Goal: Task Accomplishment & Management: Complete application form

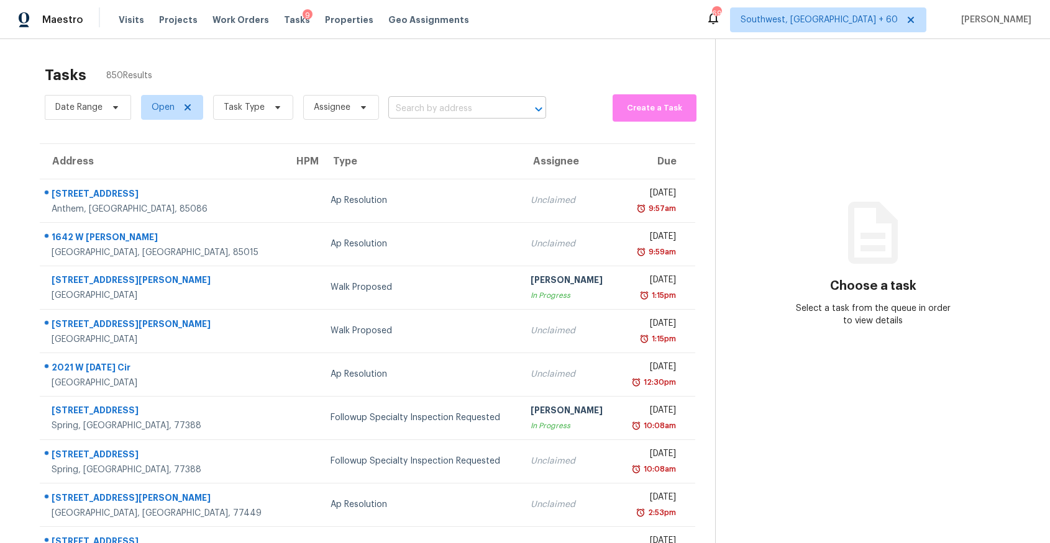
click at [462, 117] on input "text" at bounding box center [449, 108] width 123 height 19
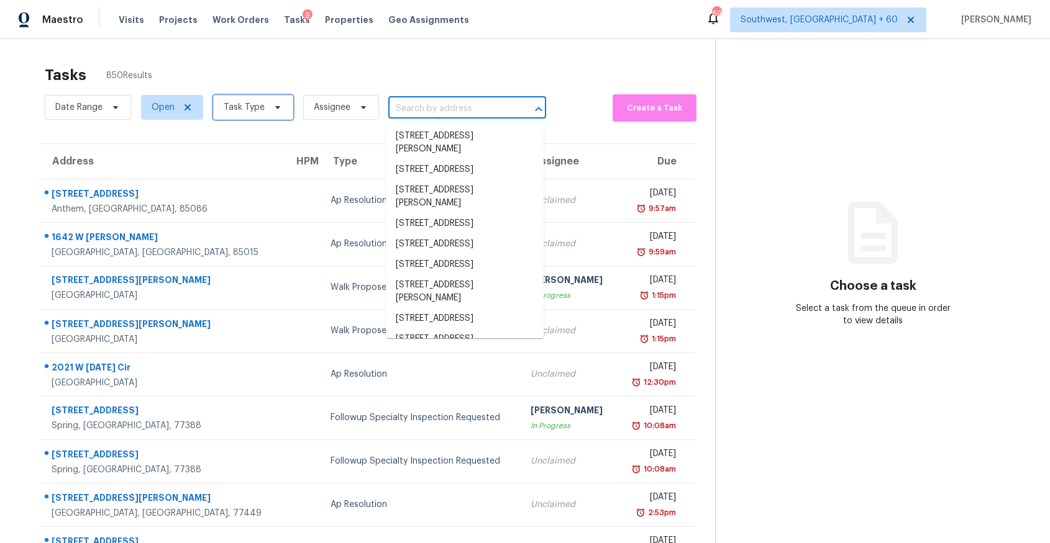
click at [256, 104] on span "Task Type" at bounding box center [244, 107] width 41 height 12
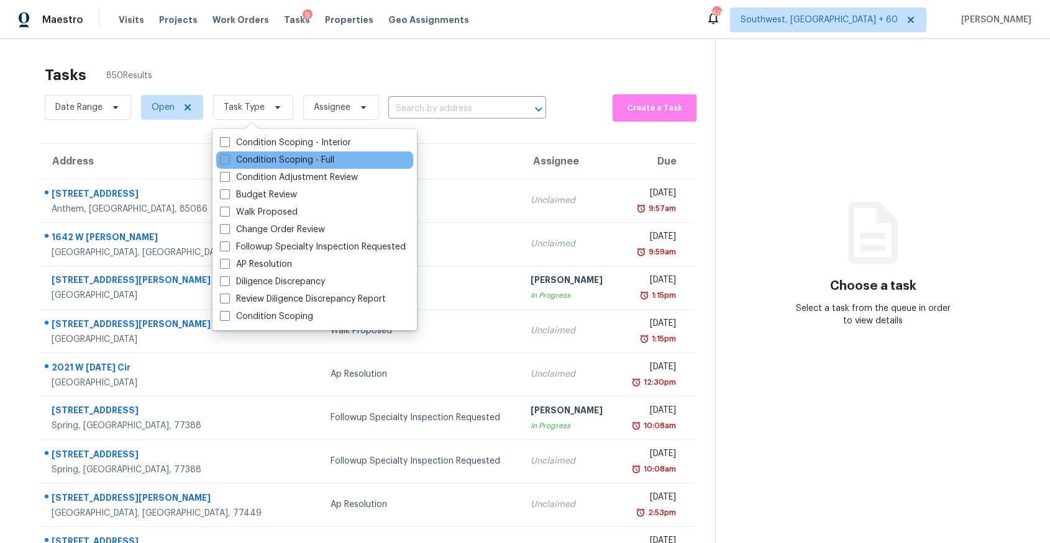
click at [312, 157] on label "Condition Scoping - Full" at bounding box center [277, 160] width 114 height 12
click at [228, 157] on input "Condition Scoping - Full" at bounding box center [224, 158] width 8 height 8
checkbox input "true"
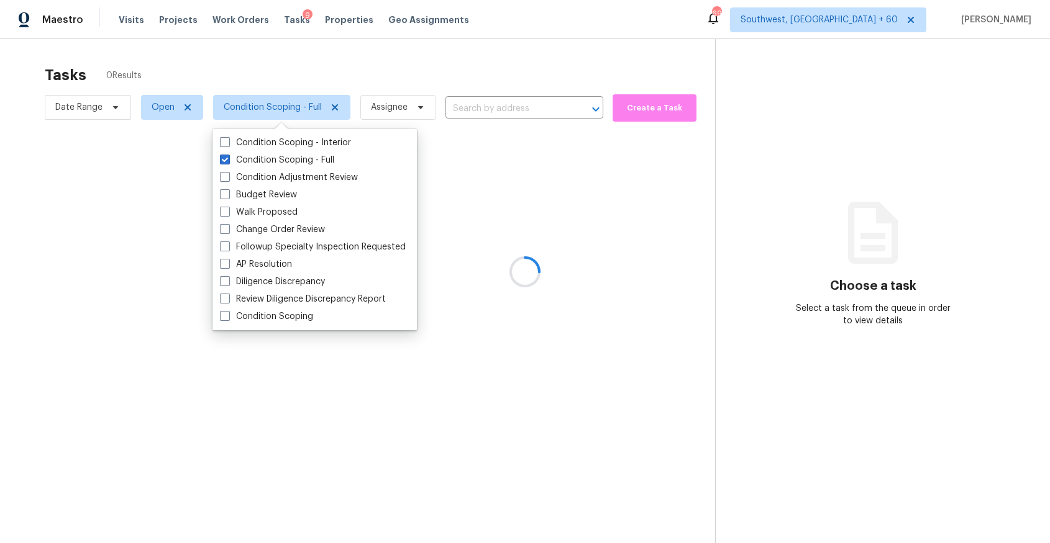
click at [367, 57] on div at bounding box center [525, 271] width 1050 height 543
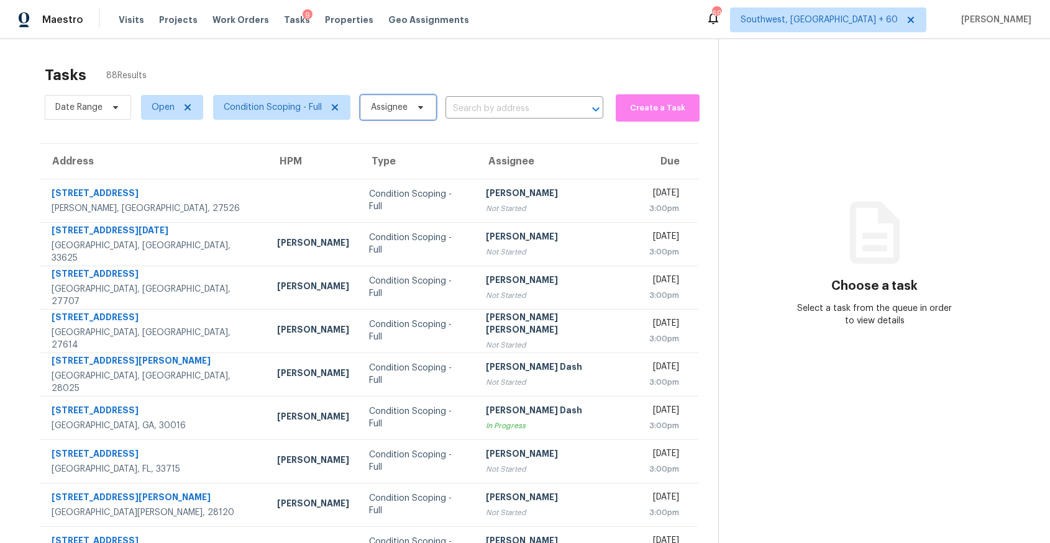
click at [409, 101] on span "Assignee" at bounding box center [398, 107] width 76 height 25
click at [412, 158] on input "search" at bounding box center [432, 146] width 132 height 25
click at [424, 148] on input "search" at bounding box center [432, 146] width 132 height 25
click at [399, 53] on div "Tasks 88 Results Date Range Open Condition Scoping - Full Assignee ​ Create a T…" at bounding box center [525, 343] width 1050 height 608
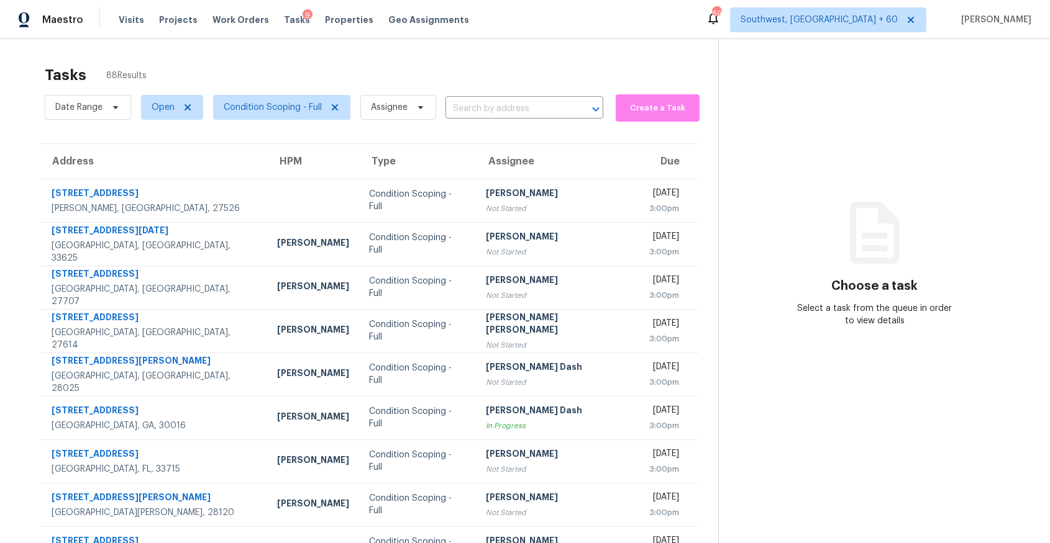
click at [502, 89] on div "Tasks 88 Results" at bounding box center [381, 75] width 673 height 32
click at [160, 114] on span "Open" at bounding box center [172, 107] width 62 height 25
click at [183, 177] on label "Blocked" at bounding box center [172, 177] width 49 height 12
click at [156, 177] on input "Blocked" at bounding box center [152, 175] width 8 height 8
checkbox input "true"
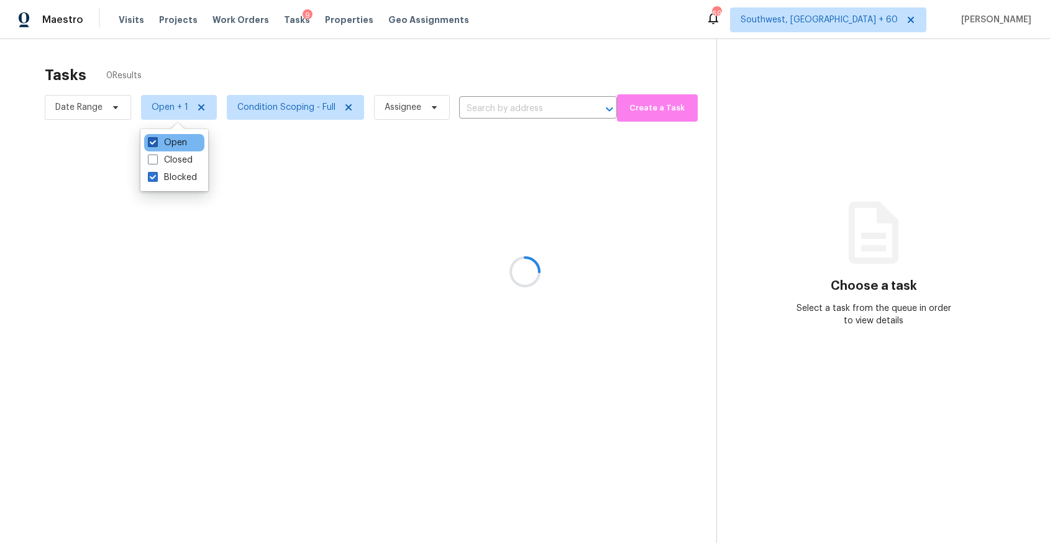
click at [174, 140] on label "Open" at bounding box center [167, 143] width 39 height 12
click at [156, 140] on input "Open" at bounding box center [152, 141] width 8 height 8
checkbox input "false"
click at [250, 52] on div at bounding box center [525, 271] width 1050 height 543
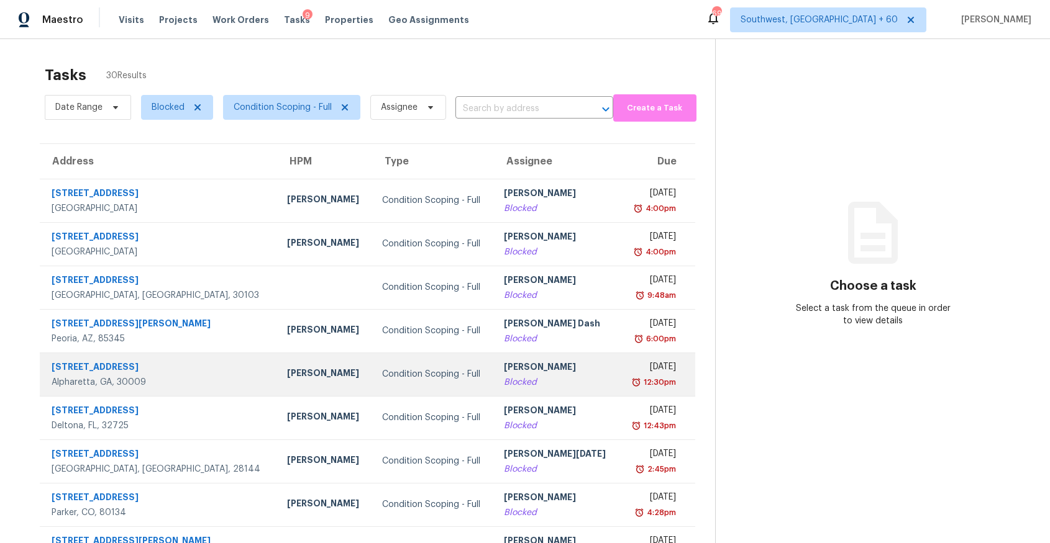
click at [419, 371] on div "Condition Scoping - Full" at bounding box center [433, 374] width 102 height 12
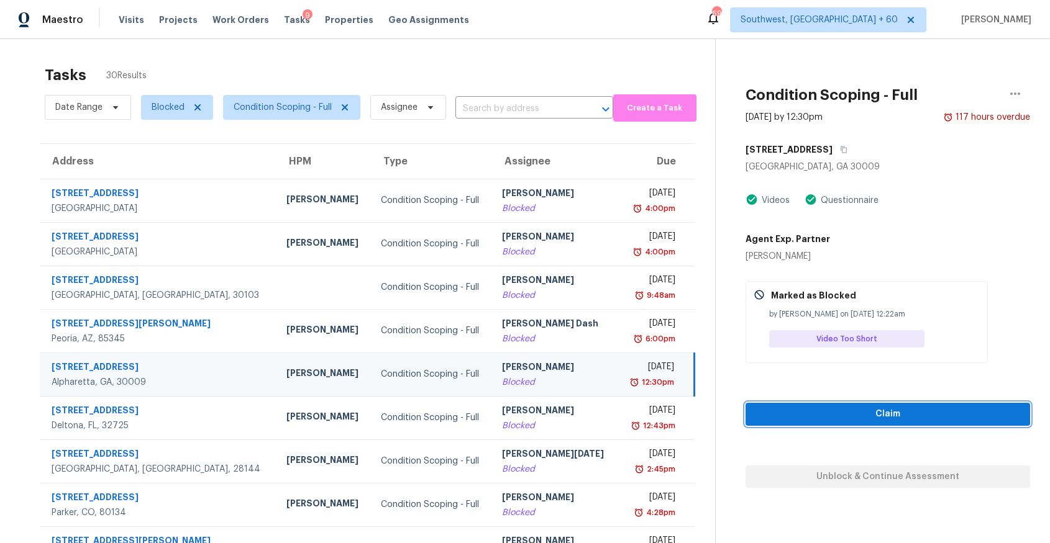
click at [896, 403] on button "Claim" at bounding box center [887, 414] width 284 height 23
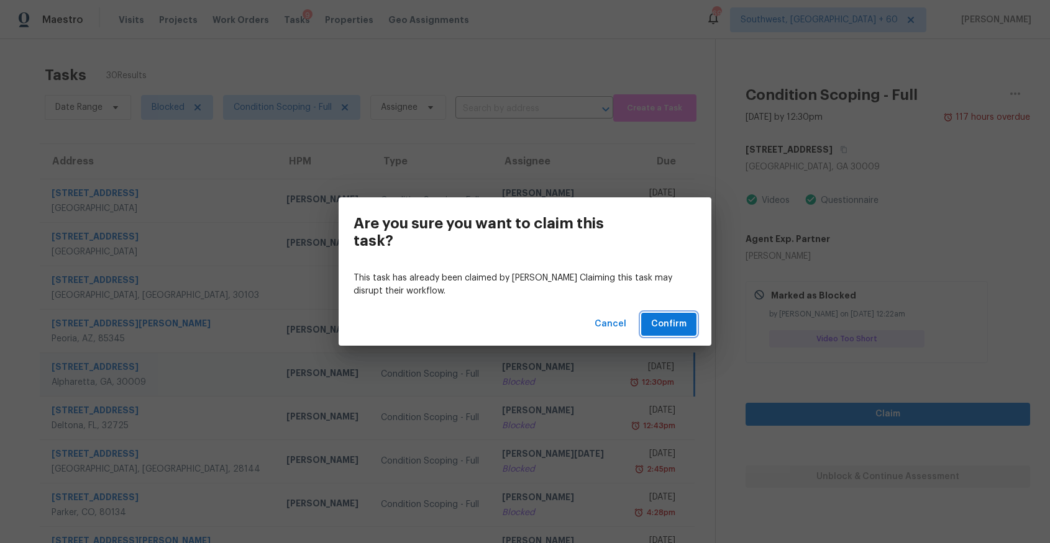
click at [693, 324] on button "Confirm" at bounding box center [668, 324] width 55 height 23
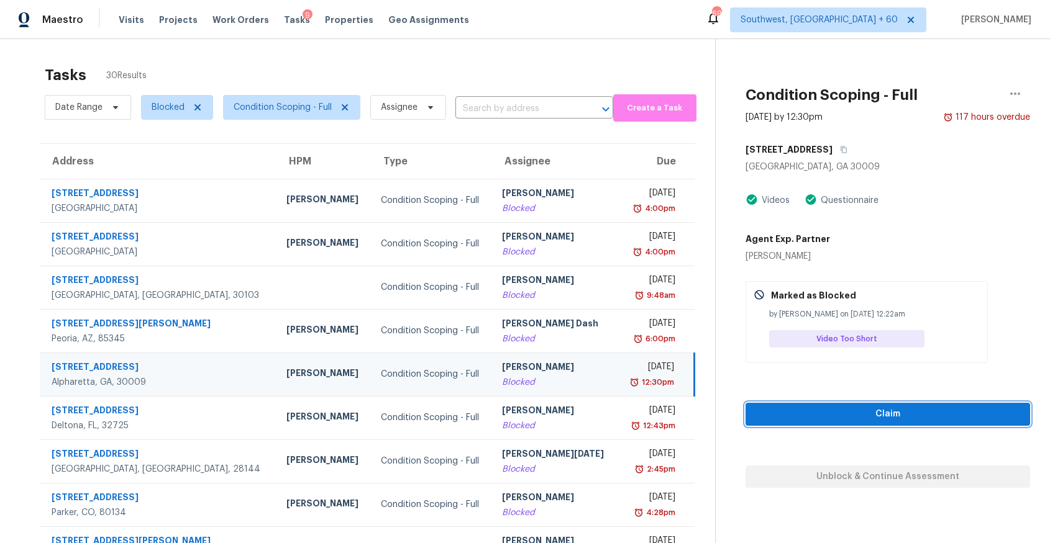
click at [909, 416] on span "Claim" at bounding box center [887, 415] width 265 height 16
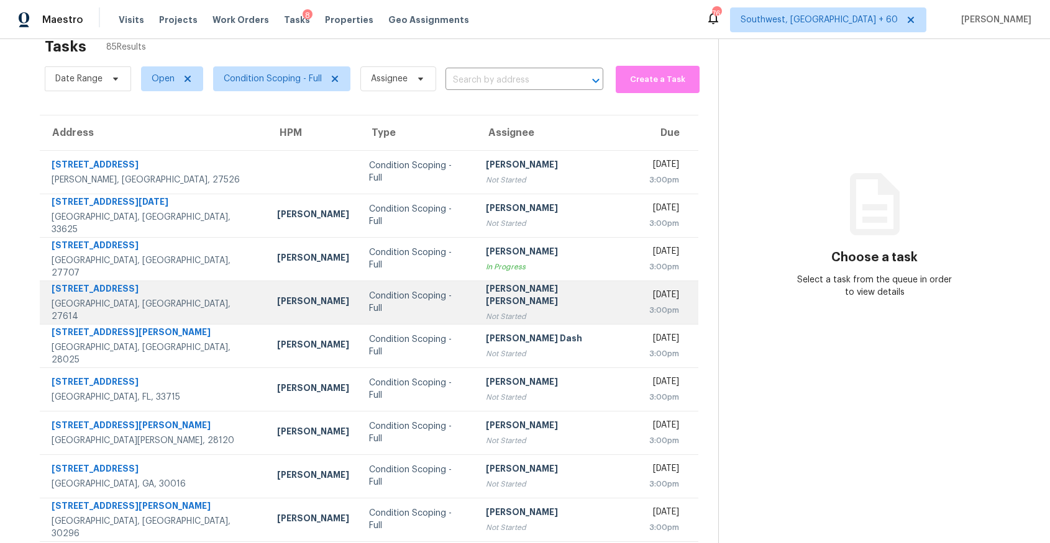
scroll to position [7, 0]
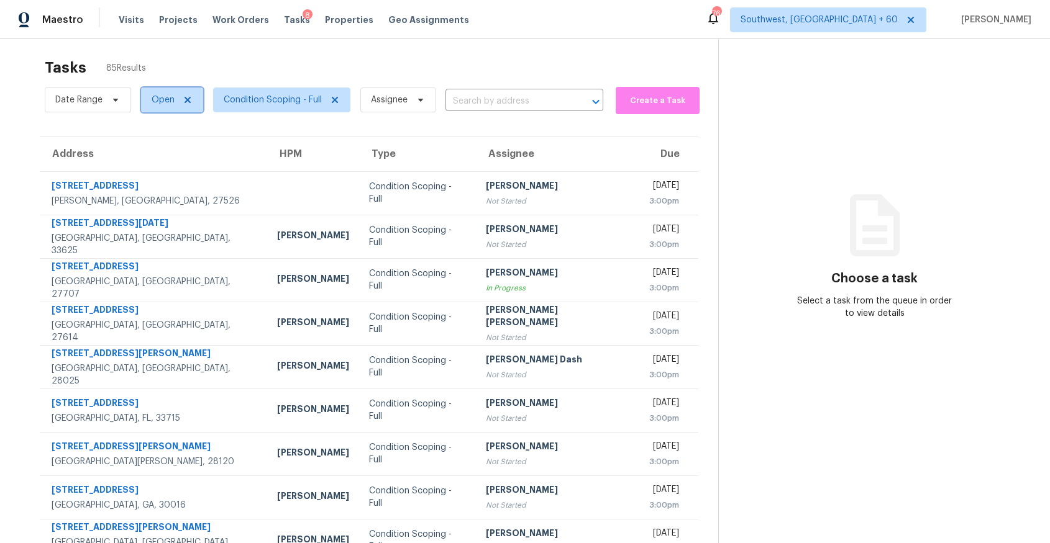
click at [150, 104] on span "Open" at bounding box center [172, 100] width 62 height 25
click at [184, 171] on label "Blocked" at bounding box center [172, 170] width 49 height 12
click at [156, 171] on input "Blocked" at bounding box center [152, 168] width 8 height 8
checkbox input "true"
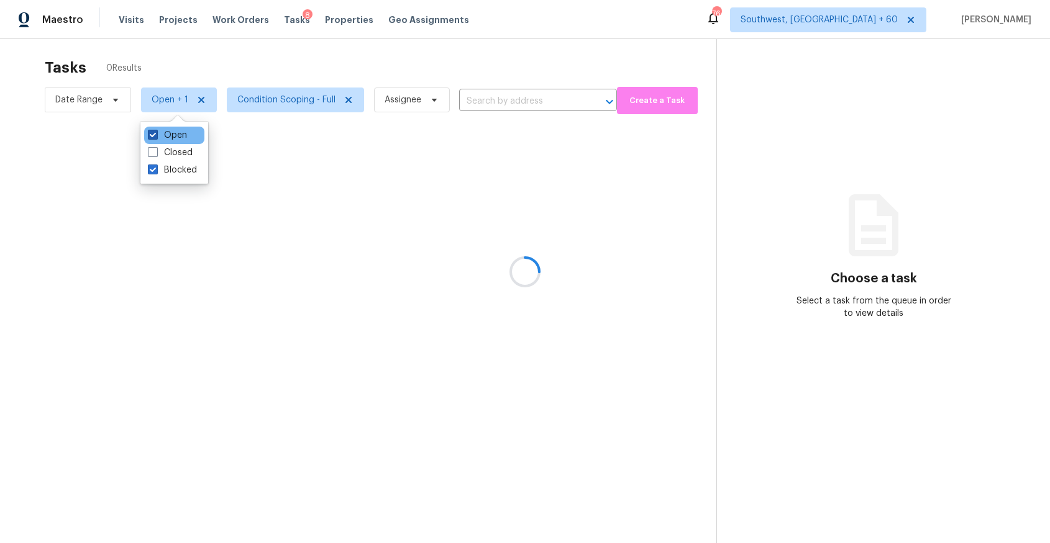
click at [184, 134] on label "Open" at bounding box center [167, 135] width 39 height 12
click at [156, 134] on input "Open" at bounding box center [152, 133] width 8 height 8
checkbox input "false"
click at [334, 71] on div at bounding box center [525, 271] width 1050 height 543
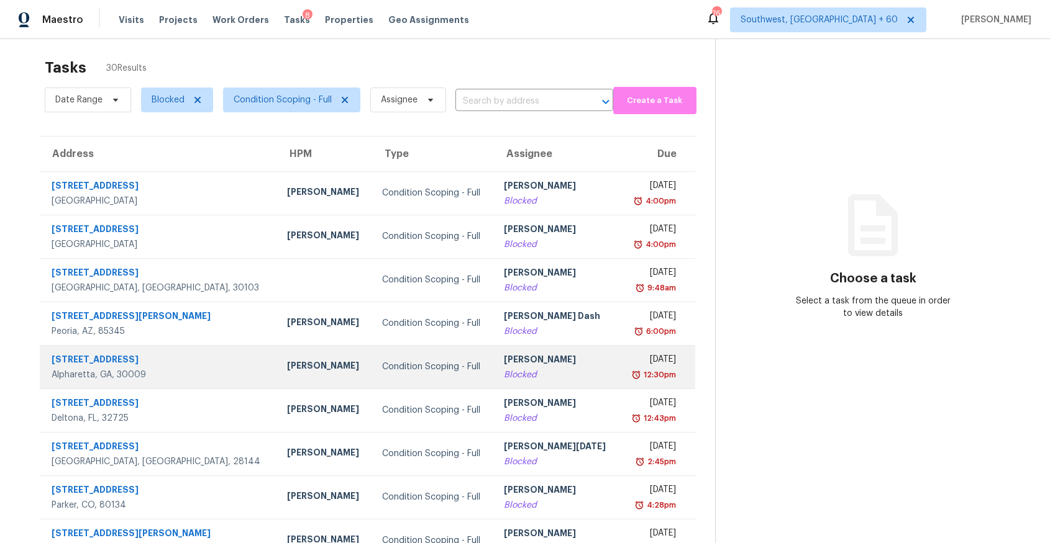
click at [509, 368] on div "Vigneshwaran B" at bounding box center [557, 361] width 106 height 16
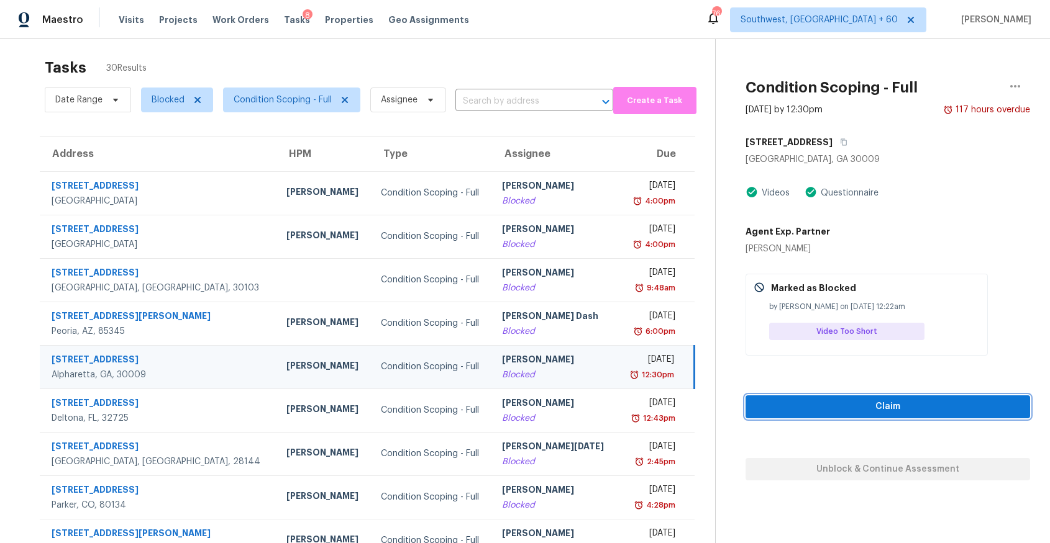
click at [868, 398] on button "Claim" at bounding box center [887, 407] width 284 height 23
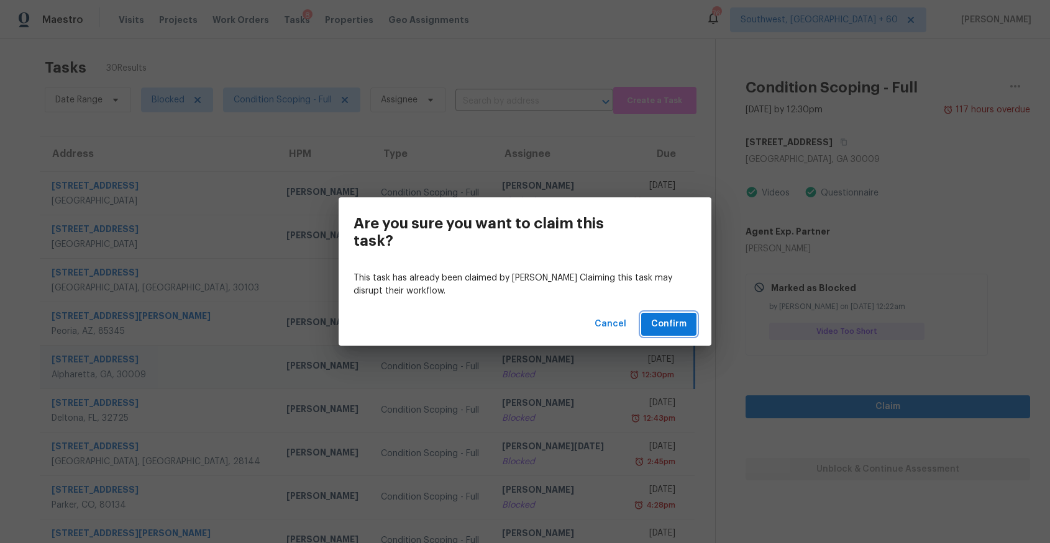
click at [677, 321] on span "Confirm" at bounding box center [668, 325] width 35 height 16
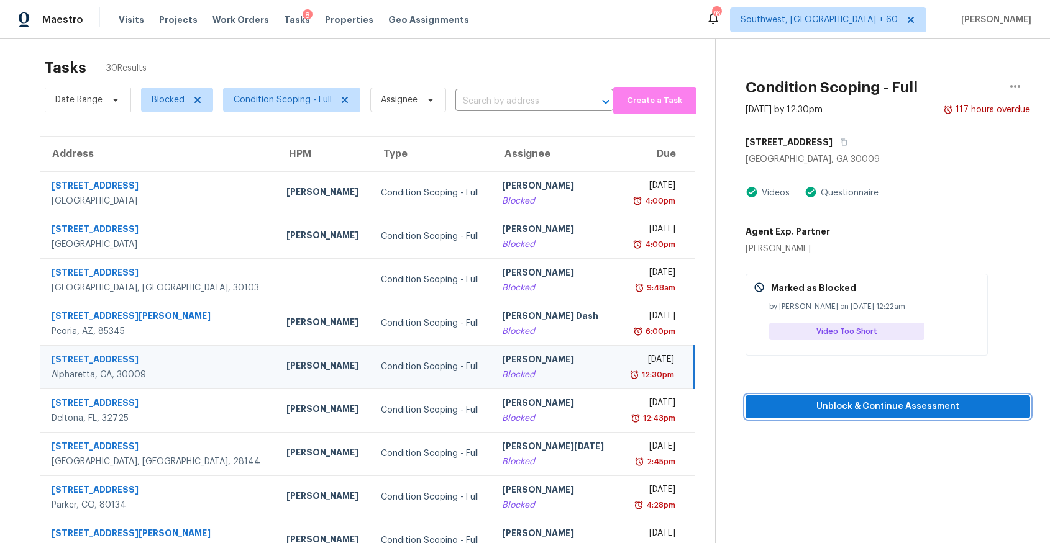
click at [906, 406] on span "Unblock & Continue Assessment" at bounding box center [887, 407] width 265 height 16
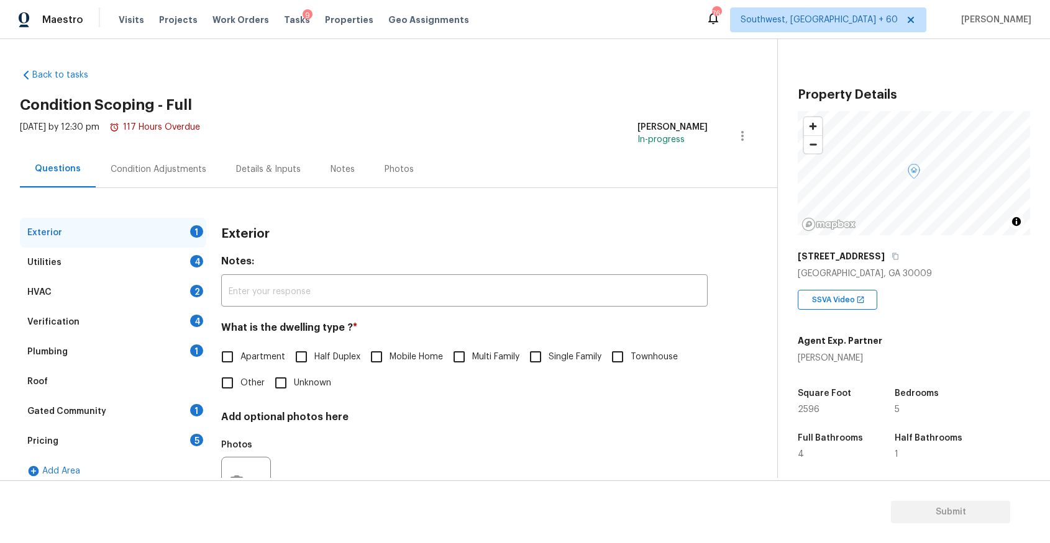
click at [894, 261] on div "[STREET_ADDRESS]" at bounding box center [914, 256] width 232 height 22
click at [899, 257] on icon "button" at bounding box center [894, 256] width 7 height 7
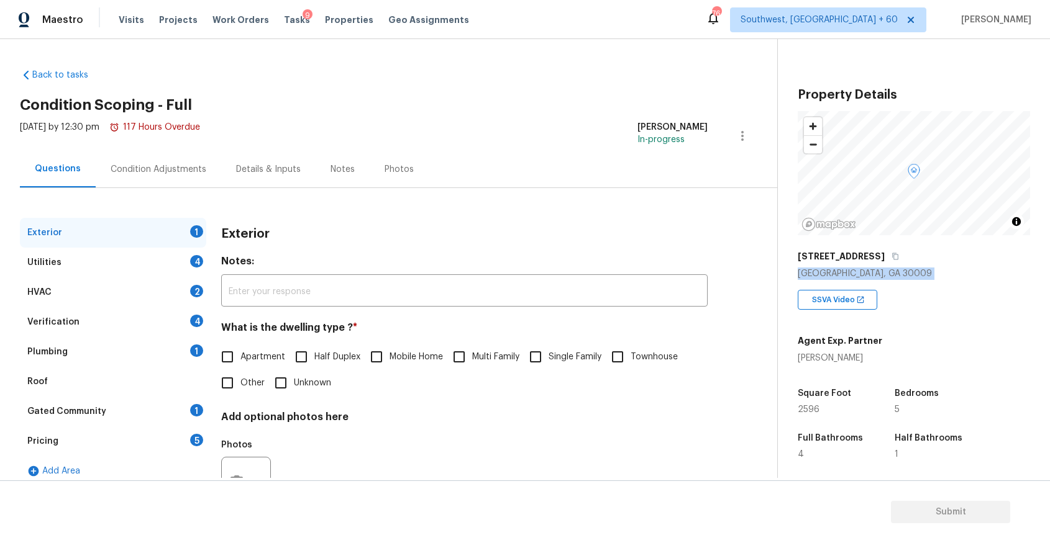
click at [172, 158] on div "Condition Adjustments" at bounding box center [158, 169] width 125 height 37
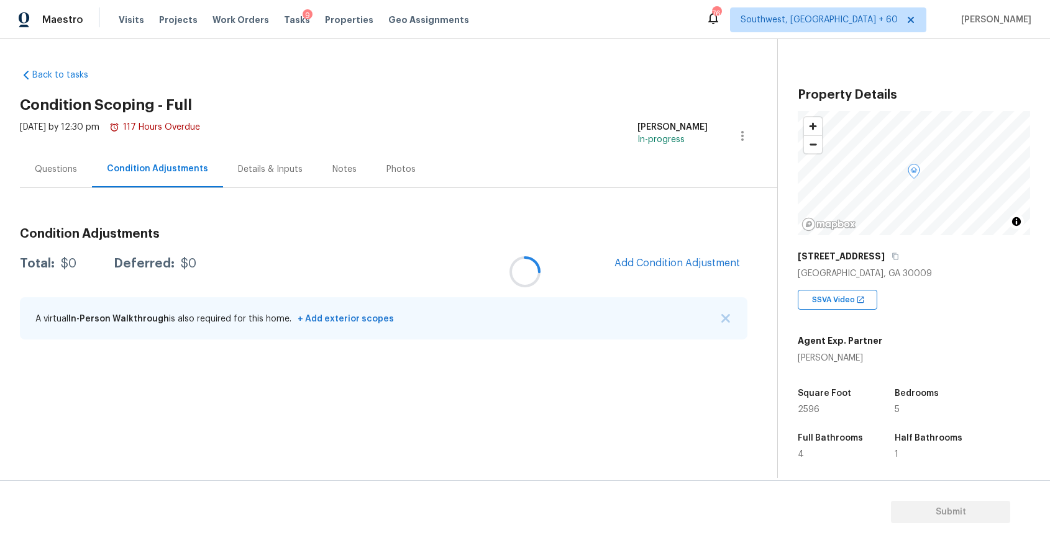
click at [726, 313] on div at bounding box center [525, 271] width 1050 height 543
click at [727, 320] on div at bounding box center [525, 271] width 1050 height 543
click at [730, 327] on div "A virtual In-Person Walkthrough is also required for this home. + Add exterior …" at bounding box center [383, 319] width 727 height 42
click at [727, 317] on img "button" at bounding box center [725, 318] width 9 height 9
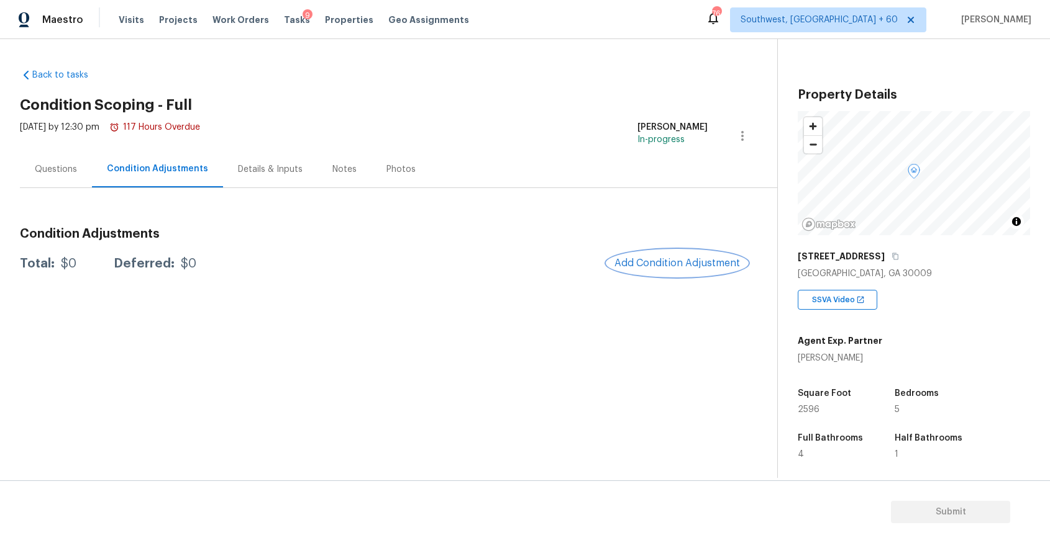
click at [691, 260] on span "Add Condition Adjustment" at bounding box center [676, 263] width 125 height 11
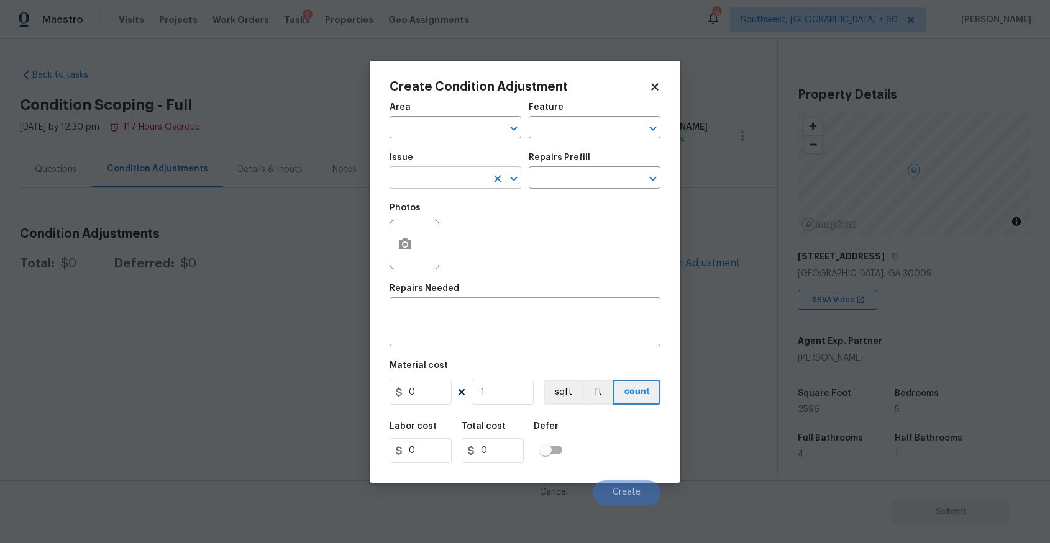
click at [466, 185] on input "text" at bounding box center [437, 179] width 97 height 19
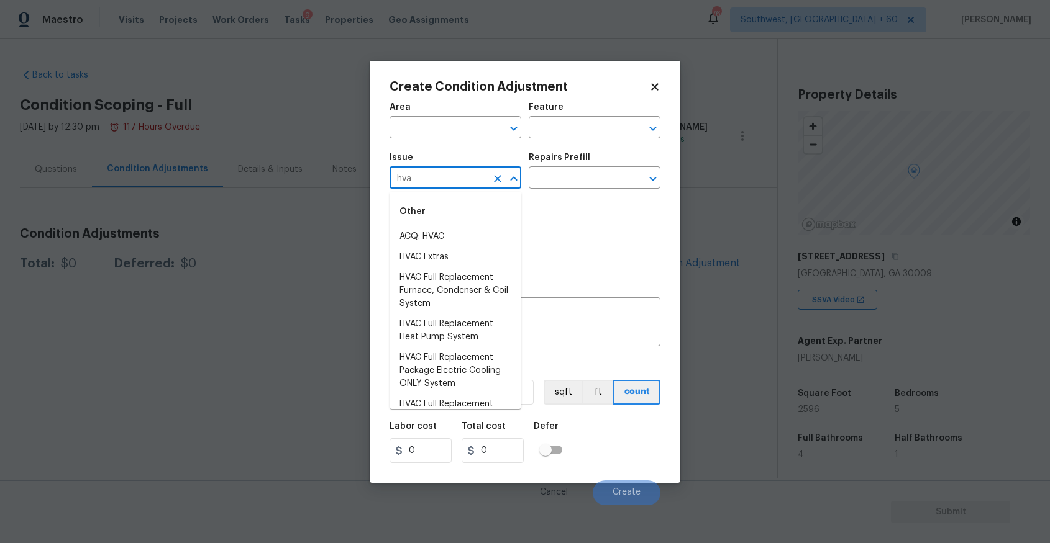
click at [450, 236] on li "ACQ: HVAC" at bounding box center [455, 237] width 132 height 20
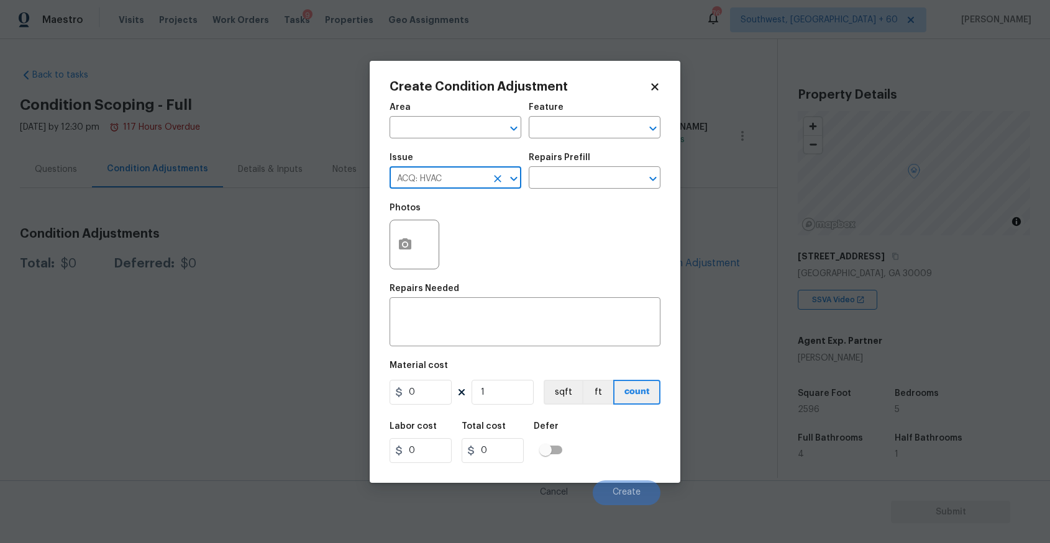
type input "ACQ: HVAC"
click at [525, 197] on div "Photos" at bounding box center [524, 236] width 271 height 81
click at [555, 188] on input "text" at bounding box center [577, 179] width 97 height 19
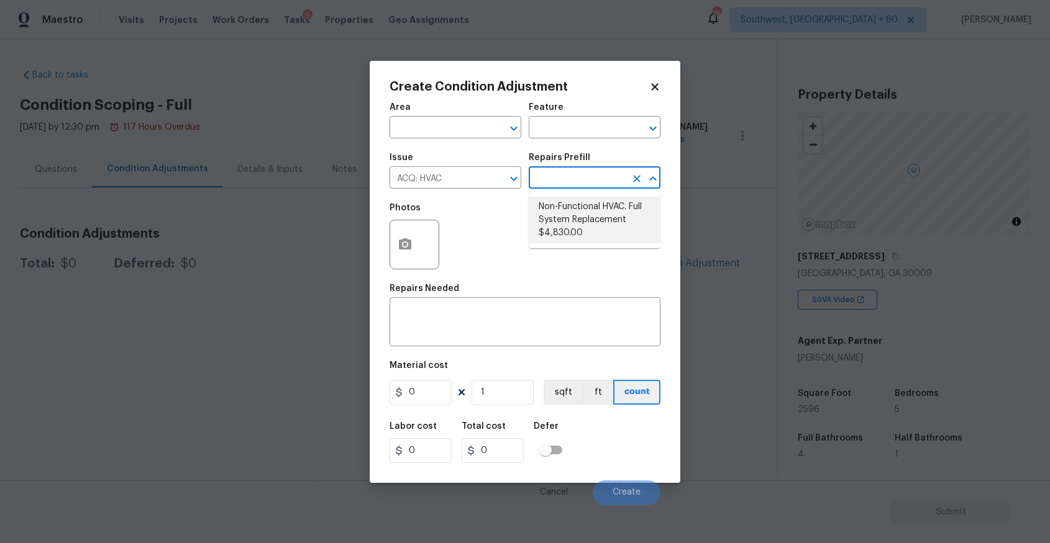
click at [620, 211] on li "Non-Functional HVAC. Full System Replacement $4,830.00" at bounding box center [595, 220] width 132 height 47
type input "Acquisition"
type textarea "Acquisition Scope: Full System Replacement"
type input "4830"
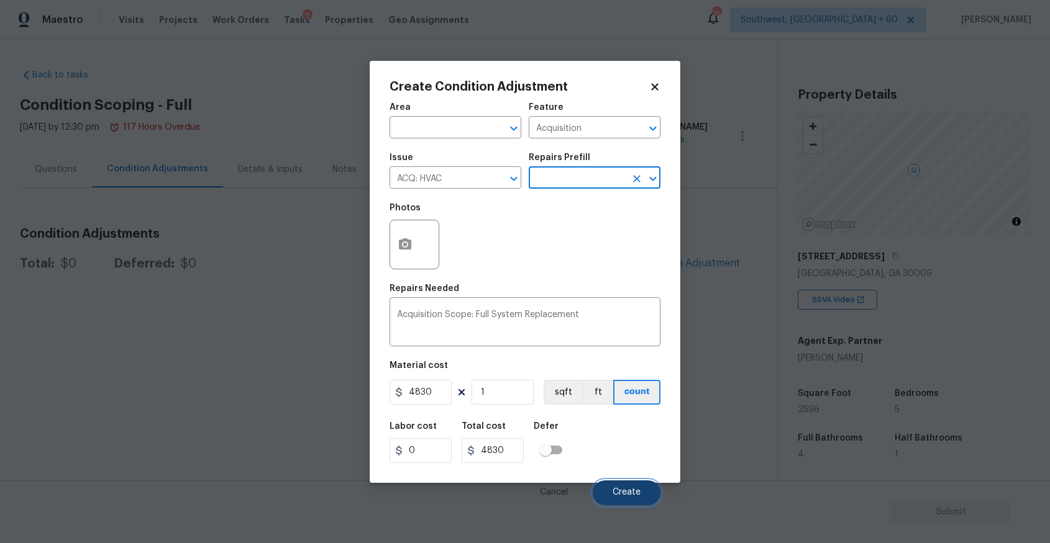
click at [639, 502] on button "Create" at bounding box center [627, 493] width 68 height 25
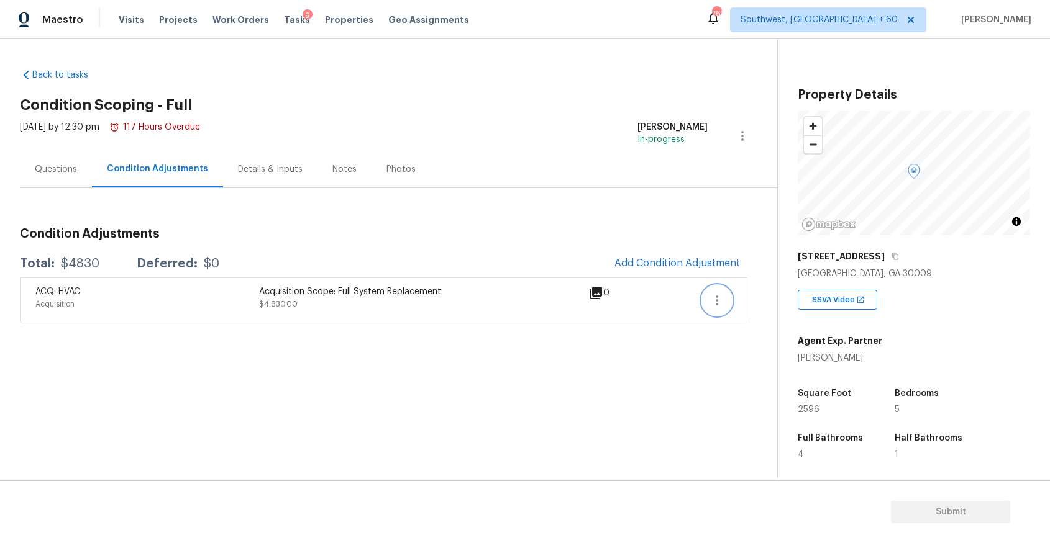
click at [714, 302] on icon "button" at bounding box center [716, 300] width 15 height 15
click at [756, 302] on div "Edit" at bounding box center [787, 298] width 97 height 12
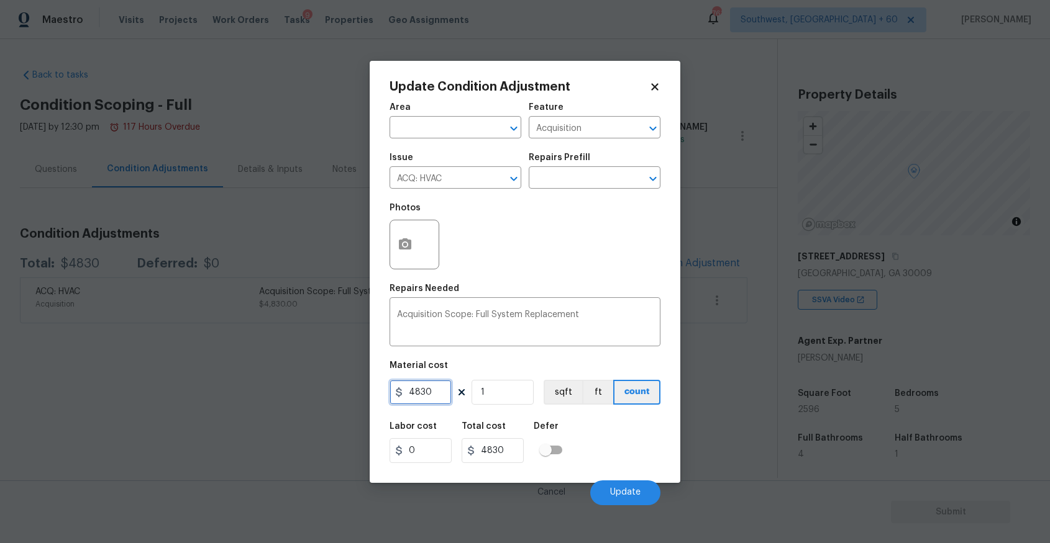
click at [426, 401] on input "4830" at bounding box center [420, 392] width 62 height 25
type input "6500"
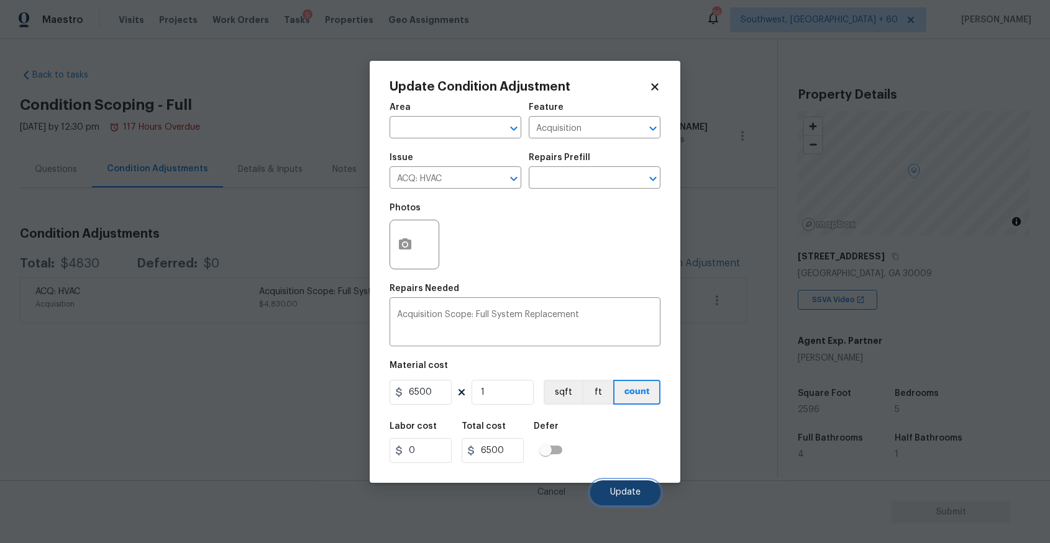
click at [626, 494] on span "Update" at bounding box center [625, 492] width 30 height 9
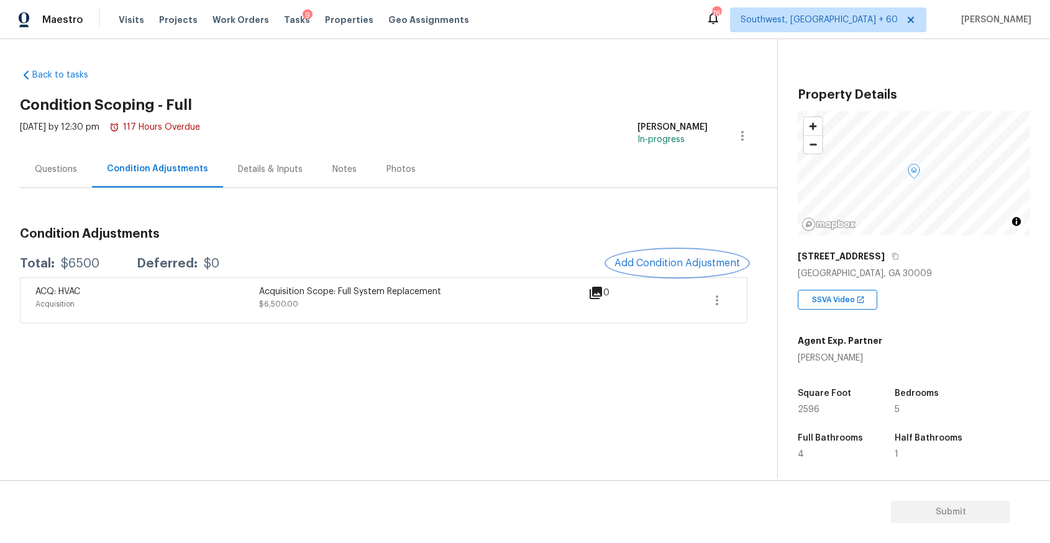
click at [687, 267] on span "Add Condition Adjustment" at bounding box center [676, 263] width 125 height 11
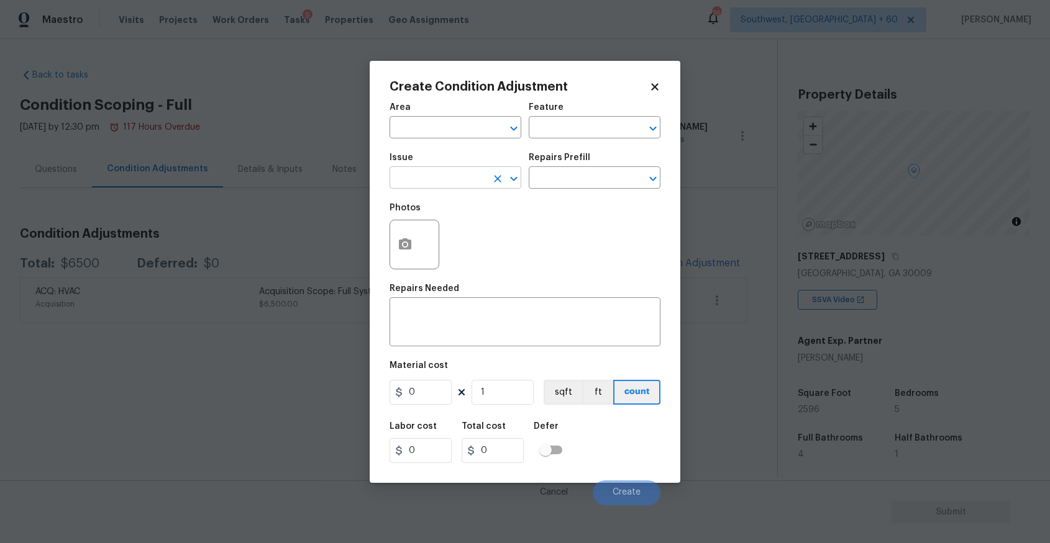
click at [447, 183] on input "text" at bounding box center [437, 179] width 97 height 19
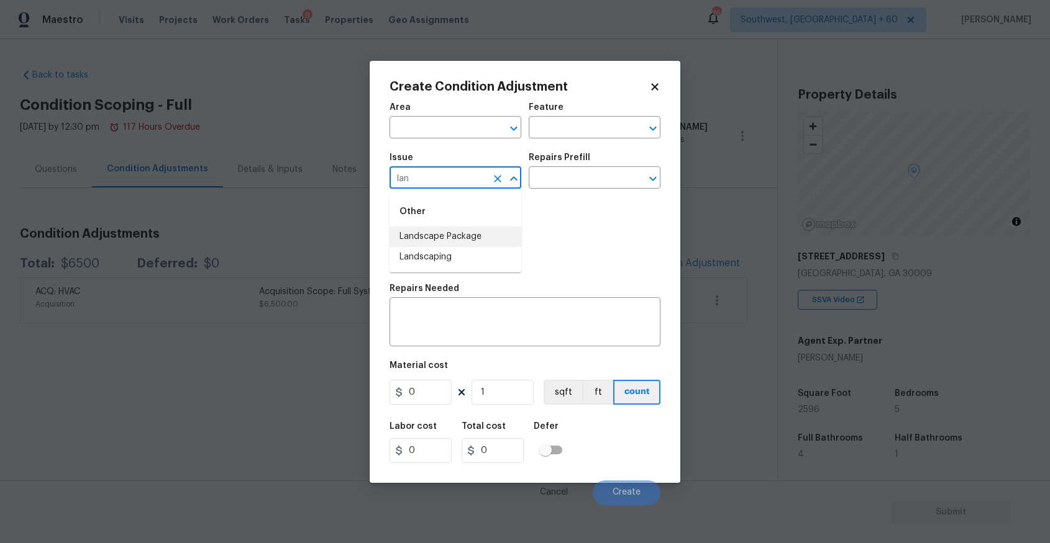
click at [439, 240] on li "Landscape Package" at bounding box center [455, 237] width 132 height 20
type input "Landscape Package"
click at [578, 174] on input "text" at bounding box center [577, 179] width 97 height 19
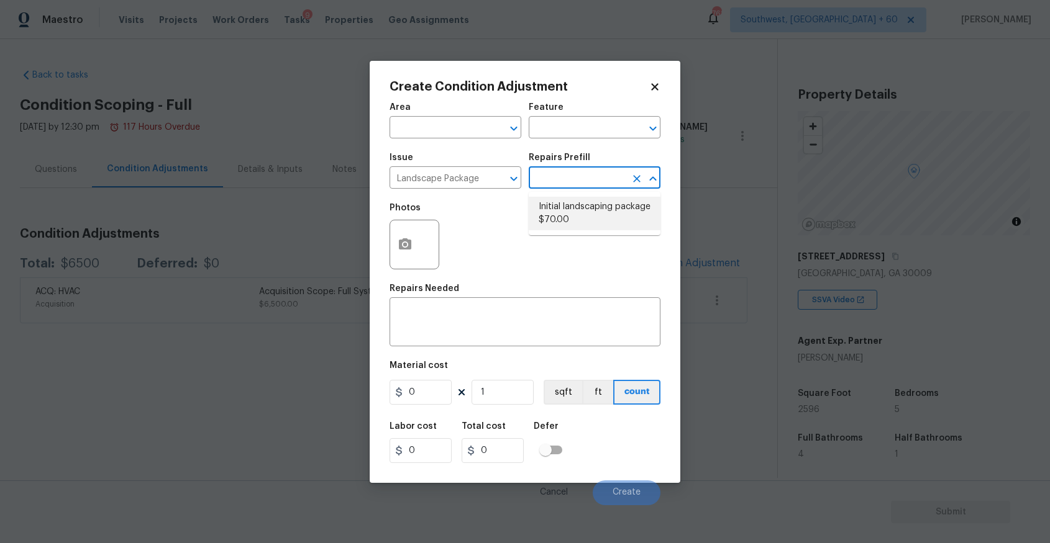
click at [598, 211] on li "Initial landscaping package $70.00" at bounding box center [595, 214] width 132 height 34
type input "Home Readiness Packages"
type textarea "Mowing of grass up to 6" in height. Mow, edge along driveways & sidewalks, trim…"
type input "70"
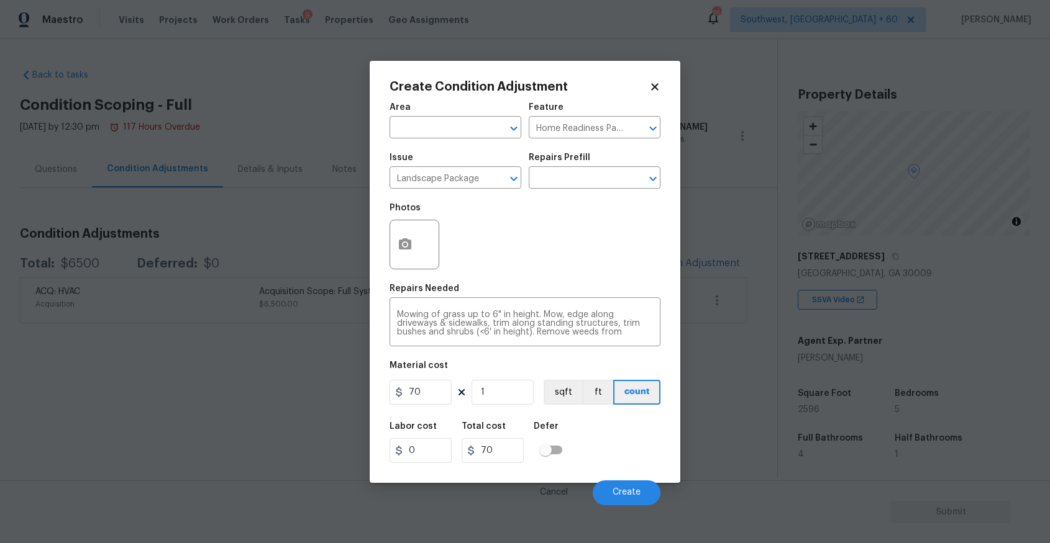
click at [457, 388] on icon at bounding box center [462, 393] width 10 height 10
click at [430, 393] on input "70" at bounding box center [420, 392] width 62 height 25
type input "300"
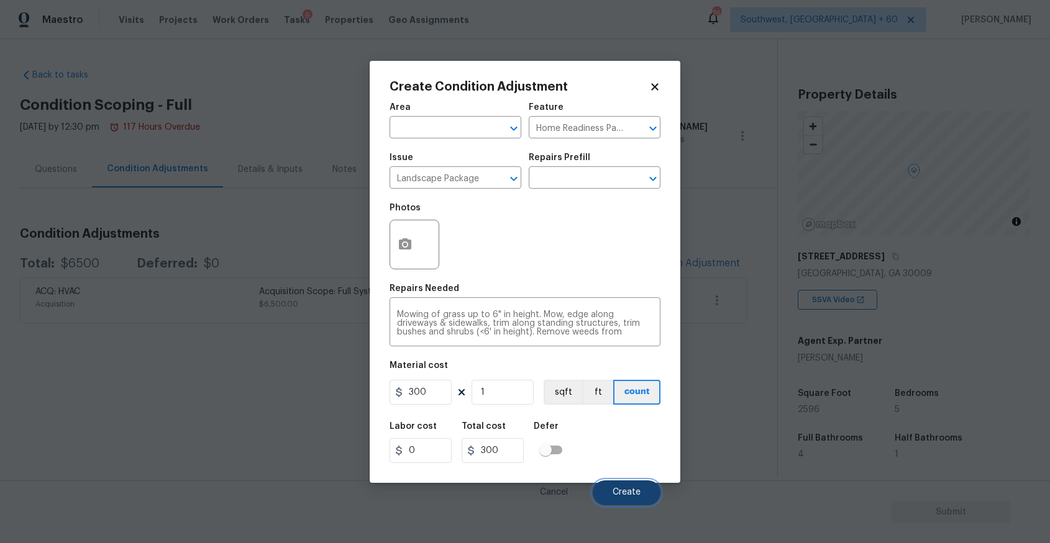
click at [613, 488] on span "Create" at bounding box center [626, 492] width 28 height 9
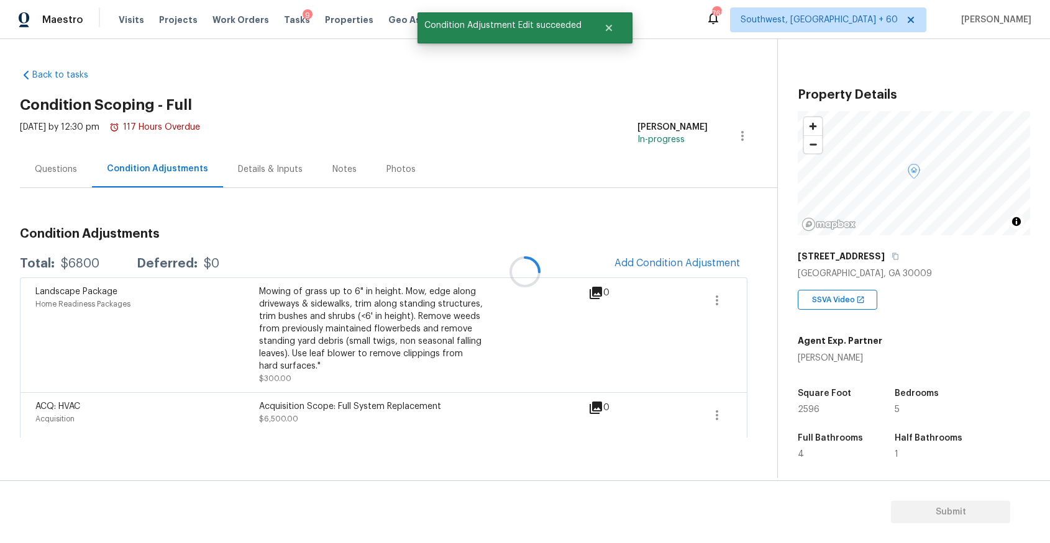
click at [653, 265] on div at bounding box center [525, 271] width 1050 height 543
click at [687, 267] on div at bounding box center [525, 271] width 1050 height 543
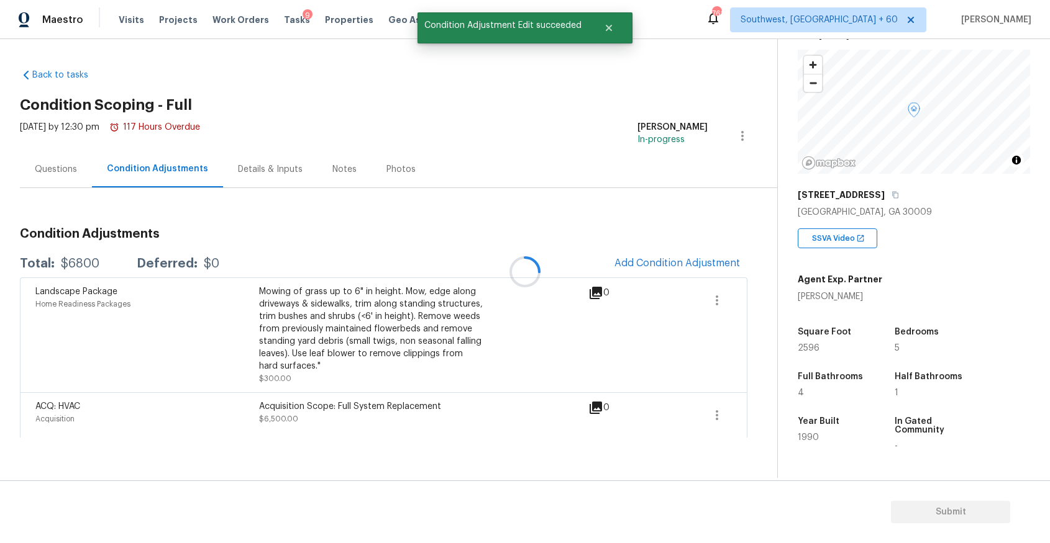
scroll to position [161, 0]
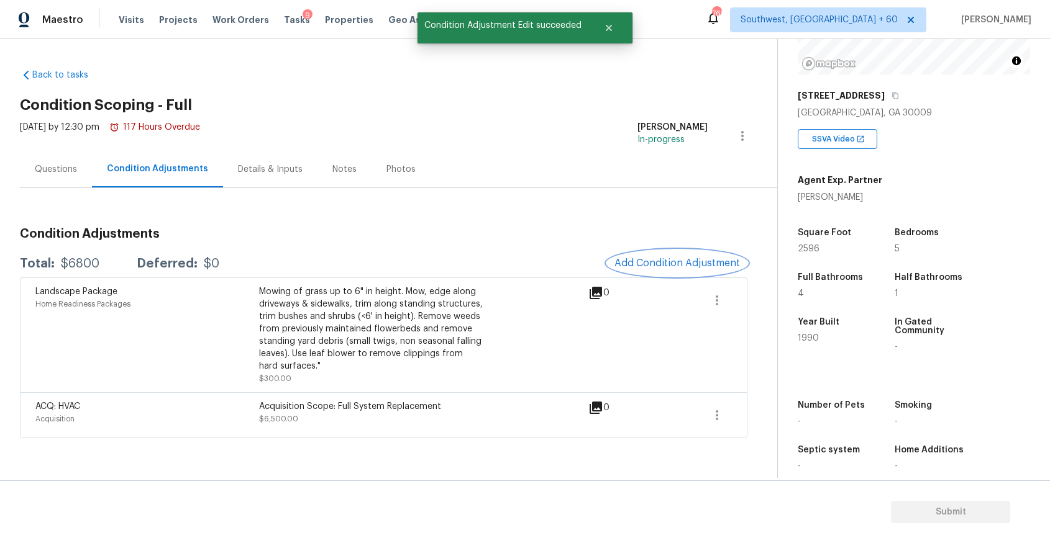
click at [716, 267] on span "Add Condition Adjustment" at bounding box center [676, 263] width 125 height 11
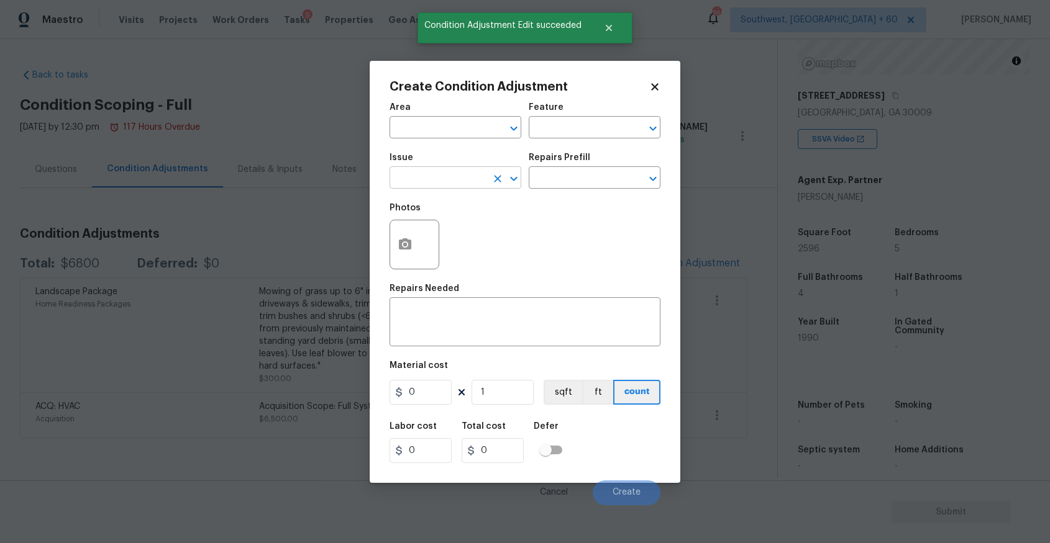
click at [470, 185] on input "text" at bounding box center [437, 179] width 97 height 19
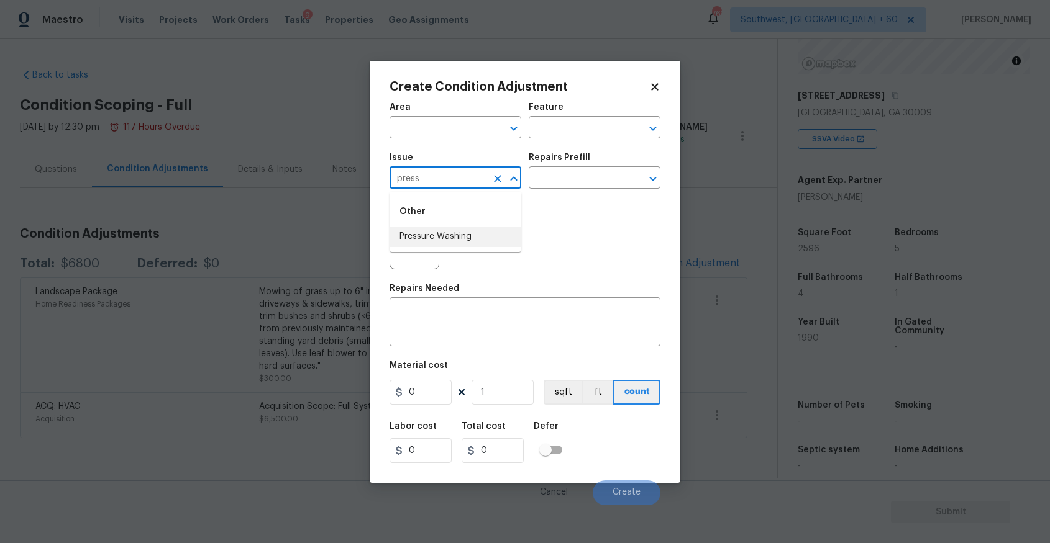
click at [465, 233] on li "Pressure Washing" at bounding box center [455, 237] width 132 height 20
type input "Pressure Washing"
click at [517, 319] on textarea at bounding box center [525, 324] width 256 height 26
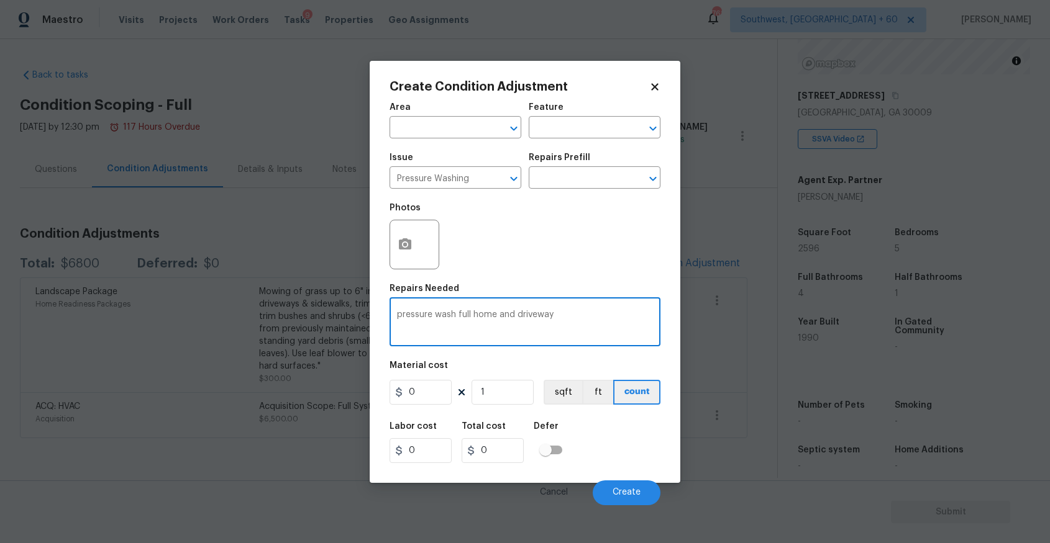
type textarea "pressure wash full home and driveway"
click at [425, 388] on input "0" at bounding box center [420, 392] width 62 height 25
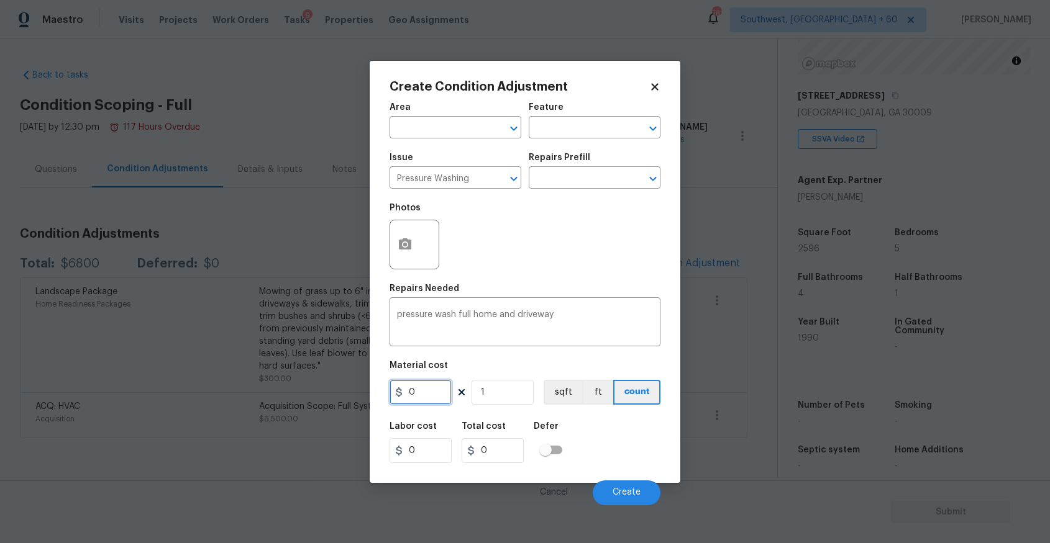
click at [425, 388] on input "0" at bounding box center [420, 392] width 62 height 25
click at [425, 389] on input "0" at bounding box center [420, 392] width 62 height 25
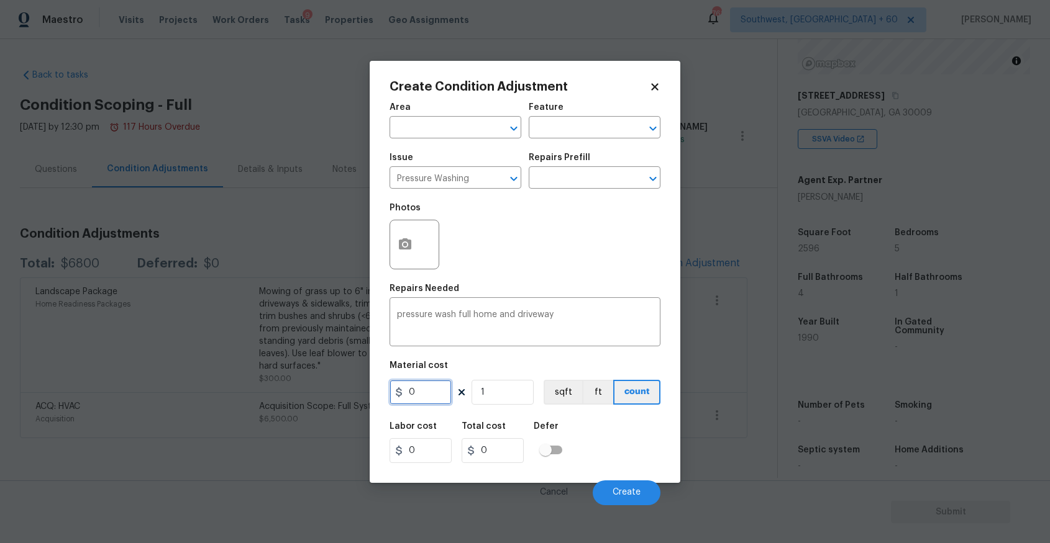
click at [425, 389] on input "0" at bounding box center [420, 392] width 62 height 25
type input "300"
click at [647, 491] on button "Create" at bounding box center [627, 493] width 68 height 25
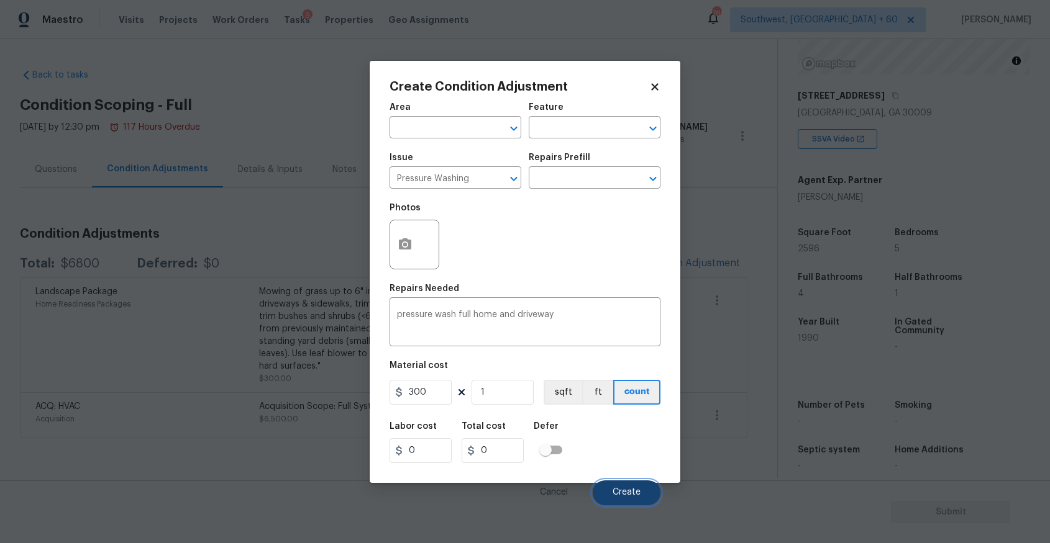
type input "300"
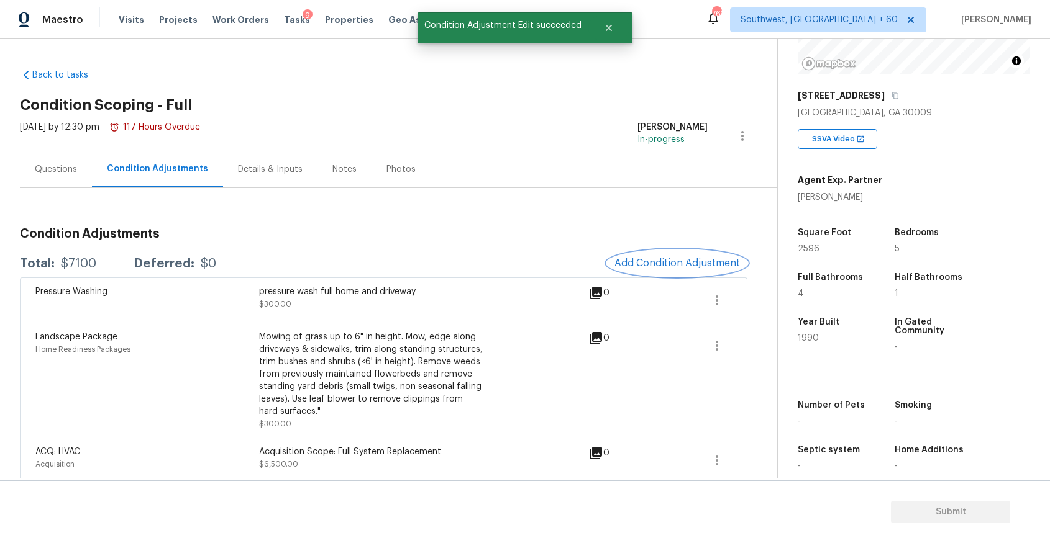
scroll to position [9, 0]
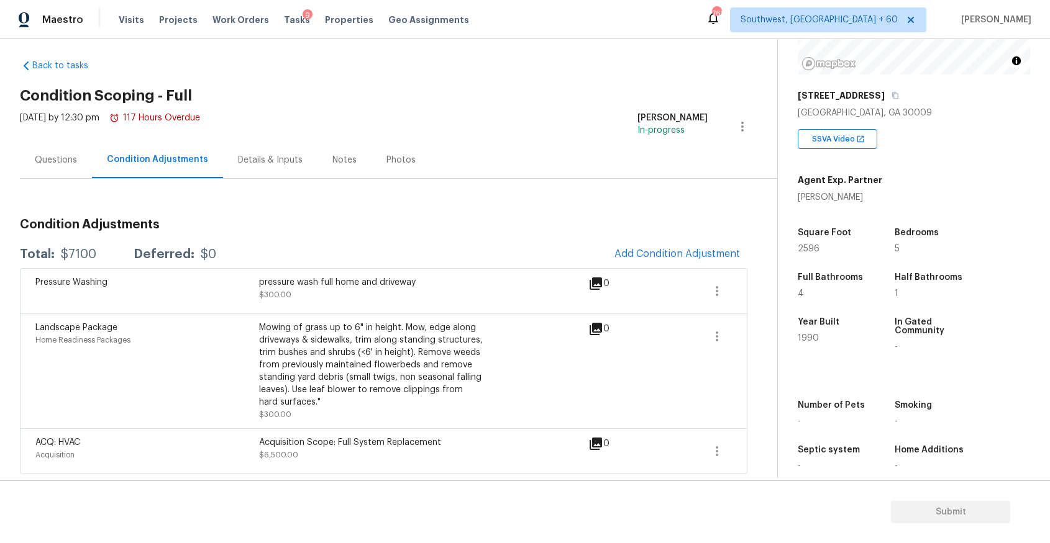
click at [84, 142] on div "Questions" at bounding box center [56, 160] width 72 height 37
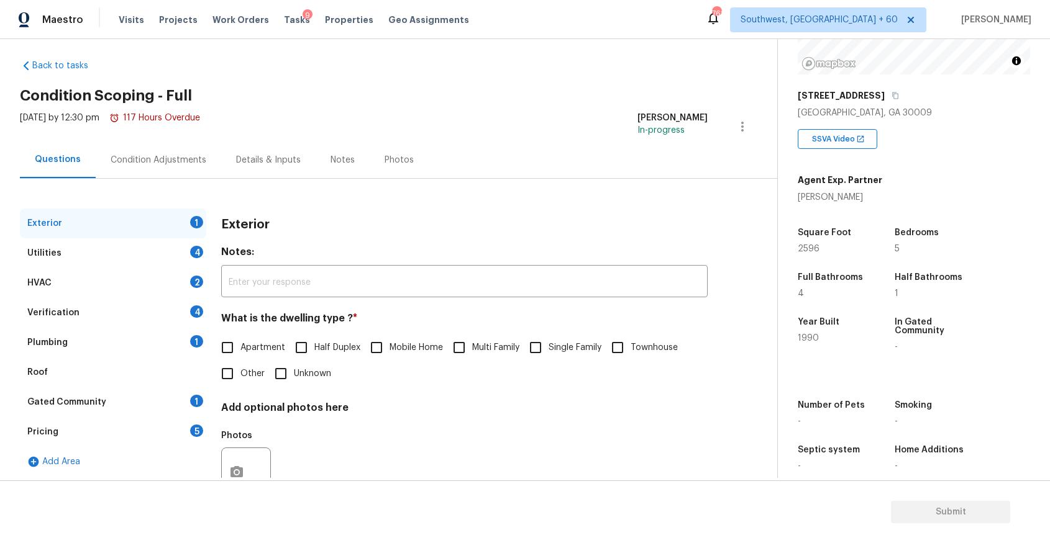
click at [548, 347] on input "Single Family" at bounding box center [535, 348] width 26 height 26
checkbox input "true"
click at [152, 242] on div "Utilities 4" at bounding box center [113, 254] width 186 height 30
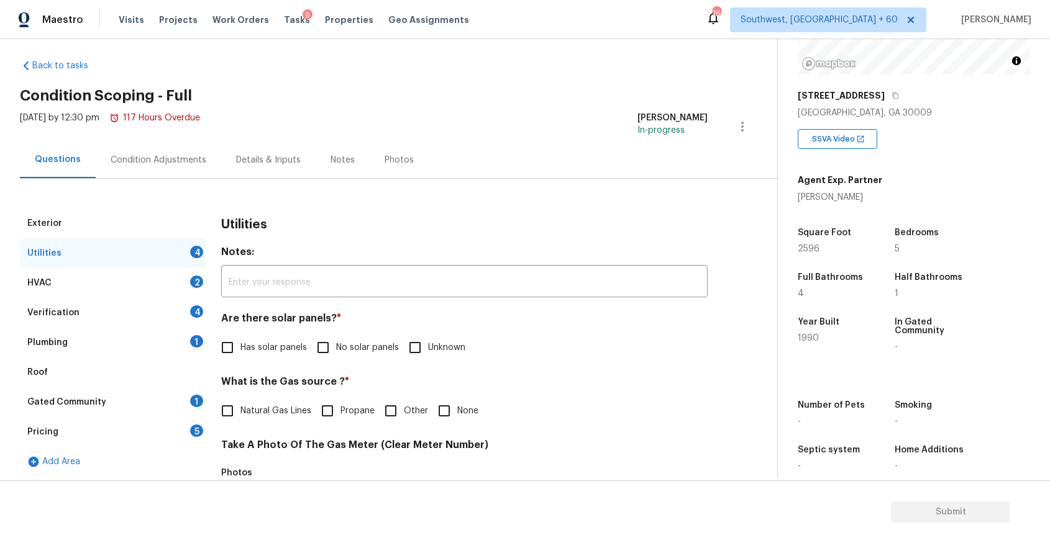
click at [356, 358] on label "No solar panels" at bounding box center [354, 348] width 89 height 26
click at [336, 358] on input "No solar panels" at bounding box center [323, 348] width 26 height 26
checkbox input "true"
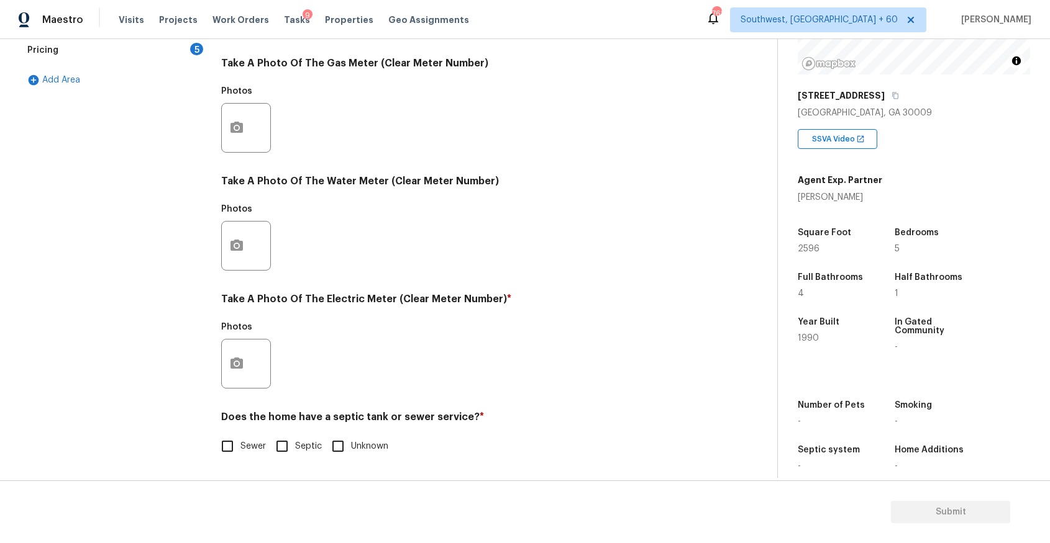
click at [250, 448] on span "Sewer" at bounding box center [252, 446] width 25 height 13
click at [240, 448] on input "Sewer" at bounding box center [227, 447] width 26 height 26
checkbox input "true"
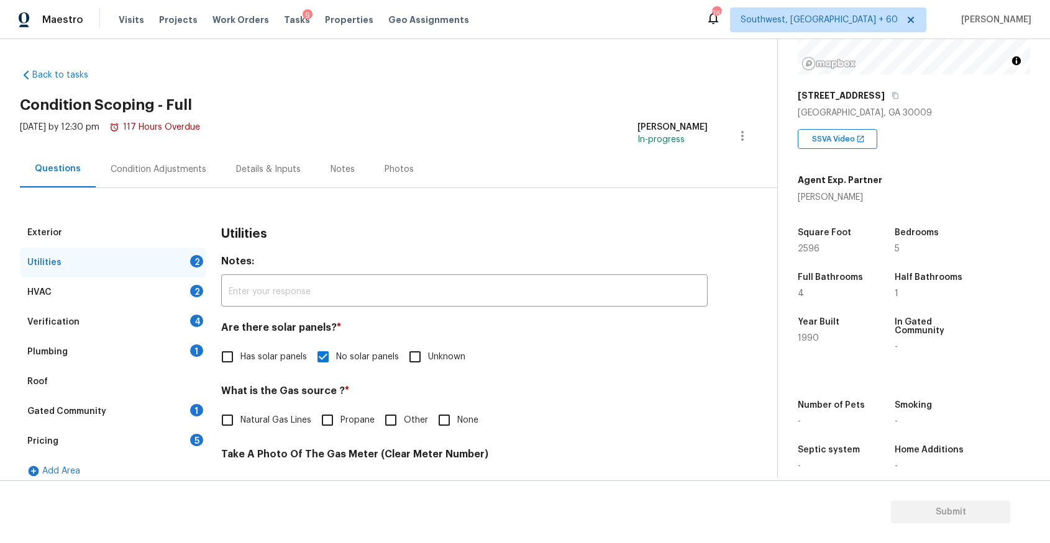
click at [166, 278] on div "HVAC 2" at bounding box center [113, 293] width 186 height 30
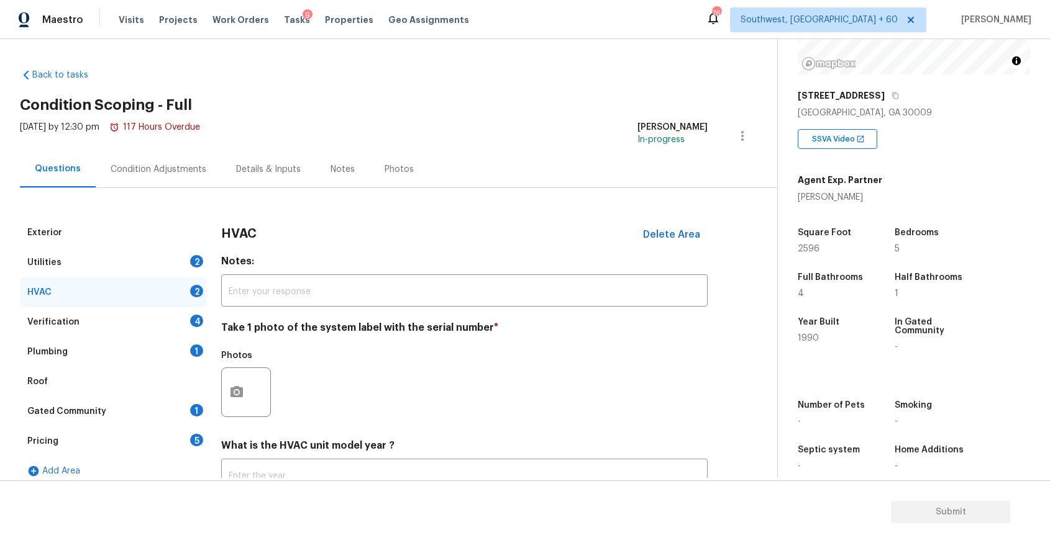
click at [187, 278] on div "HVAC 2" at bounding box center [113, 293] width 186 height 30
click at [167, 249] on div "Utilities 2" at bounding box center [113, 263] width 186 height 30
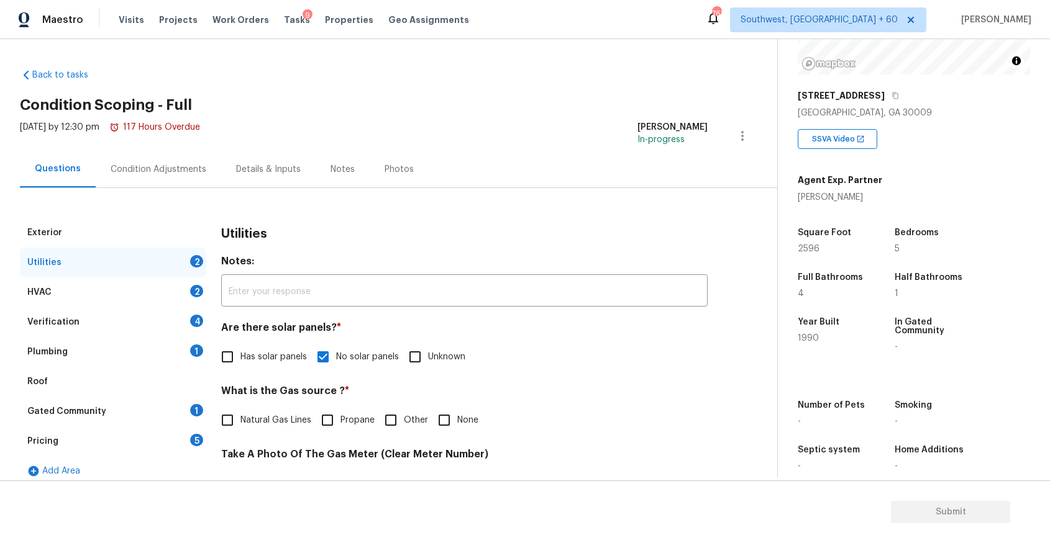
click at [188, 184] on div "Condition Adjustments" at bounding box center [158, 169] width 125 height 37
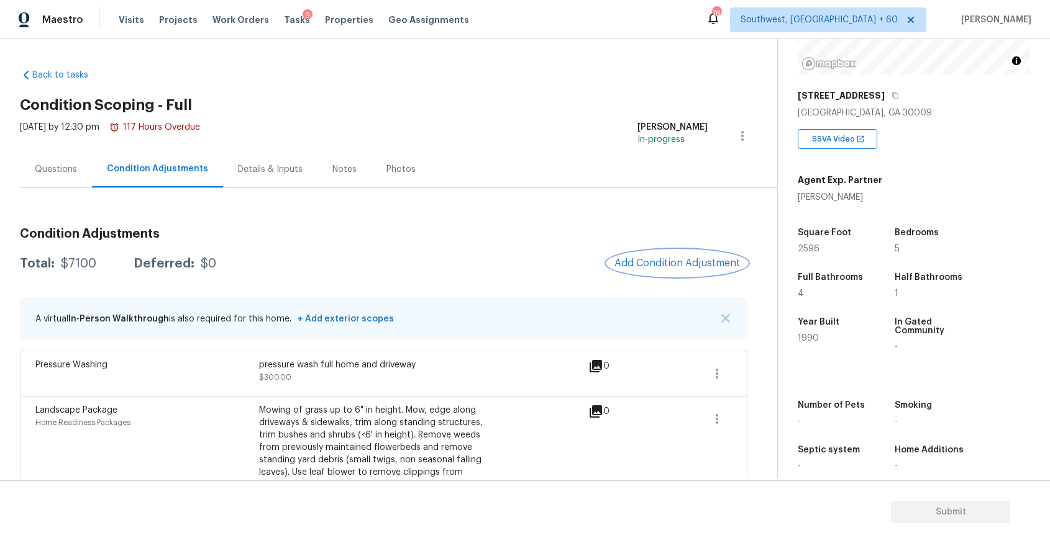
click at [688, 257] on button "Add Condition Adjustment" at bounding box center [677, 263] width 140 height 26
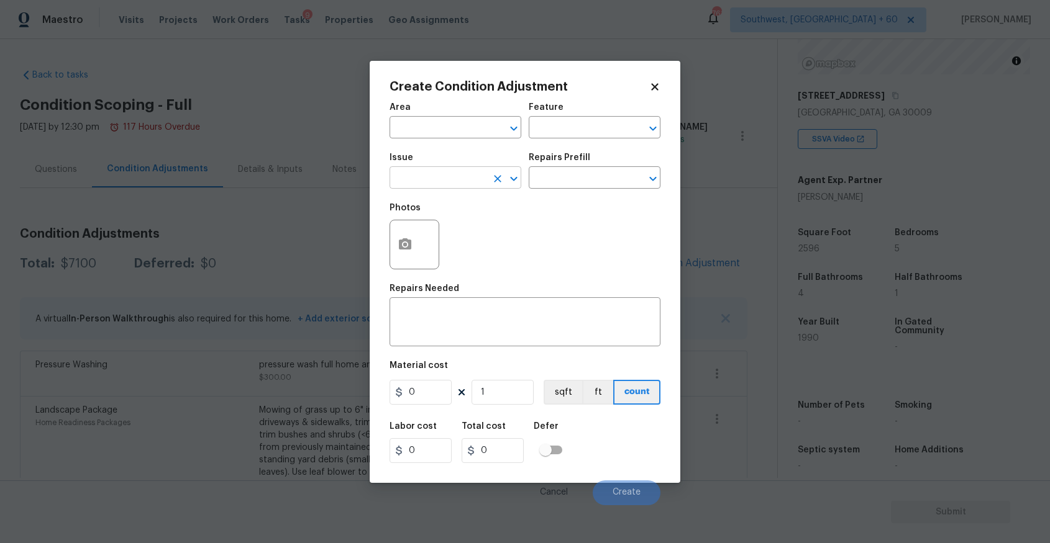
click at [497, 178] on icon "Clear" at bounding box center [497, 178] width 7 height 7
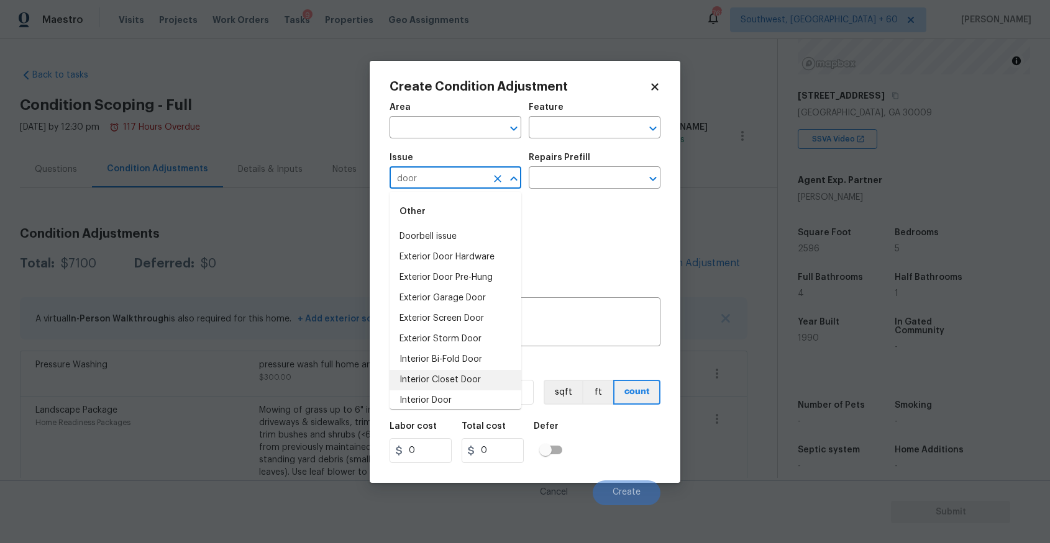
click at [463, 394] on li "Interior Door" at bounding box center [455, 401] width 132 height 20
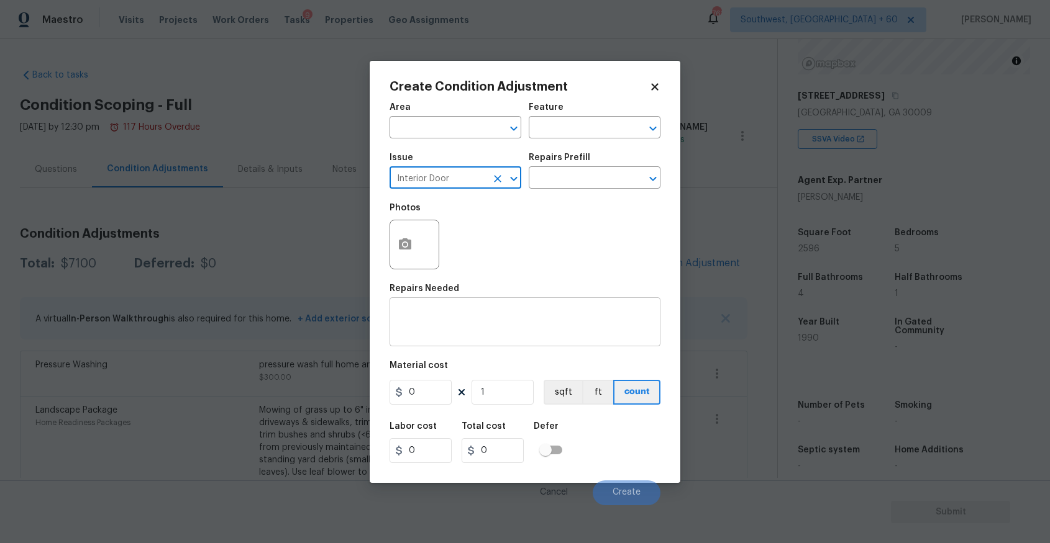
type input "Interior Door"
click at [551, 332] on textarea at bounding box center [525, 324] width 256 height 26
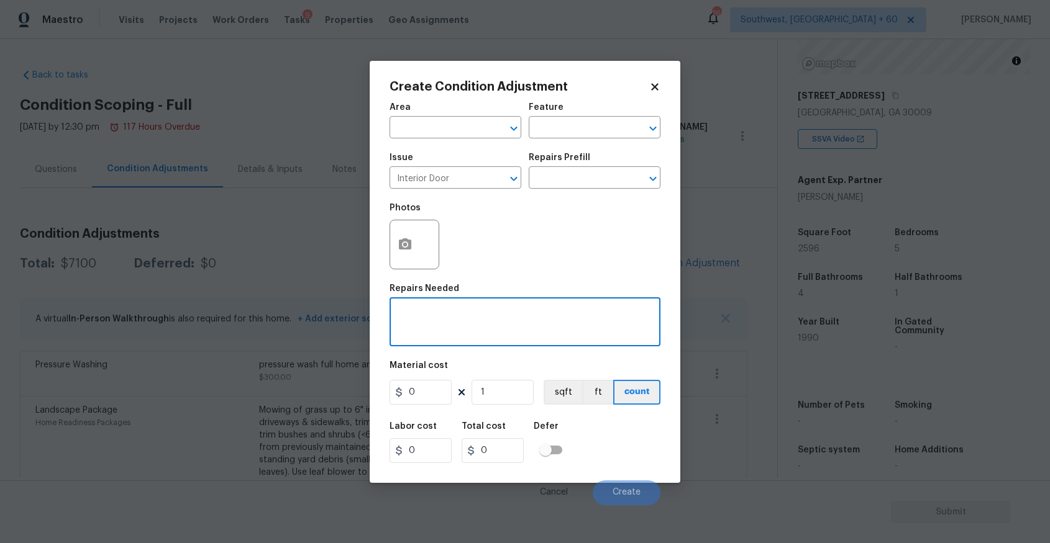
click at [551, 332] on textarea at bounding box center [525, 324] width 256 height 26
type textarea "pet door removal"
click at [419, 393] on input "0" at bounding box center [420, 392] width 62 height 25
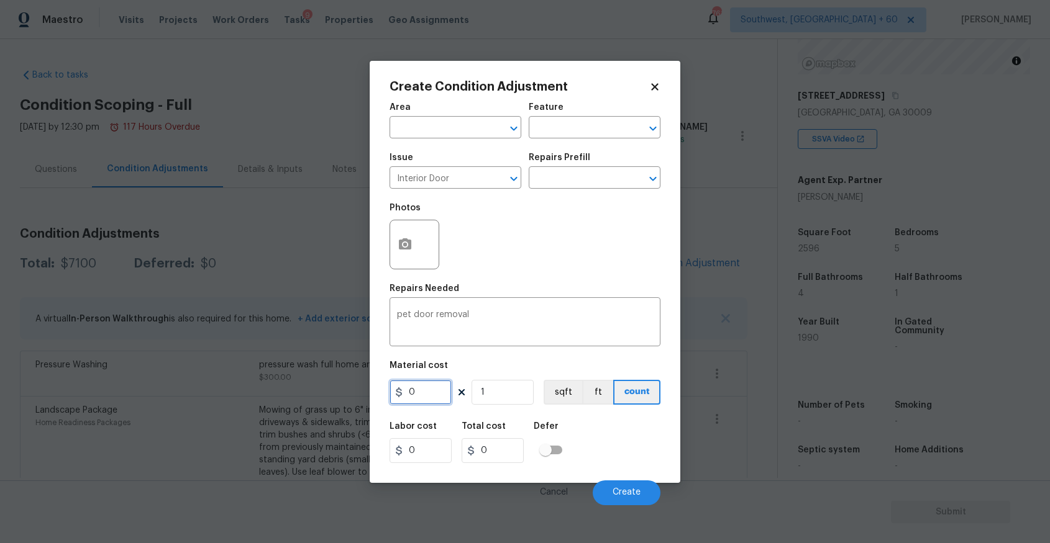
click at [419, 393] on input "0" at bounding box center [420, 392] width 62 height 25
type input "250"
click at [401, 235] on button "button" at bounding box center [405, 244] width 30 height 48
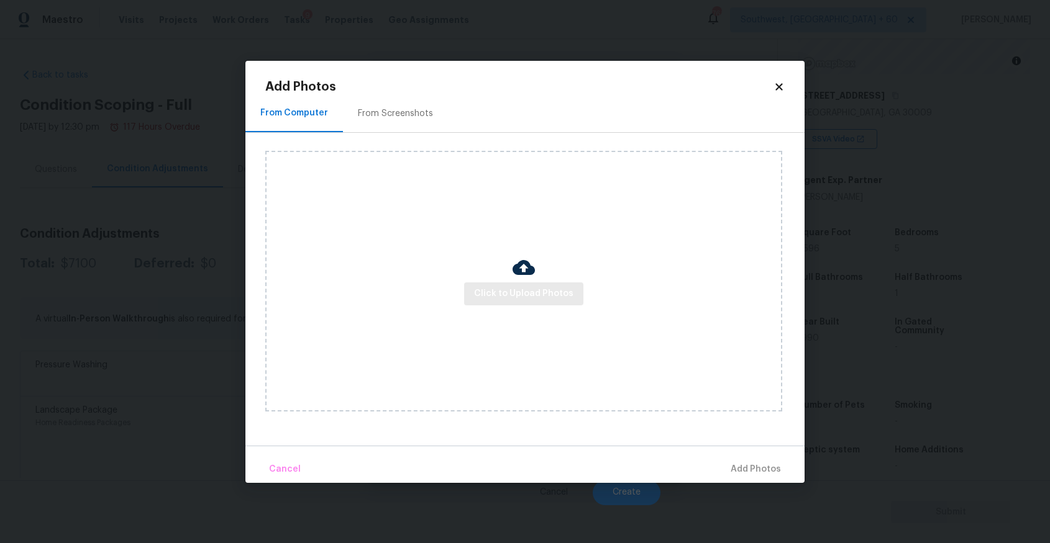
click at [496, 305] on div "Click to Upload Photos" at bounding box center [523, 281] width 517 height 261
click at [505, 301] on span "Click to Upload Photos" at bounding box center [523, 294] width 99 height 16
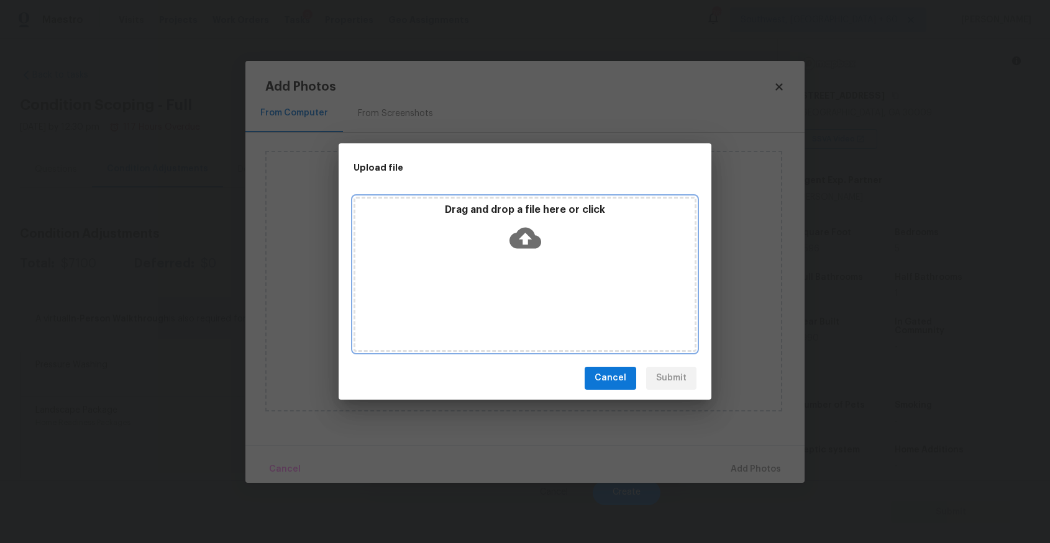
click at [505, 295] on div "Drag and drop a file here or click" at bounding box center [524, 274] width 343 height 155
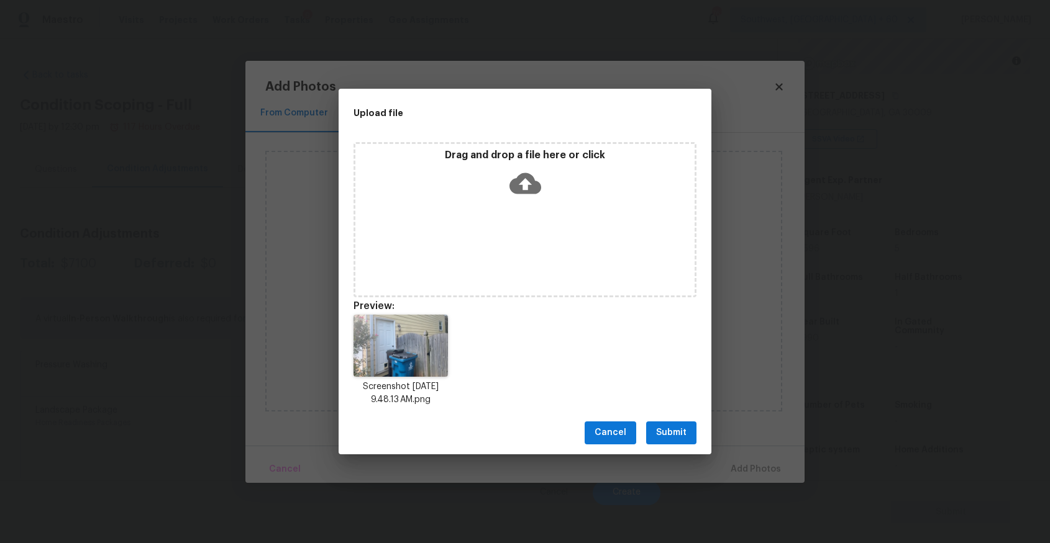
click at [676, 425] on span "Submit" at bounding box center [671, 433] width 30 height 16
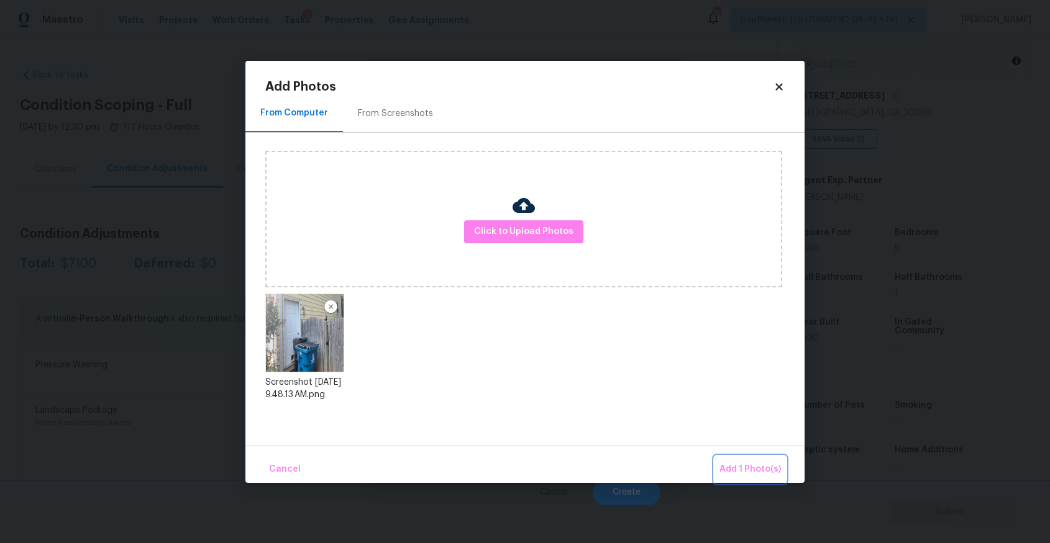
click at [725, 463] on span "Add 1 Photo(s)" at bounding box center [749, 470] width 61 height 16
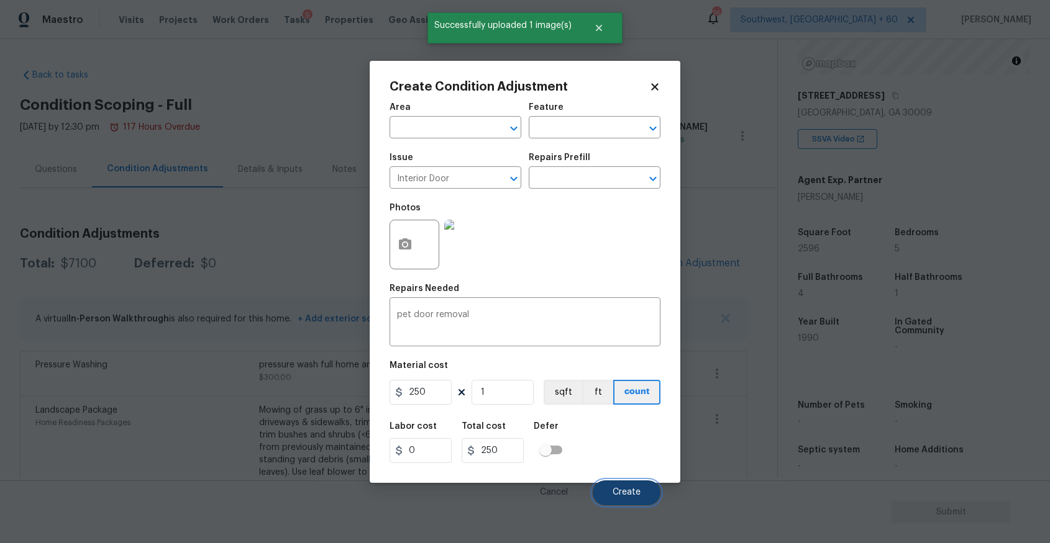
click at [632, 490] on span "Create" at bounding box center [626, 492] width 28 height 9
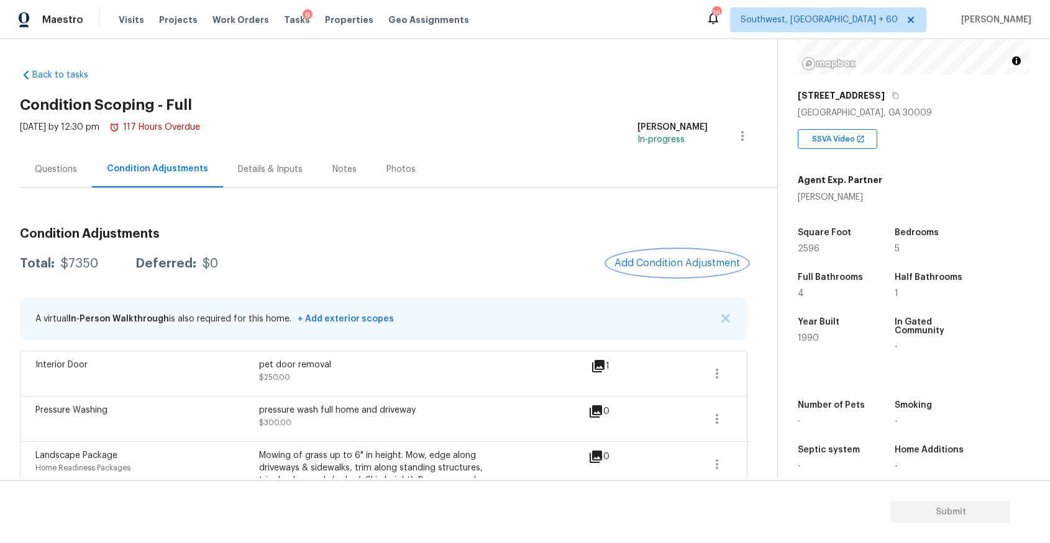
click at [669, 263] on span "Add Condition Adjustment" at bounding box center [676, 263] width 125 height 11
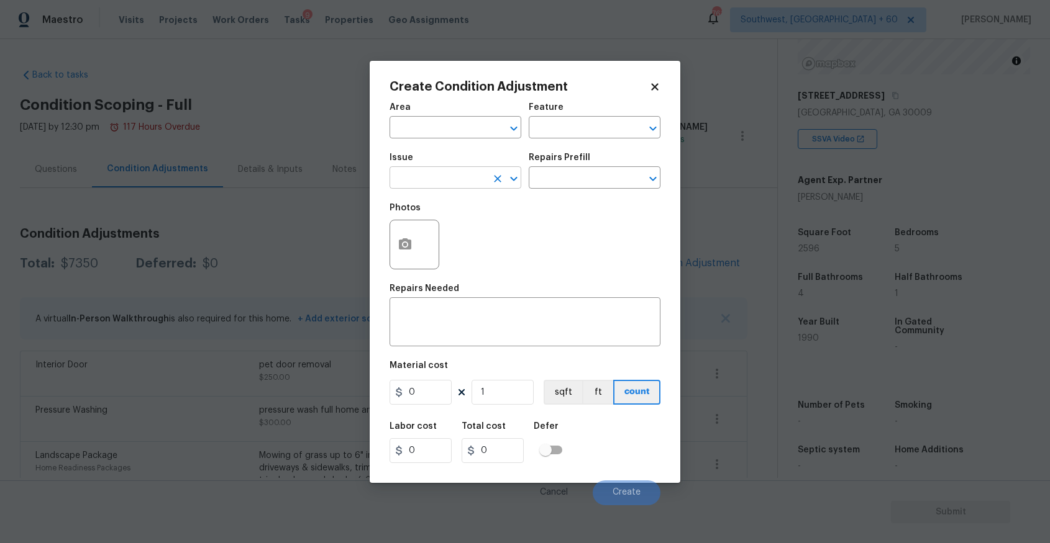
click at [452, 180] on input "text" at bounding box center [437, 179] width 97 height 19
click at [491, 243] on li "Decks and Patios" at bounding box center [455, 237] width 132 height 20
type input "Decks and Patios"
click at [501, 324] on textarea at bounding box center [525, 324] width 256 height 26
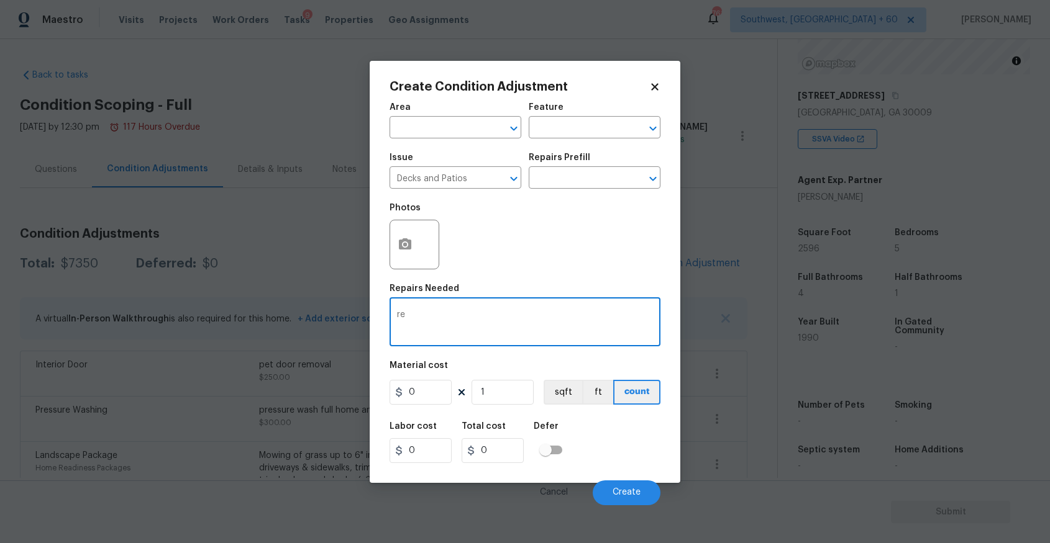
type textarea "r"
type textarea "deck repair and repaint"
click at [426, 367] on h5 "Material cost" at bounding box center [418, 365] width 58 height 9
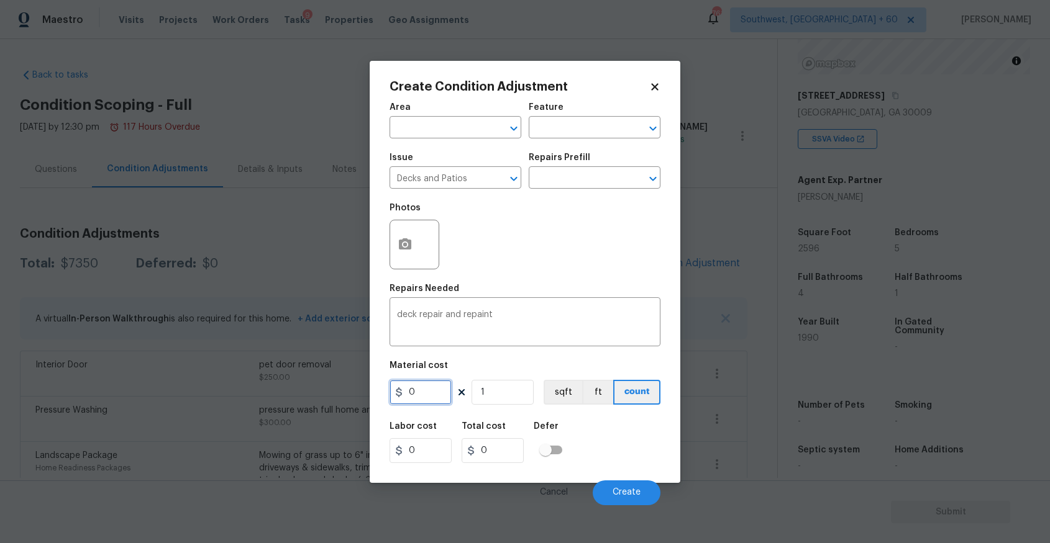
click at [427, 386] on input "0" at bounding box center [420, 392] width 62 height 25
type input "2000"
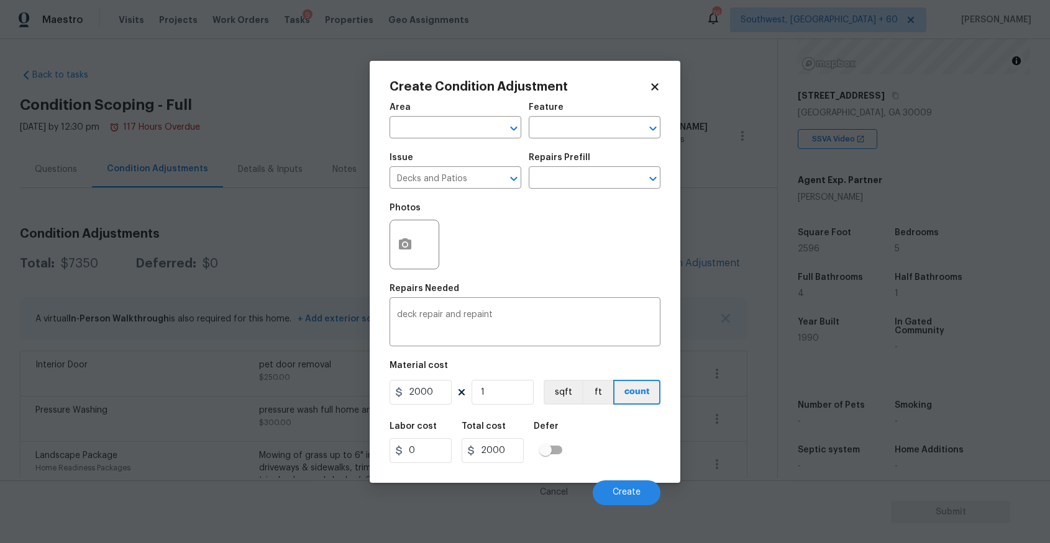
click at [386, 239] on div "Create Condition Adjustment Area ​ Feature ​ Issue Decks and Patios ​ Repairs P…" at bounding box center [525, 272] width 311 height 422
click at [419, 252] on div at bounding box center [414, 245] width 50 height 50
click at [410, 245] on icon "button" at bounding box center [405, 244] width 12 height 11
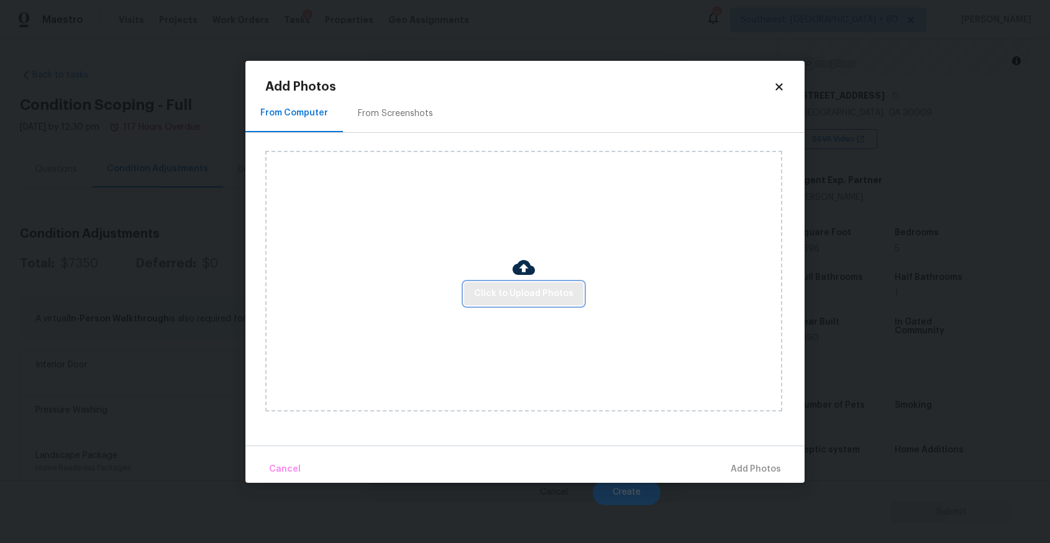
click at [535, 295] on span "Click to Upload Photos" at bounding box center [523, 294] width 99 height 16
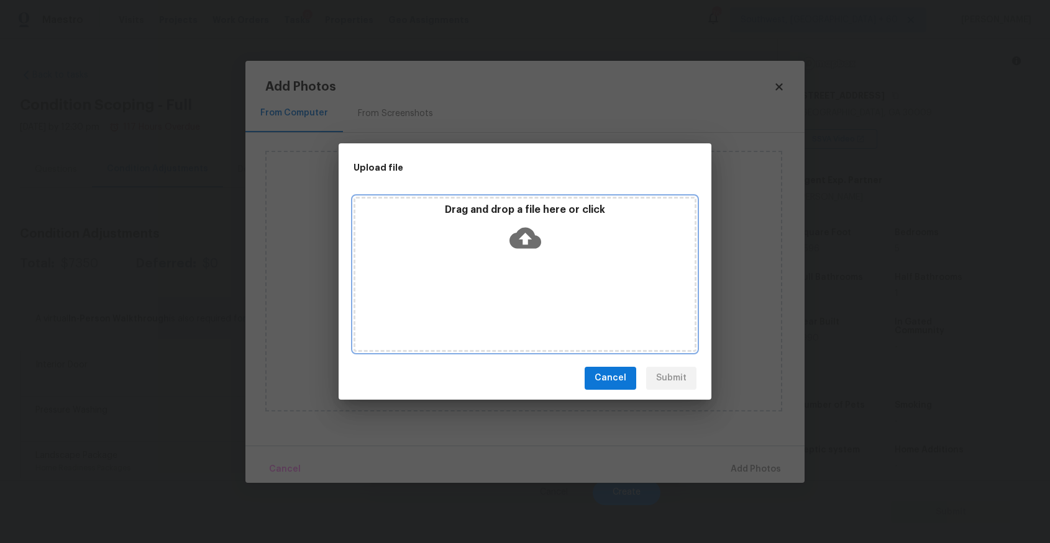
click at [524, 268] on div "Drag and drop a file here or click" at bounding box center [524, 274] width 343 height 155
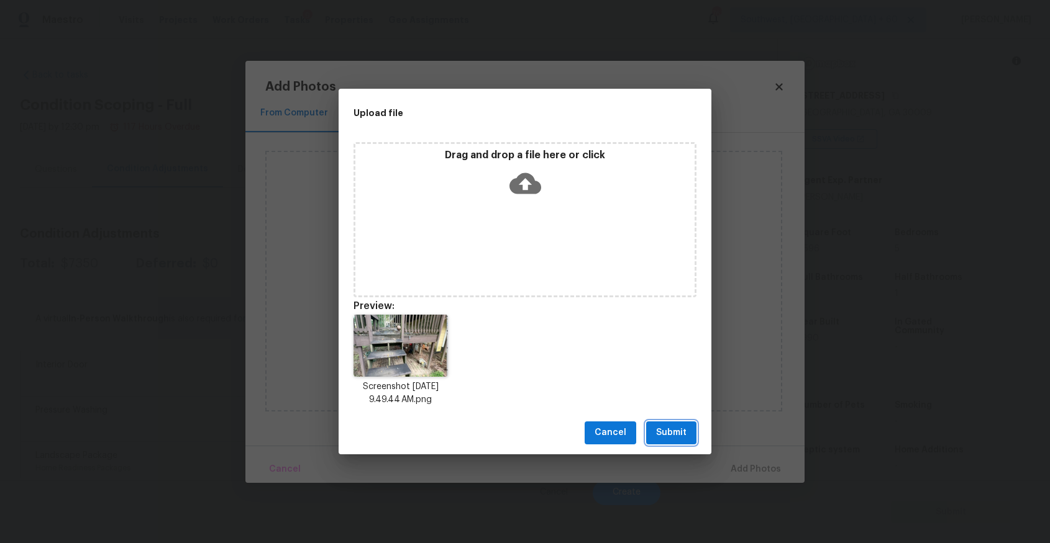
click at [675, 431] on span "Submit" at bounding box center [671, 433] width 30 height 16
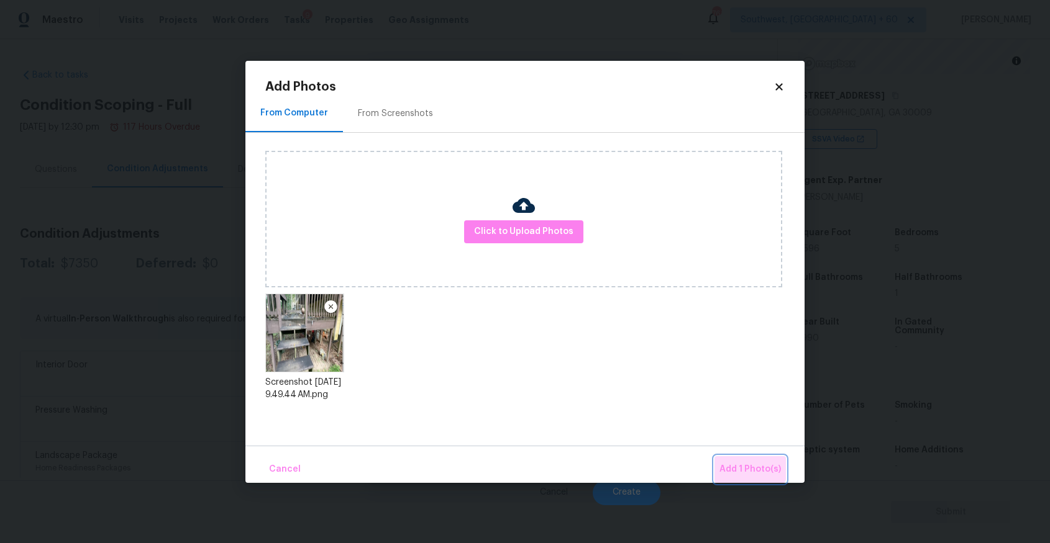
click at [743, 460] on button "Add 1 Photo(s)" at bounding box center [749, 470] width 71 height 27
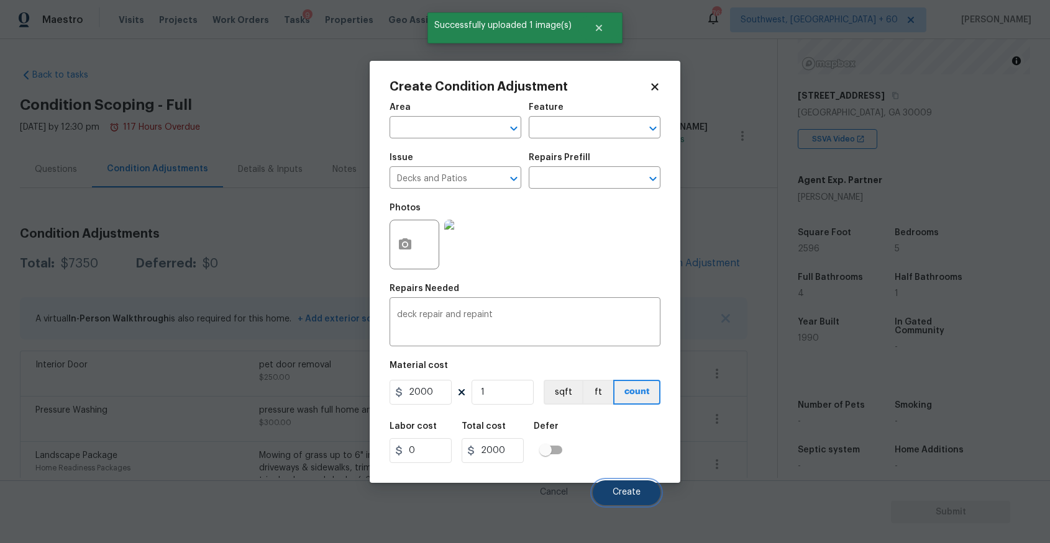
click at [624, 491] on span "Create" at bounding box center [626, 492] width 28 height 9
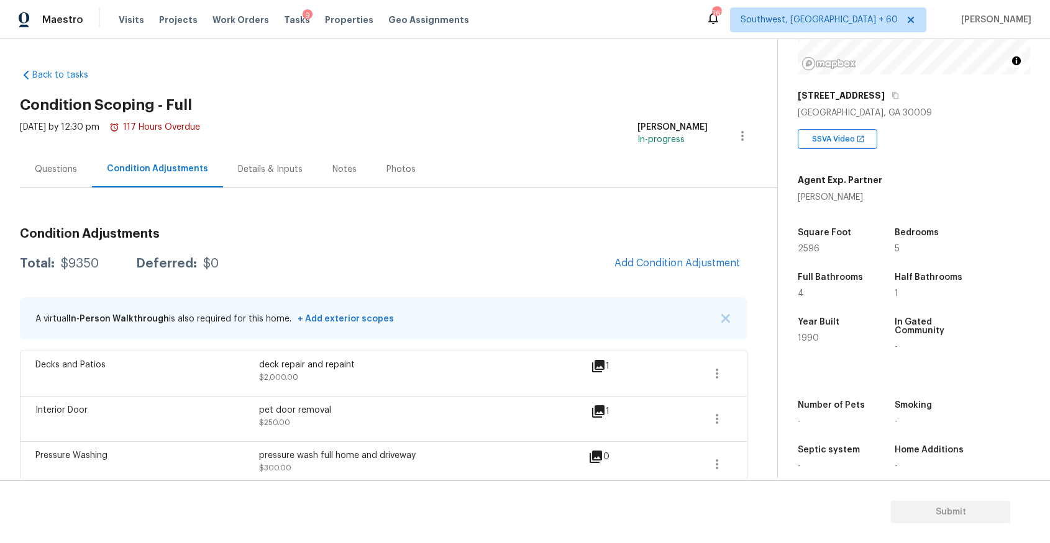
scroll to position [30, 0]
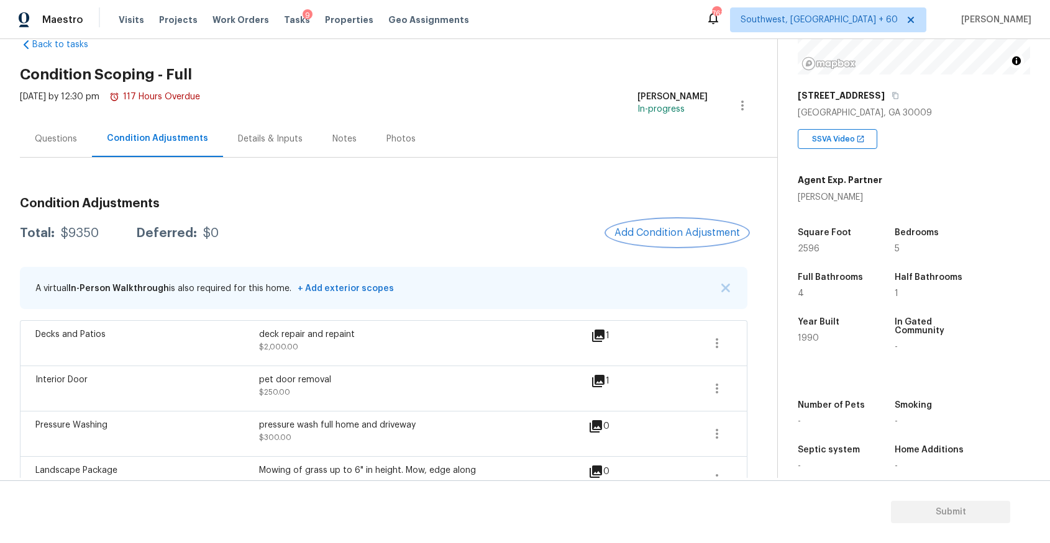
click at [678, 232] on span "Add Condition Adjustment" at bounding box center [676, 232] width 125 height 11
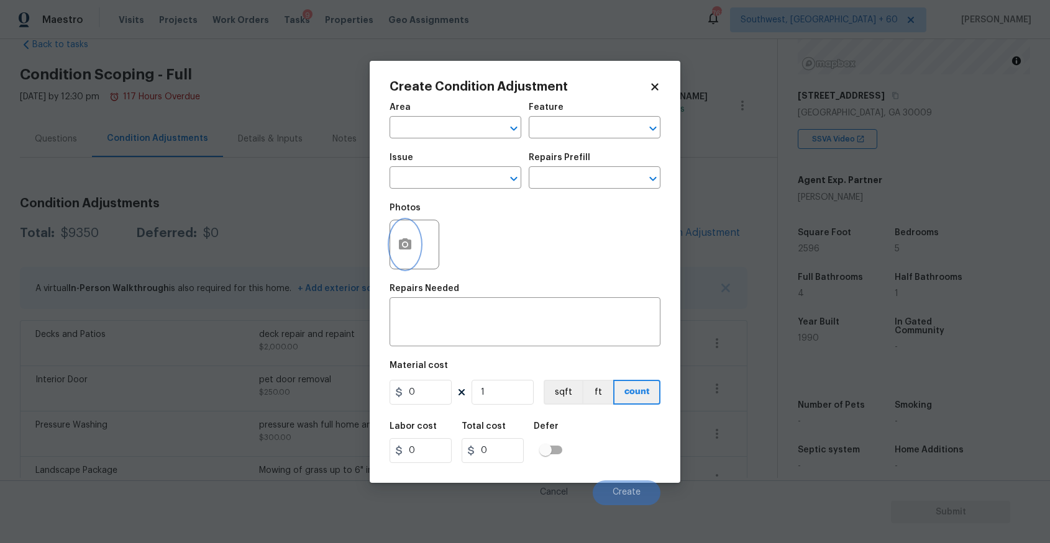
click at [405, 233] on button "button" at bounding box center [405, 244] width 30 height 48
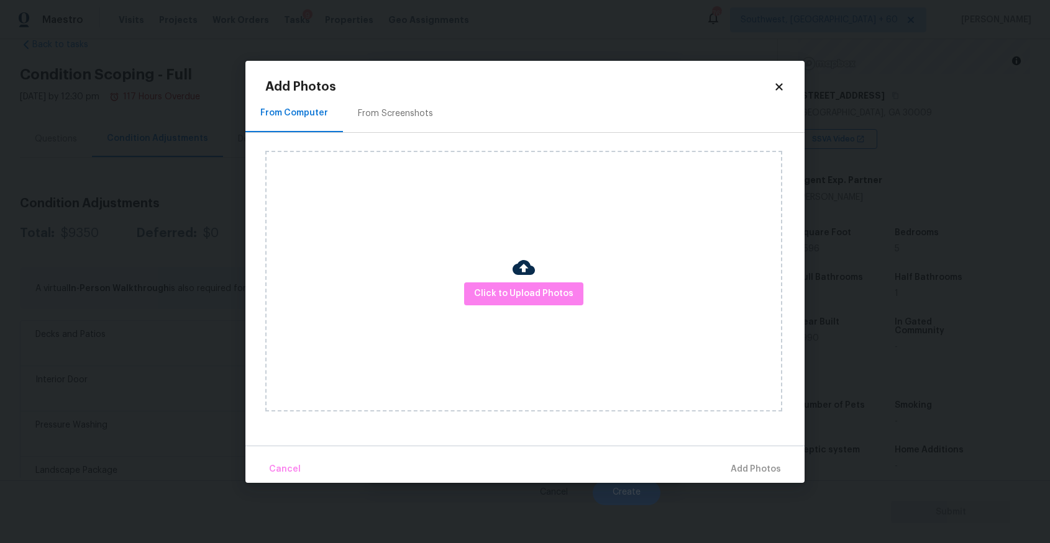
click at [524, 307] on div "Click to Upload Photos" at bounding box center [523, 281] width 517 height 261
click at [540, 290] on span "Click to Upload Photos" at bounding box center [523, 294] width 99 height 16
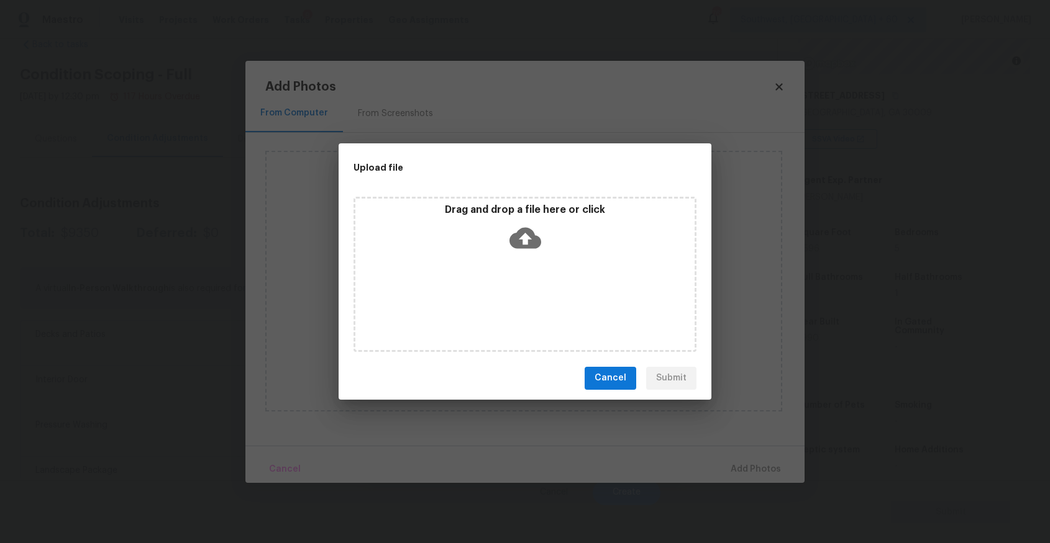
click at [514, 259] on div "Drag and drop a file here or click" at bounding box center [524, 274] width 343 height 155
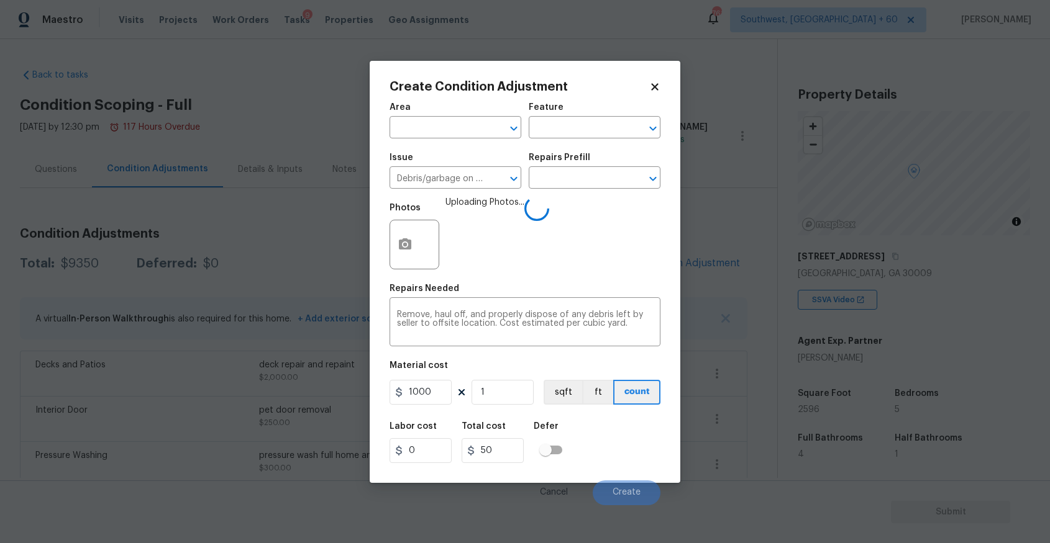
scroll to position [161, 0]
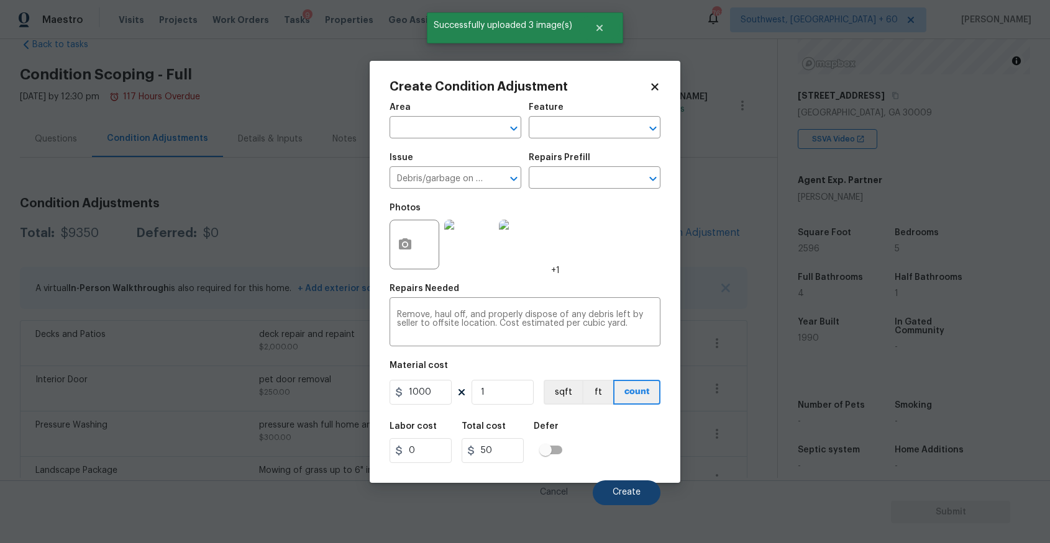
type input "1000"
click at [638, 497] on span "Create" at bounding box center [626, 492] width 28 height 9
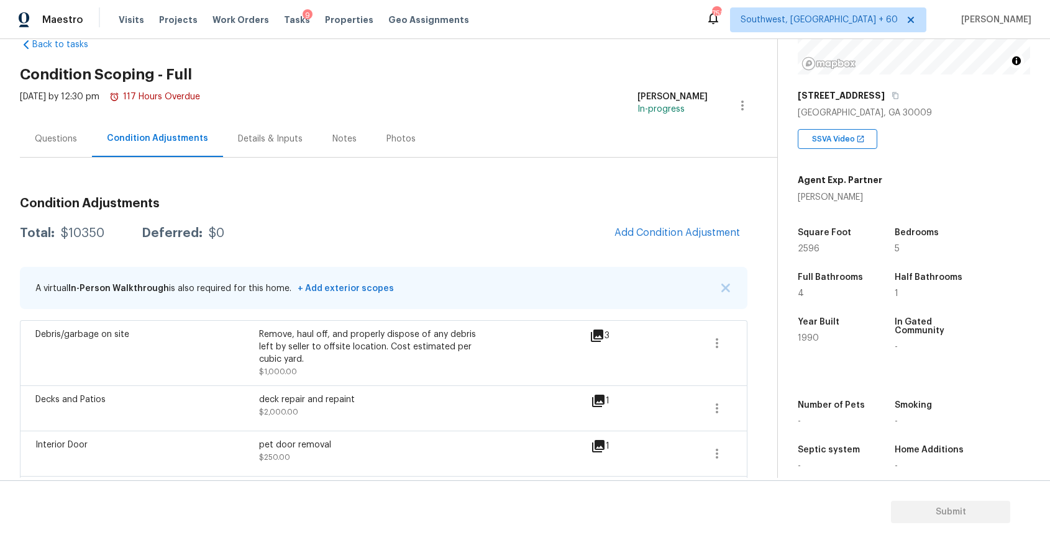
click at [76, 133] on div "Questions" at bounding box center [56, 139] width 42 height 12
click at [76, 120] on div "[DATE] by 12:30 pm 117 Hours Overdue" at bounding box center [110, 106] width 180 height 30
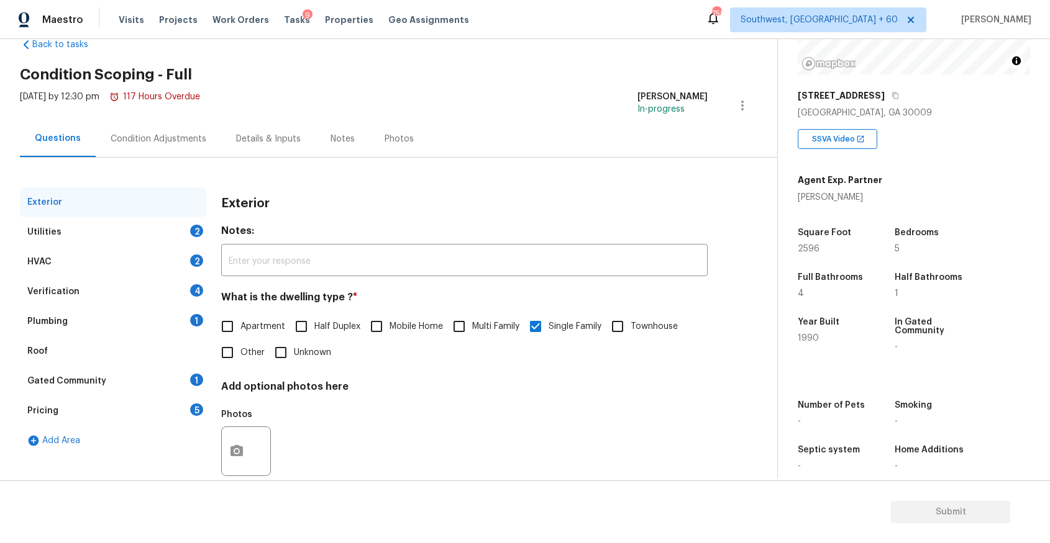
scroll to position [30, 0]
click at [76, 132] on div "Questions" at bounding box center [58, 138] width 46 height 12
click at [157, 311] on div "Plumbing 1" at bounding box center [113, 322] width 186 height 30
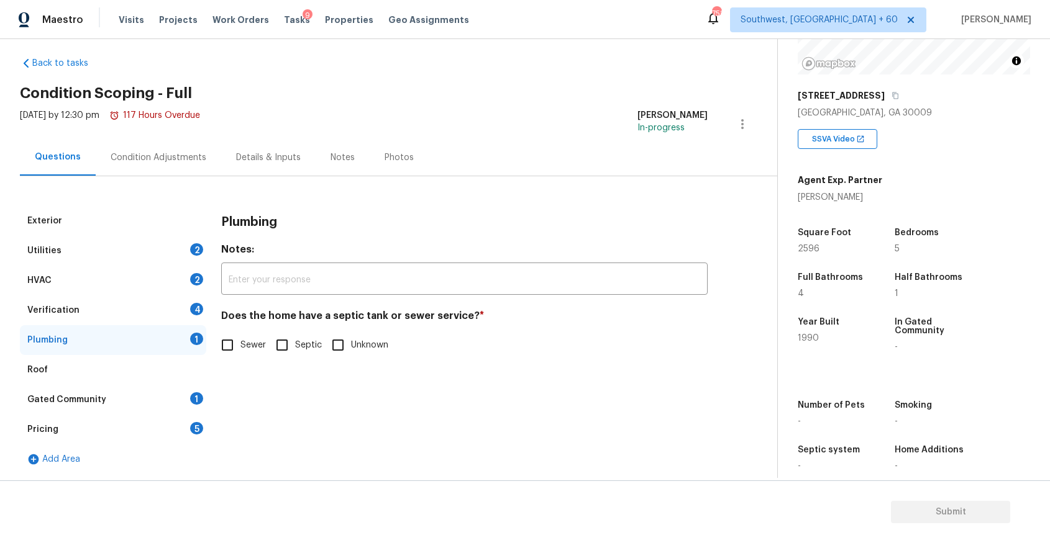
click at [160, 311] on div "Verification 4" at bounding box center [113, 311] width 186 height 30
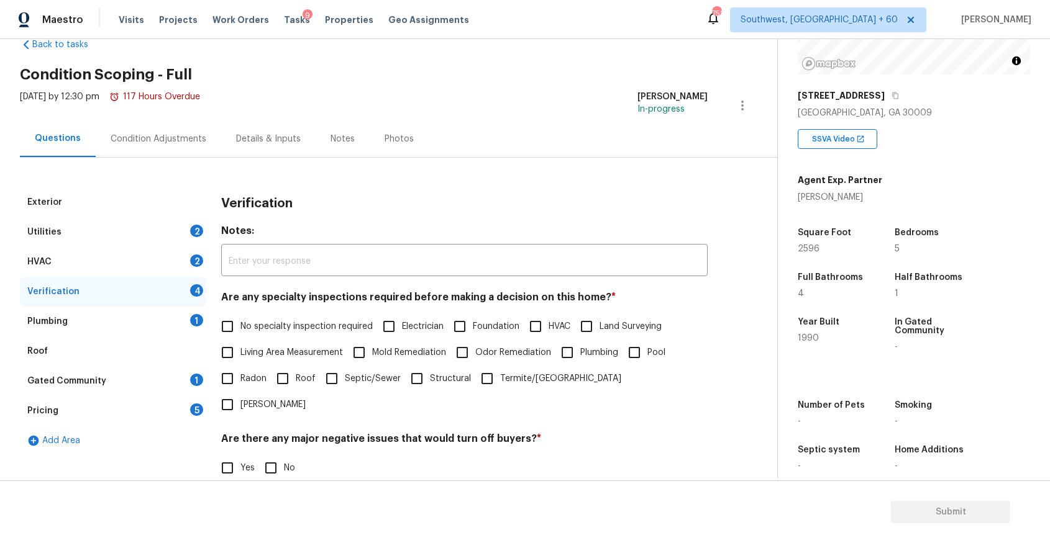
scroll to position [165, 0]
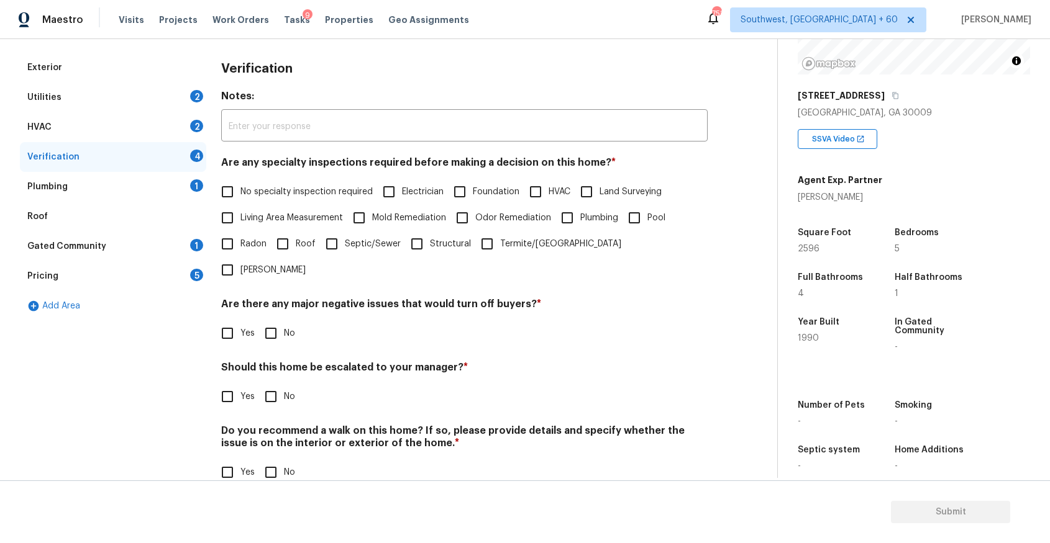
click at [225, 384] on input "Yes" at bounding box center [227, 397] width 26 height 26
checkbox input "true"
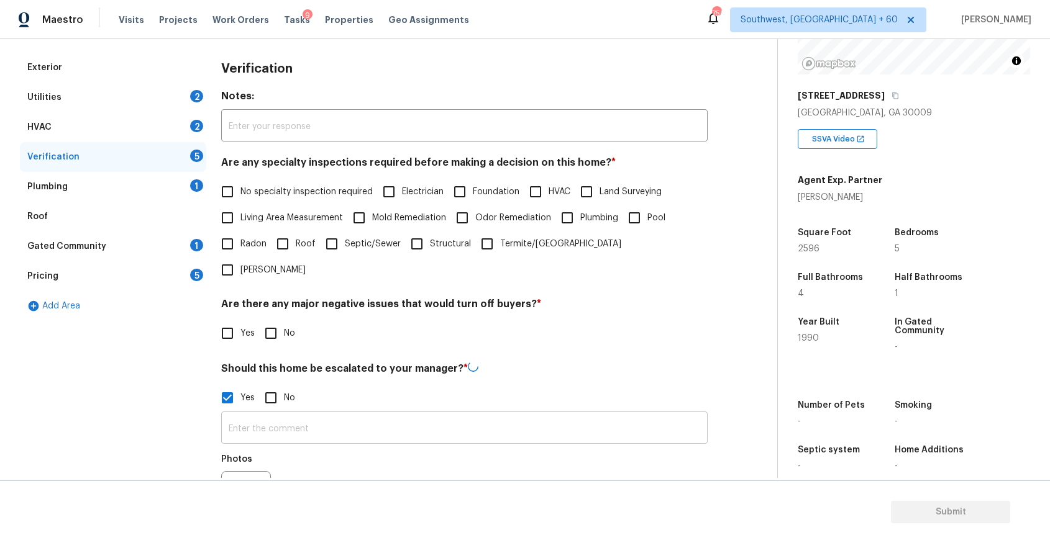
click at [295, 415] on input "text" at bounding box center [464, 429] width 486 height 29
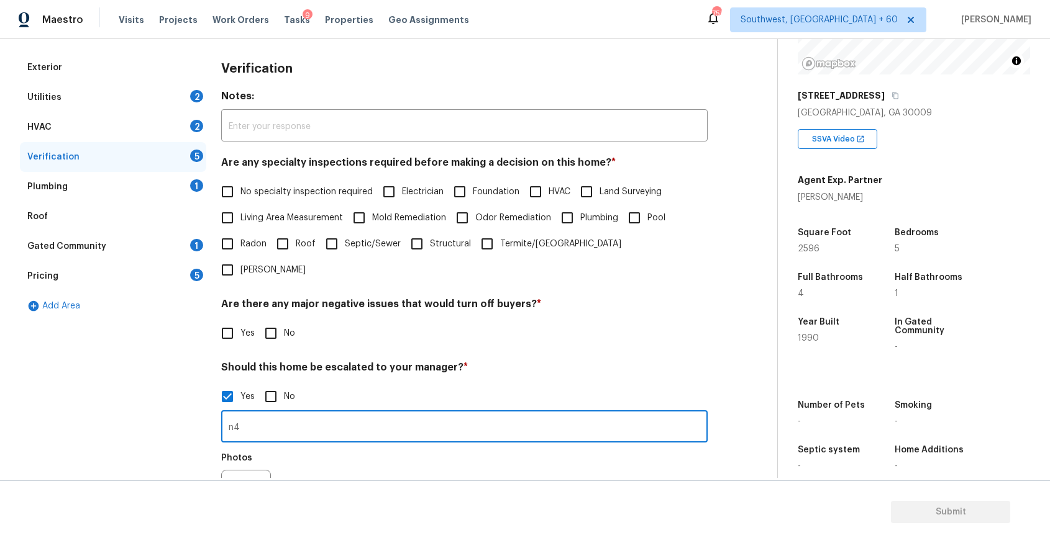
type input "n"
click at [324, 414] on input "kindly review for founadation issue." at bounding box center [464, 428] width 486 height 29
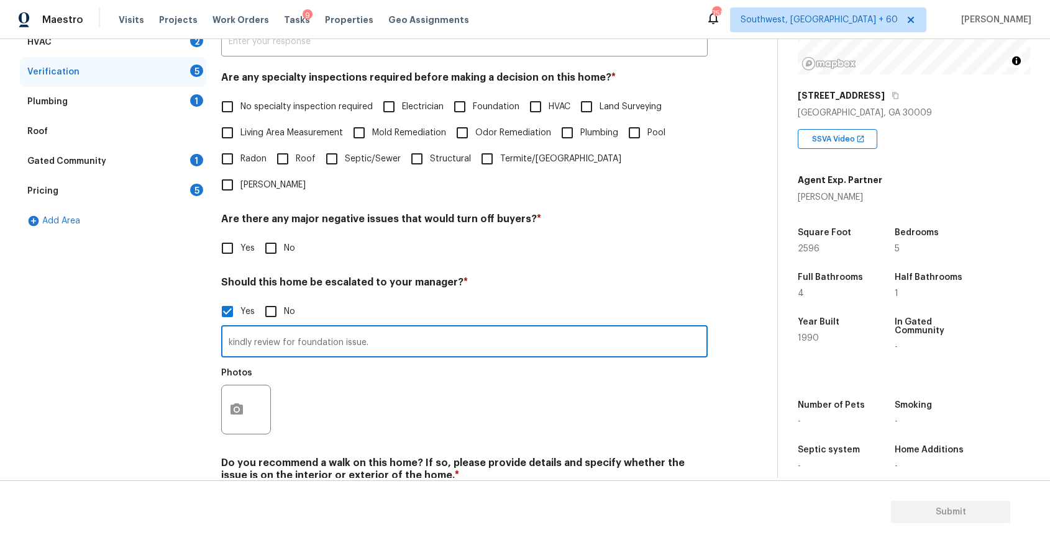
type input "kindly review for foundation issue."
click at [235, 402] on icon "button" at bounding box center [236, 409] width 15 height 15
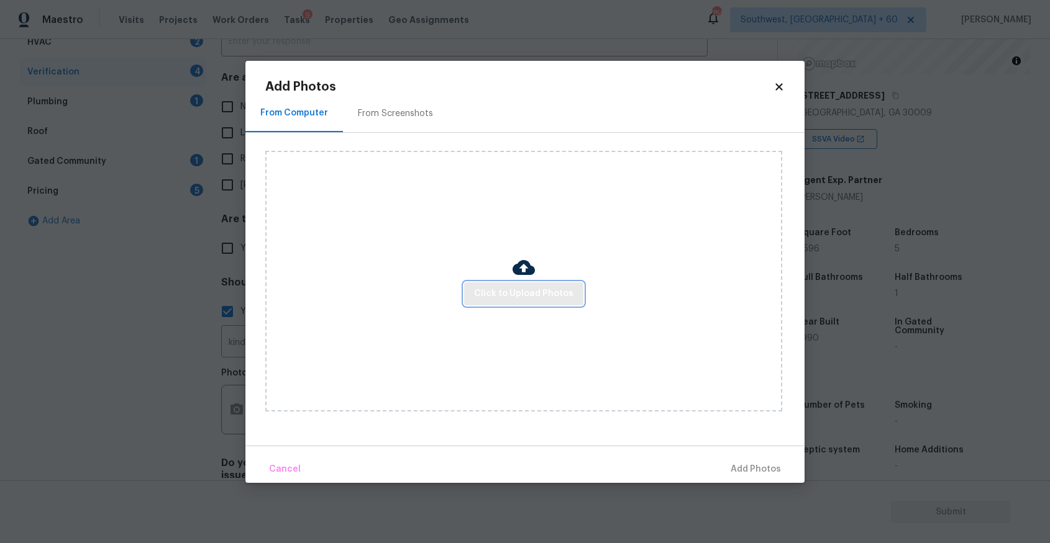
click at [527, 286] on span "Click to Upload Photos" at bounding box center [523, 294] width 99 height 16
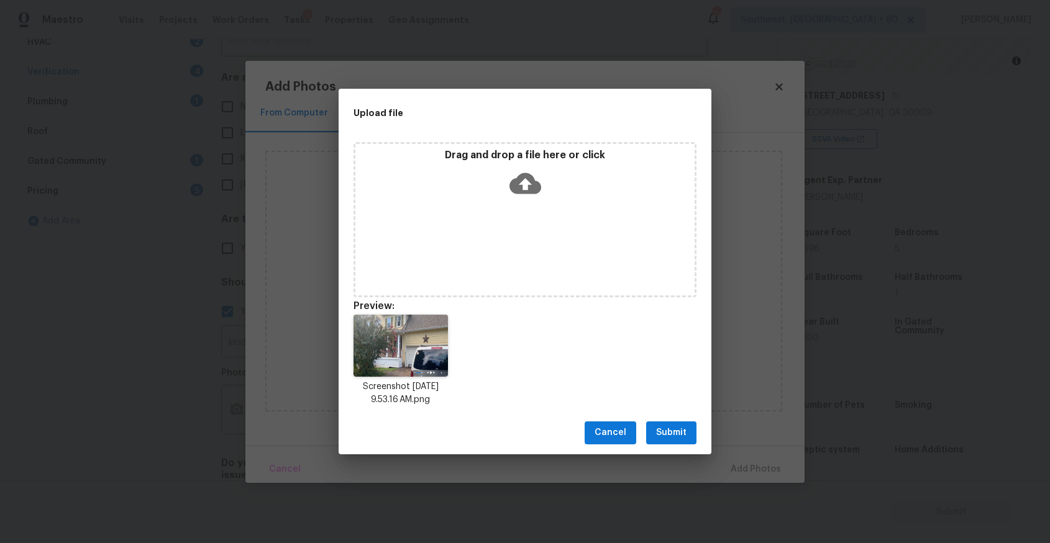
click at [675, 423] on button "Submit" at bounding box center [671, 433] width 50 height 23
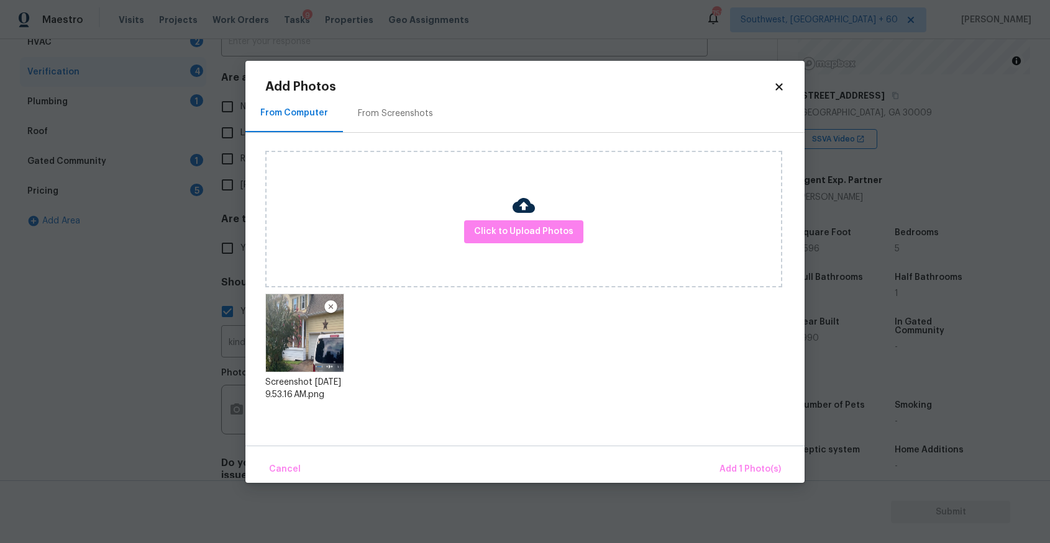
click at [675, 423] on div "Upload file Drag and drop a file here or click Cancel Submit" at bounding box center [525, 271] width 1050 height 543
click at [740, 460] on button "Add 1 Photo(s)" at bounding box center [749, 470] width 71 height 27
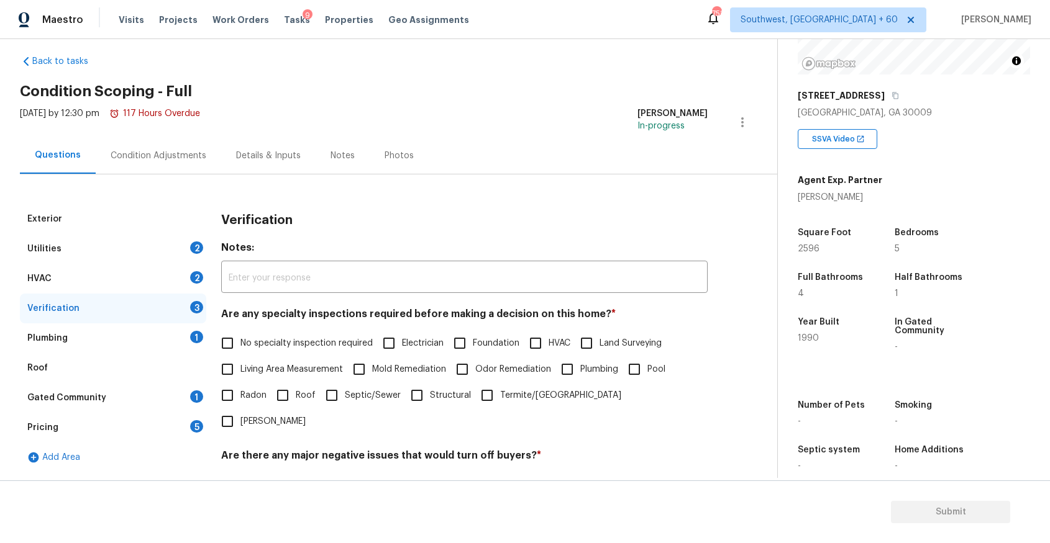
scroll to position [0, 0]
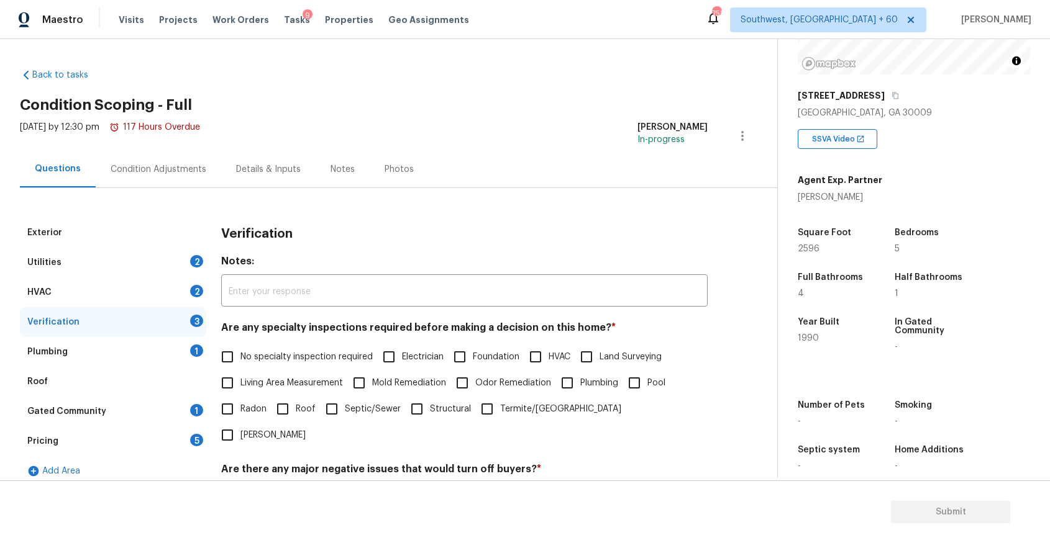
click at [200, 188] on div "Exterior Utilities 2 HVAC 2 Verification 3 Plumbing 1 Roof Gated Community 1 Pr…" at bounding box center [383, 485] width 727 height 595
click at [205, 178] on div "Condition Adjustments" at bounding box center [158, 169] width 125 height 37
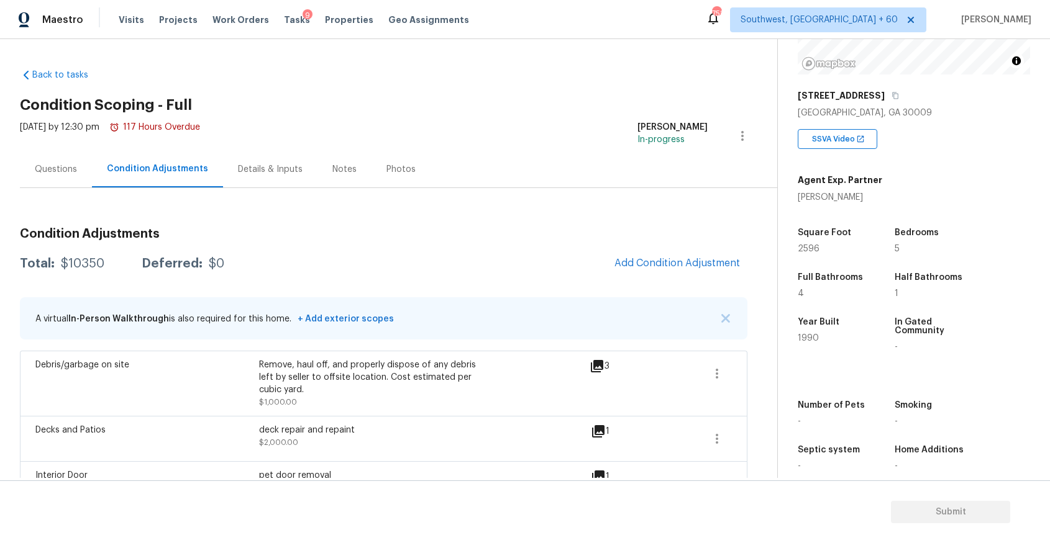
click at [725, 310] on div "A virtual In-Person Walkthrough is also required for this home. + Add exterior …" at bounding box center [383, 319] width 727 height 42
click at [720, 319] on button "button" at bounding box center [725, 318] width 12 height 12
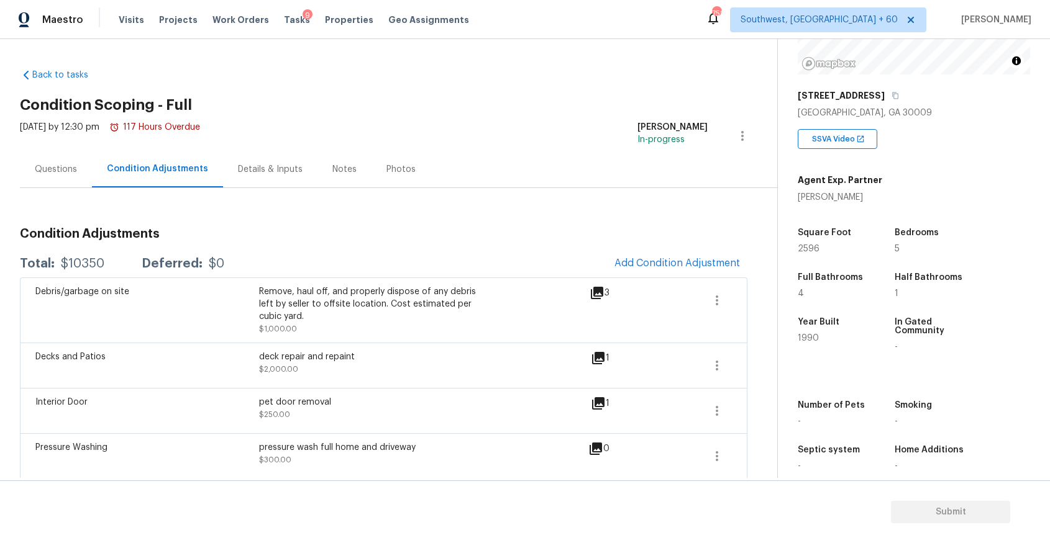
click at [30, 152] on div "Questions" at bounding box center [56, 169] width 72 height 37
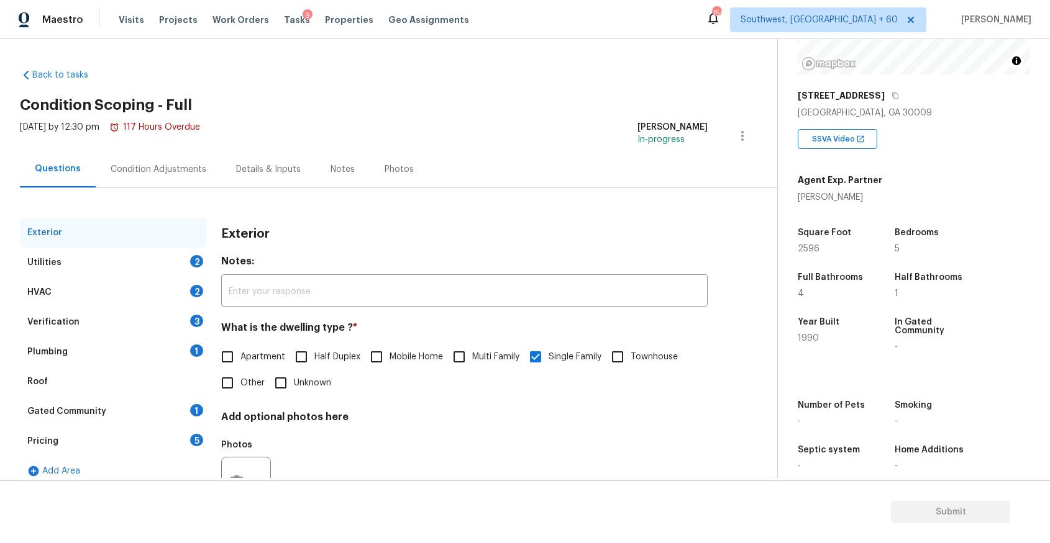
click at [132, 146] on div "[DATE] by 12:30 pm 117 Hours Overdue" at bounding box center [110, 136] width 180 height 30
click at [150, 152] on div "Condition Adjustments" at bounding box center [158, 169] width 125 height 37
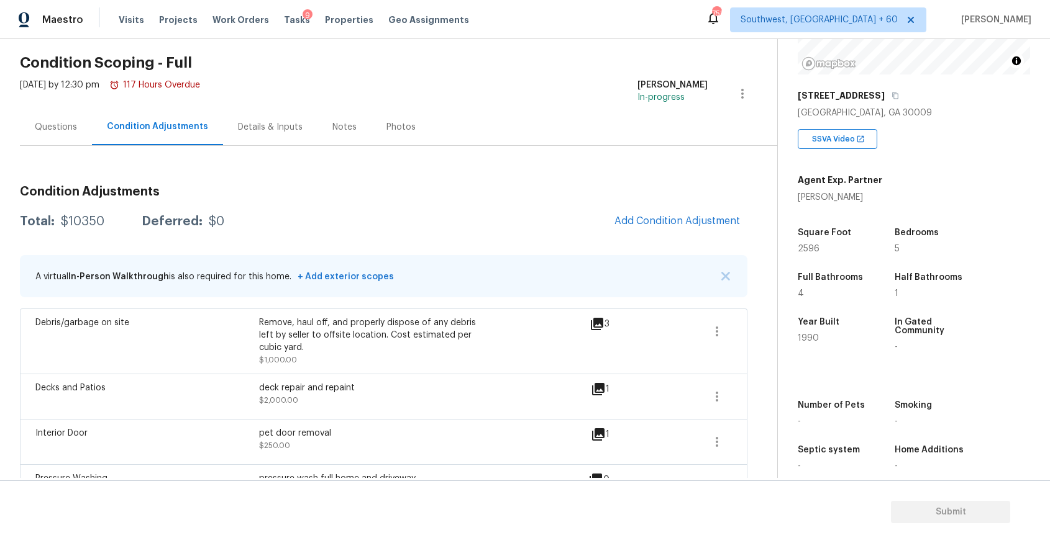
scroll to position [78, 0]
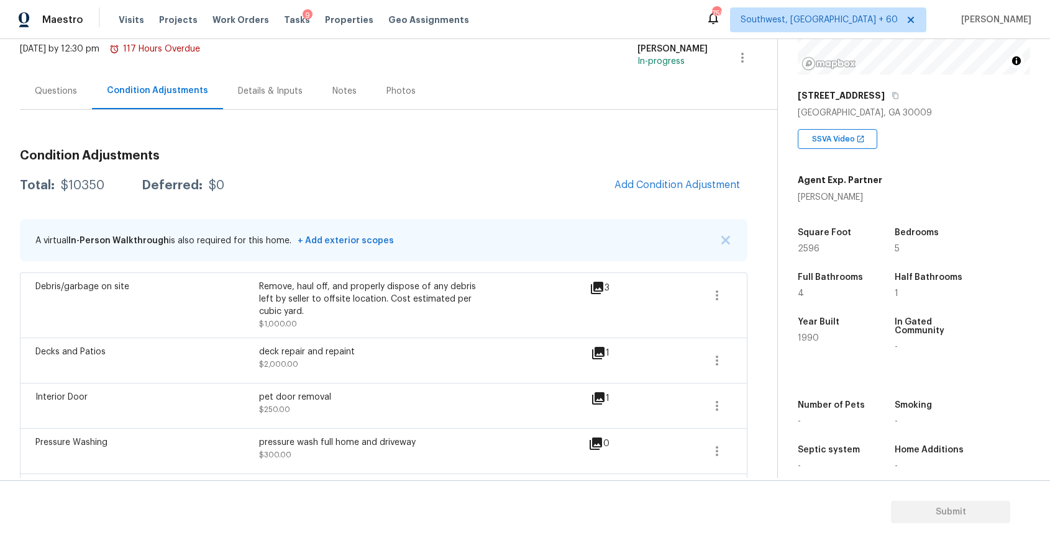
click at [721, 233] on div "A virtual In-Person Walkthrough is also required for this home. + Add exterior …" at bounding box center [383, 240] width 727 height 42
click at [724, 235] on button "button" at bounding box center [725, 240] width 12 height 12
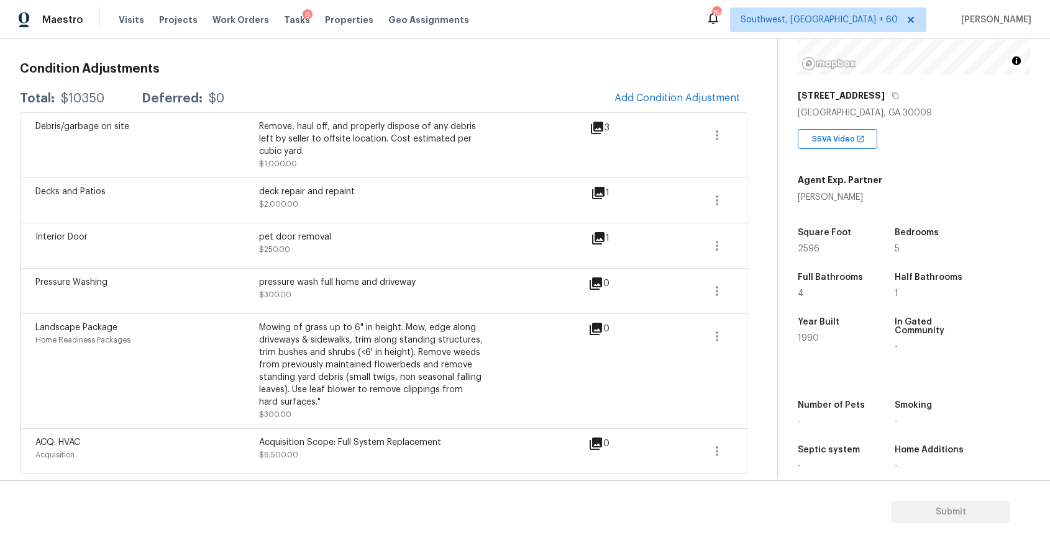
scroll to position [81, 0]
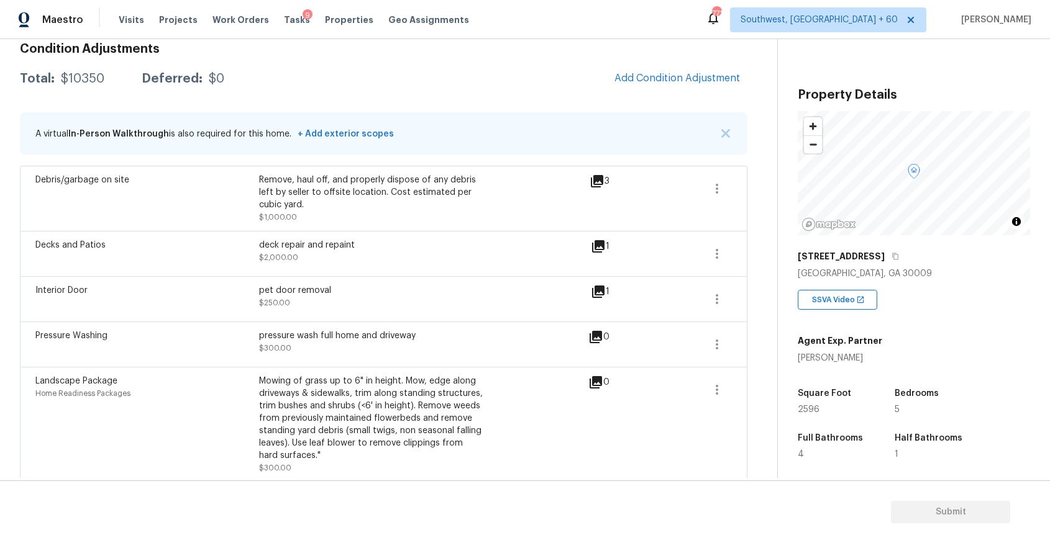
scroll to position [173, 0]
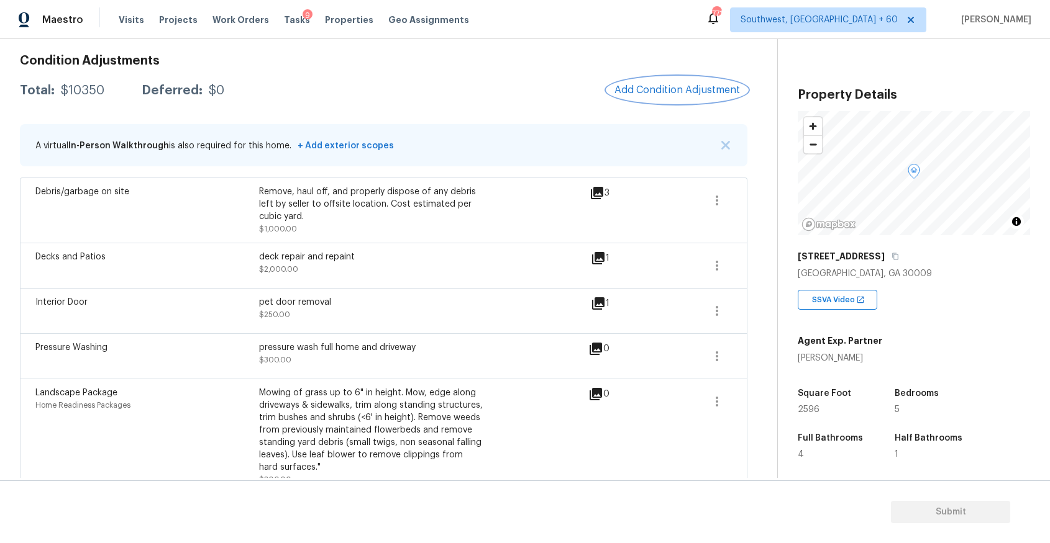
click at [708, 93] on span "Add Condition Adjustment" at bounding box center [676, 89] width 125 height 11
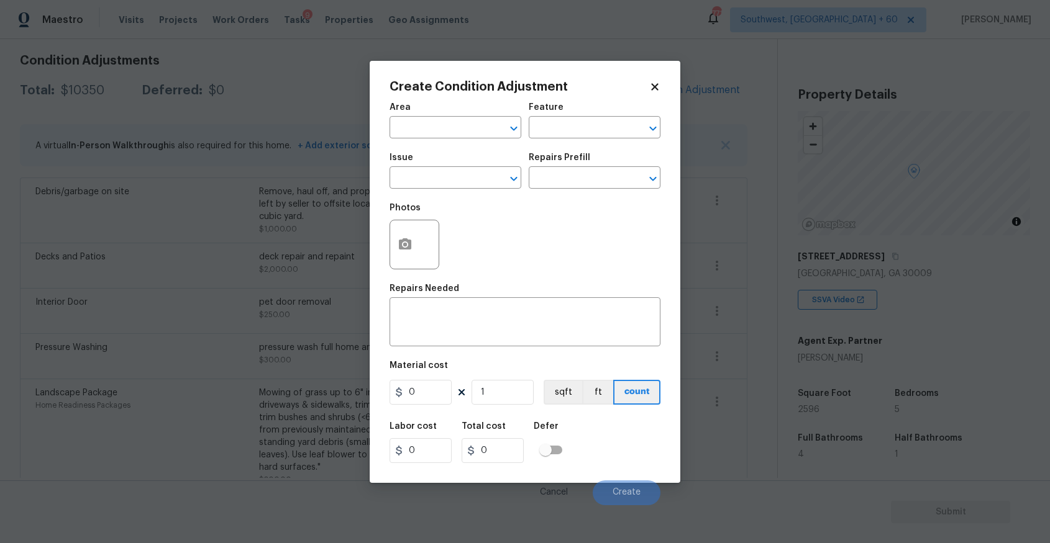
click at [468, 168] on div "Issue" at bounding box center [455, 161] width 132 height 16
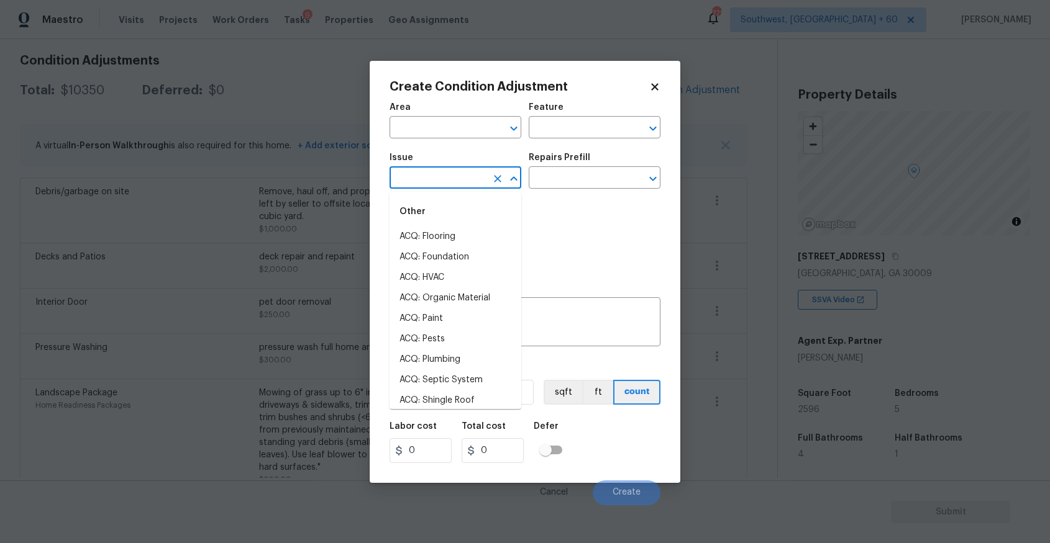
click at [473, 173] on input "text" at bounding box center [437, 179] width 97 height 19
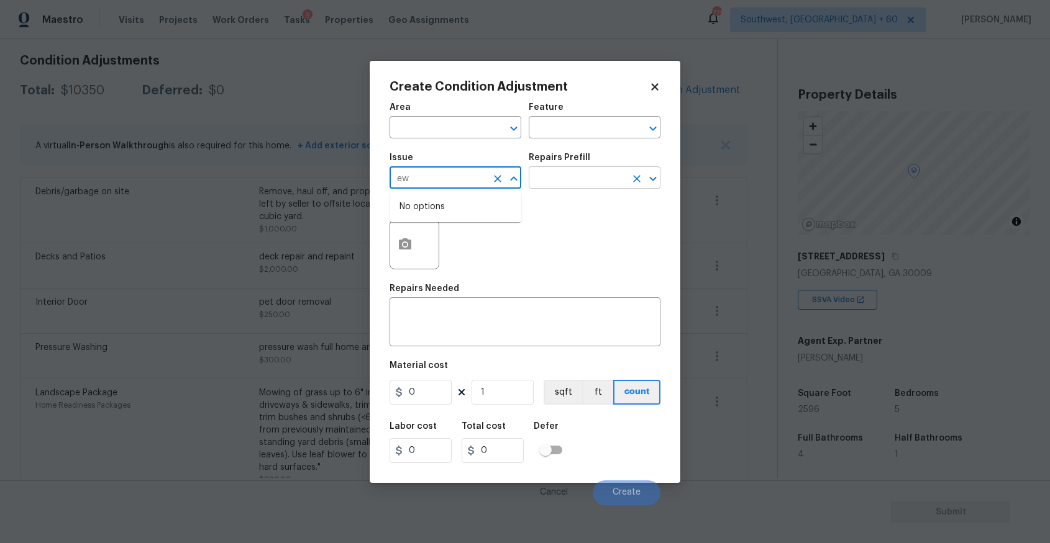
type input "e"
click at [483, 261] on li "Windows & Skylights" at bounding box center [455, 270] width 132 height 20
type input "Windows & Skylights"
click at [555, 184] on input "text" at bounding box center [577, 179] width 97 height 19
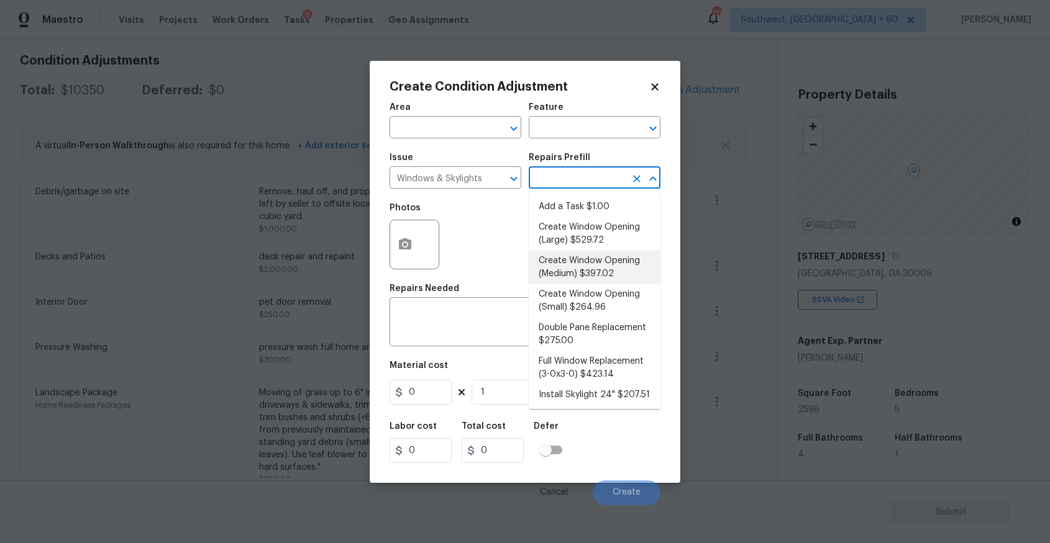
click at [630, 264] on li "Create Window Opening (Medium) $397.02" at bounding box center [595, 268] width 132 height 34
type textarea "Remove the existing substrate, insulation, etc to create a window opening of up…"
type input "397.02"
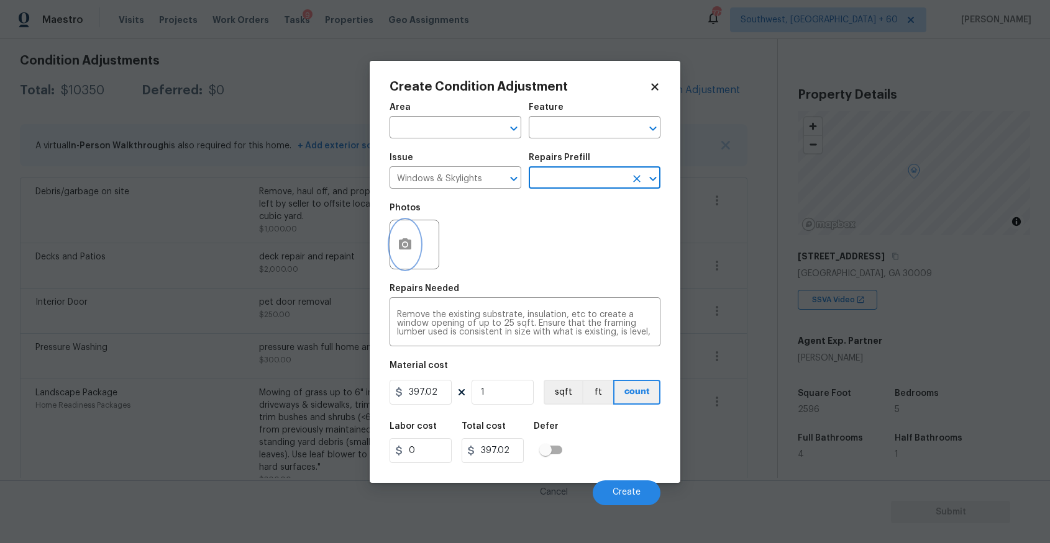
click at [416, 253] on button "button" at bounding box center [405, 244] width 30 height 48
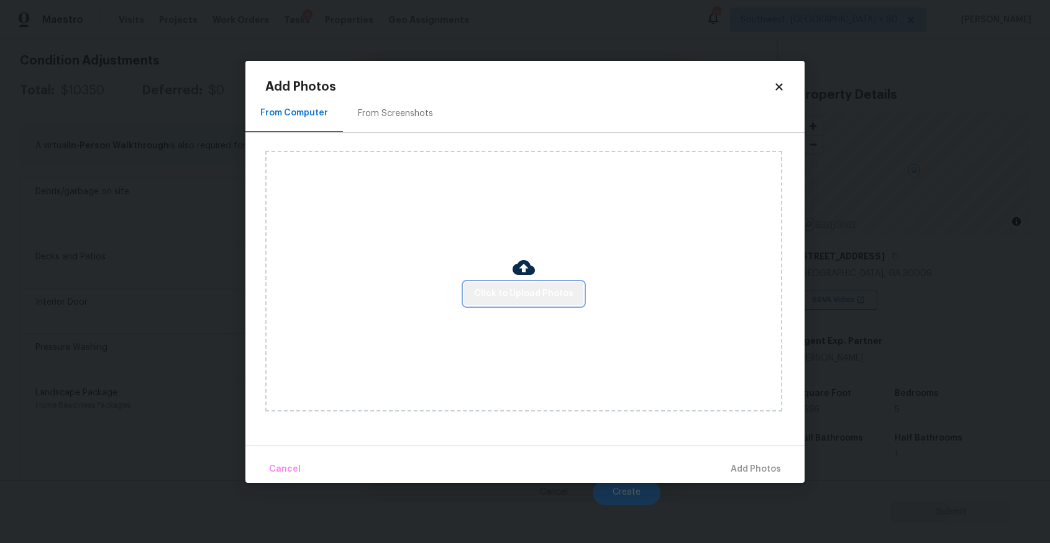
click at [537, 295] on span "Click to Upload Photos" at bounding box center [523, 294] width 99 height 16
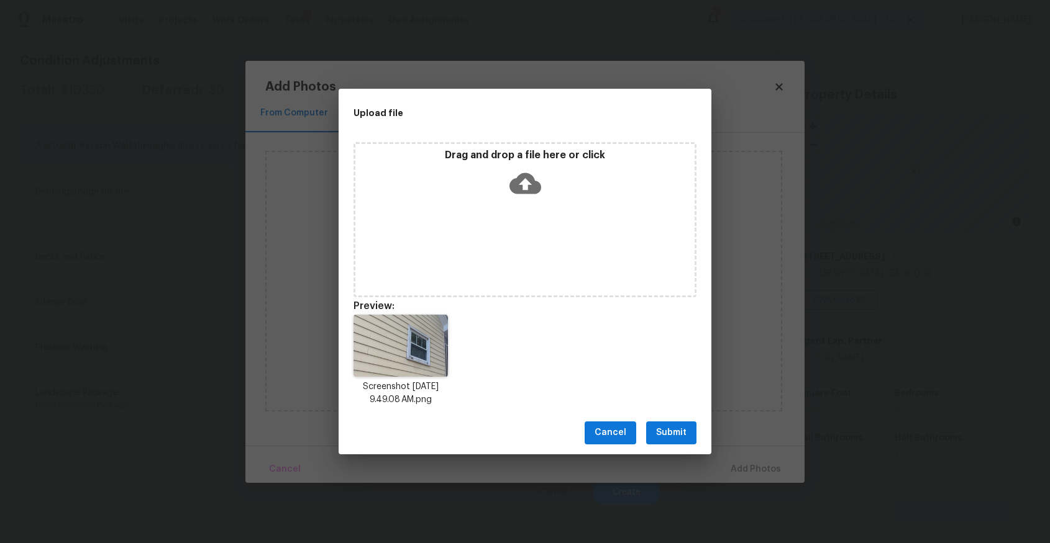
click at [675, 433] on span "Submit" at bounding box center [671, 433] width 30 height 16
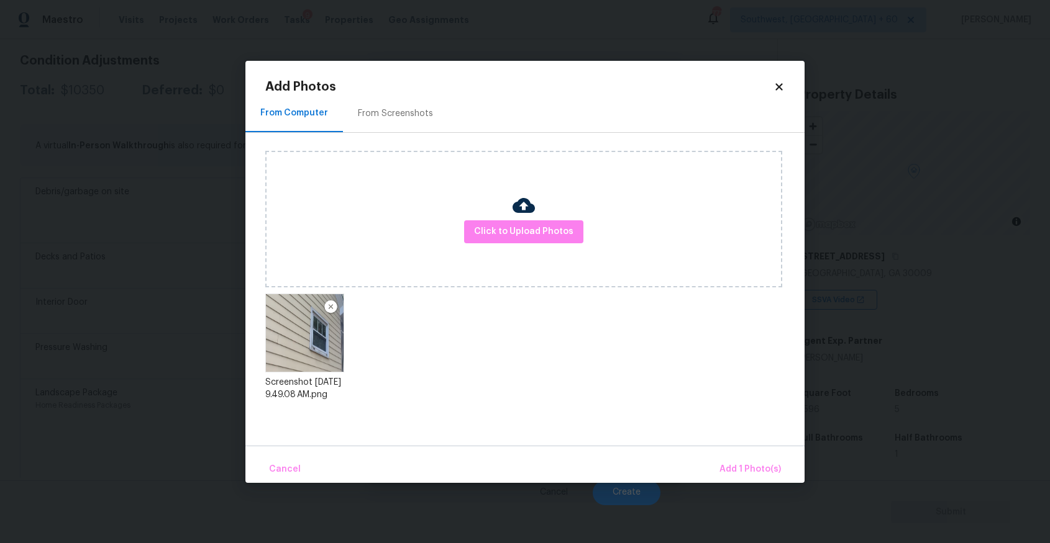
click at [747, 455] on div "Cancel Add 1 Photo(s)" at bounding box center [524, 464] width 559 height 37
click at [740, 465] on span "Add 1 Photo(s)" at bounding box center [749, 470] width 61 height 16
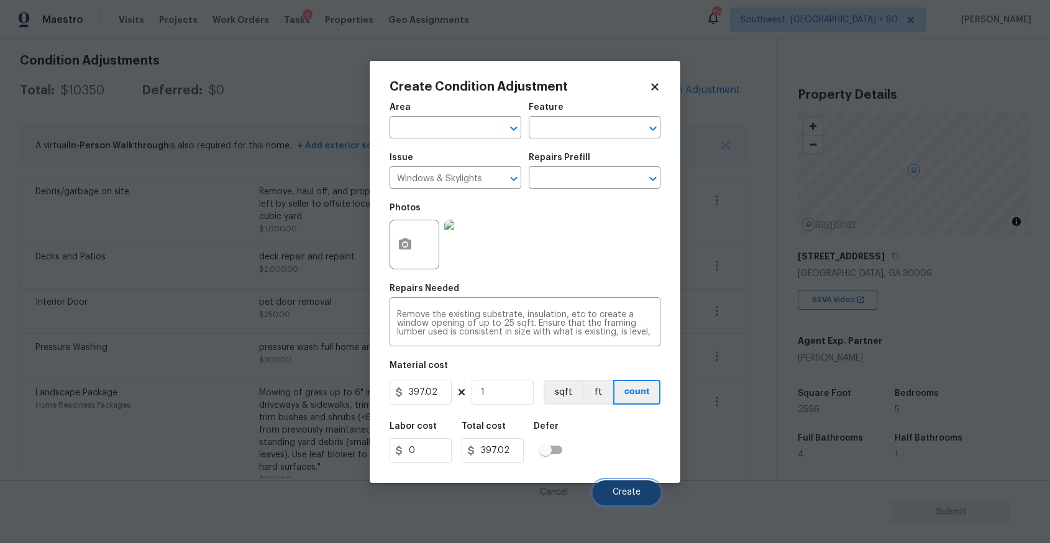
click at [639, 492] on span "Create" at bounding box center [626, 492] width 28 height 9
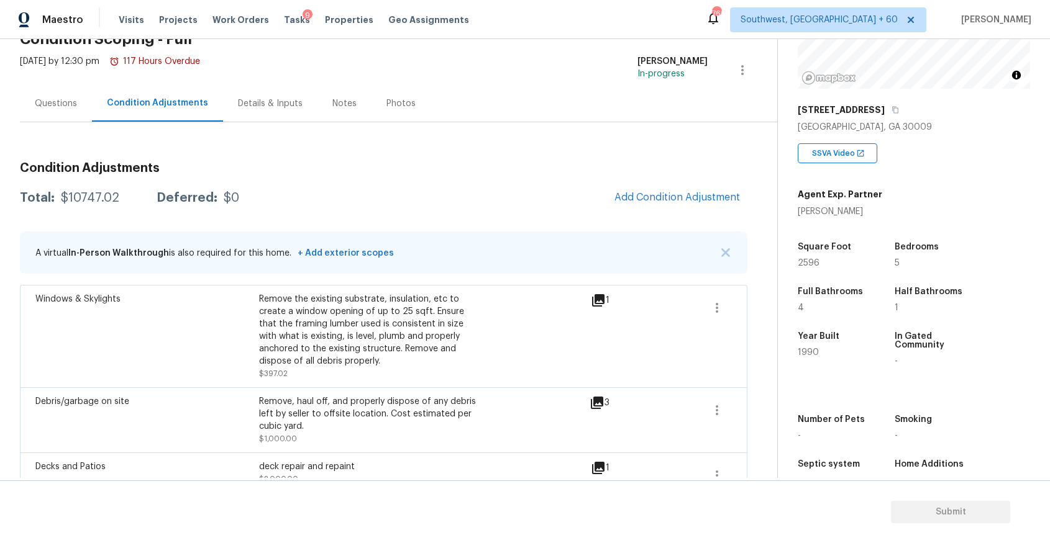
scroll to position [0, 0]
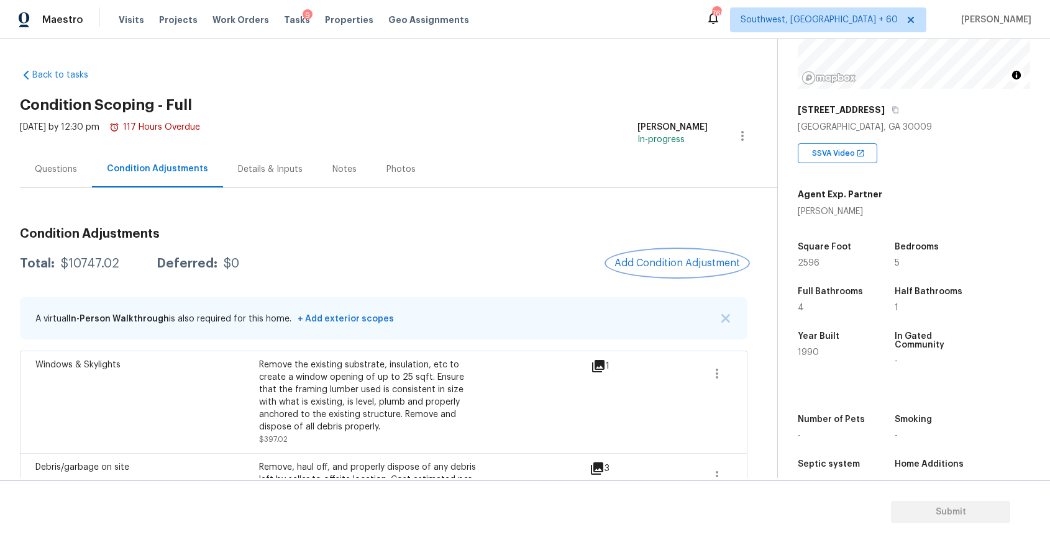
click at [698, 259] on span "Add Condition Adjustment" at bounding box center [676, 263] width 125 height 11
click at [698, 259] on body "Maestro Visits Projects Work Orders Tasks 9 Properties Geo Assignments 769 Sout…" at bounding box center [525, 271] width 1050 height 543
click at [661, 255] on button "Add Condition Adjustment" at bounding box center [677, 263] width 140 height 26
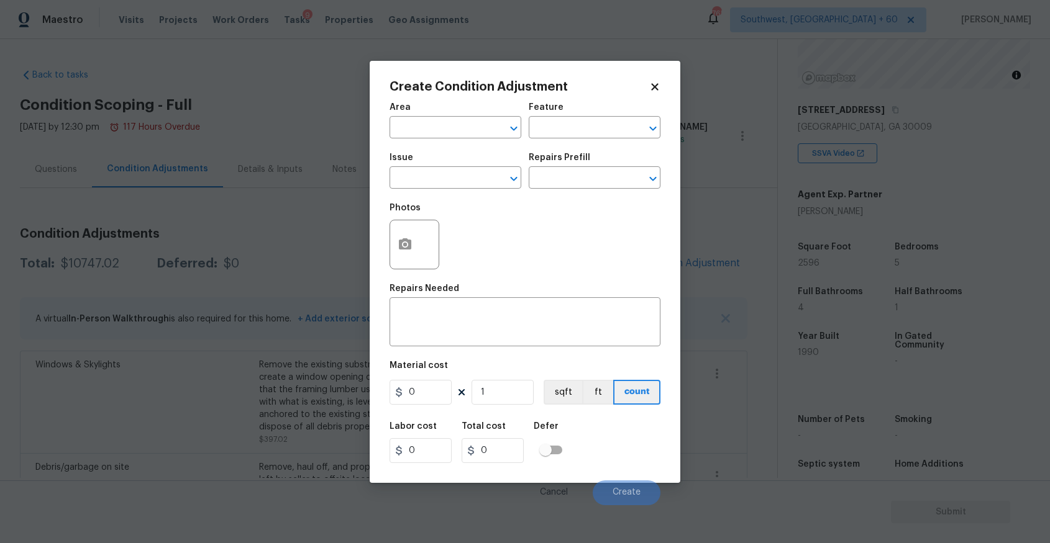
click at [655, 84] on icon at bounding box center [654, 86] width 11 height 11
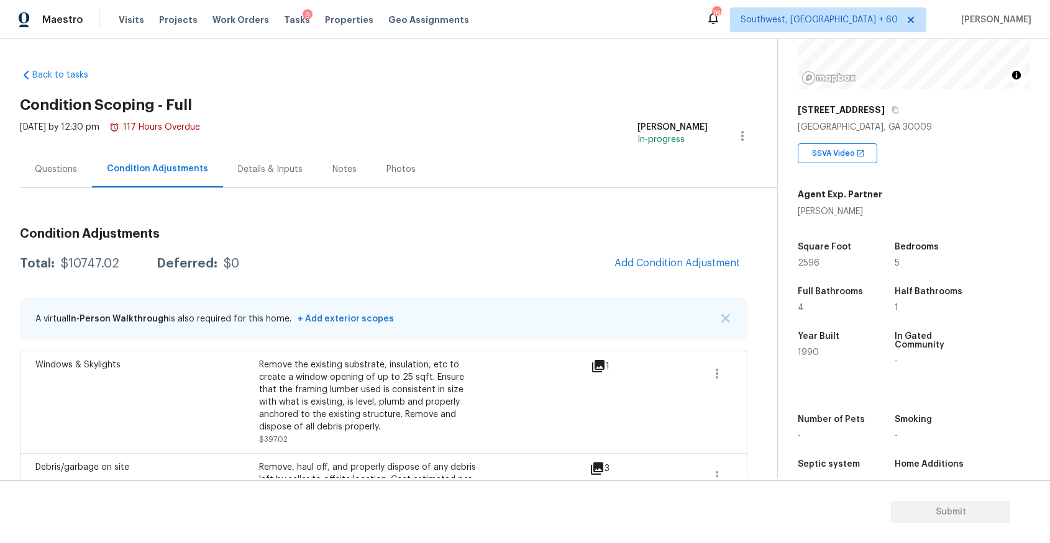
click at [42, 168] on div "Questions" at bounding box center [56, 169] width 42 height 12
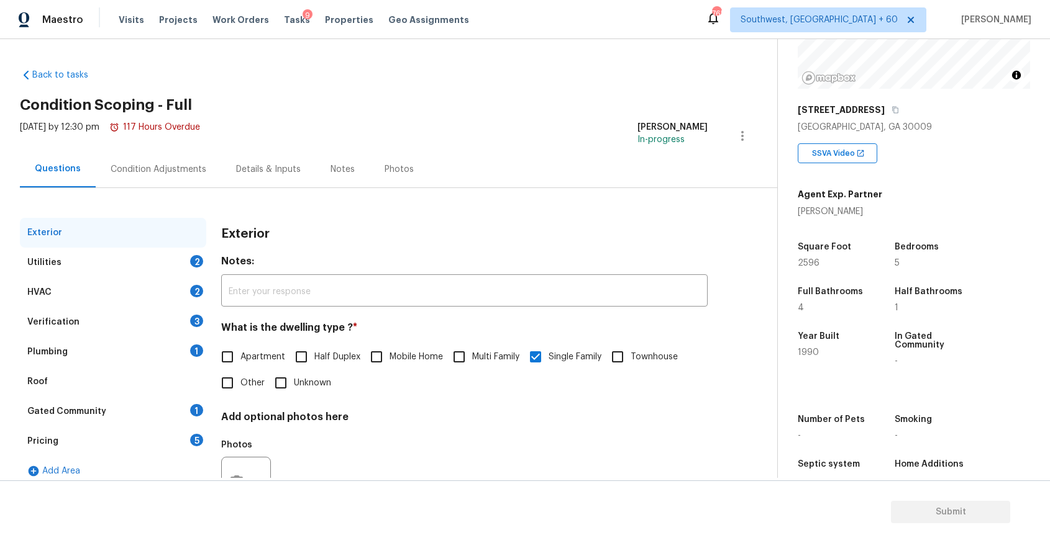
click at [122, 356] on div "Plumbing 1" at bounding box center [113, 352] width 186 height 30
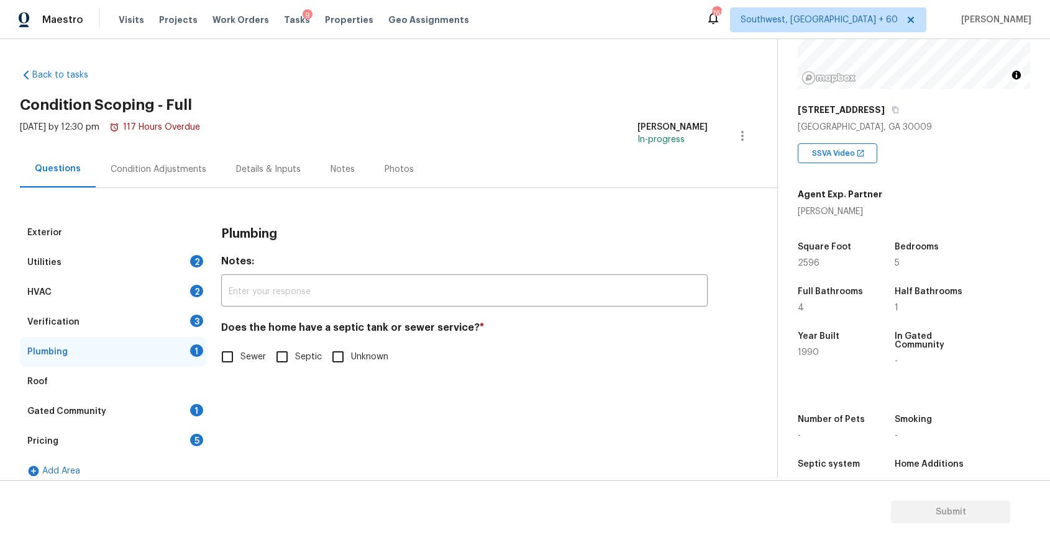
click at [115, 410] on div "Gated Community 1" at bounding box center [113, 412] width 186 height 30
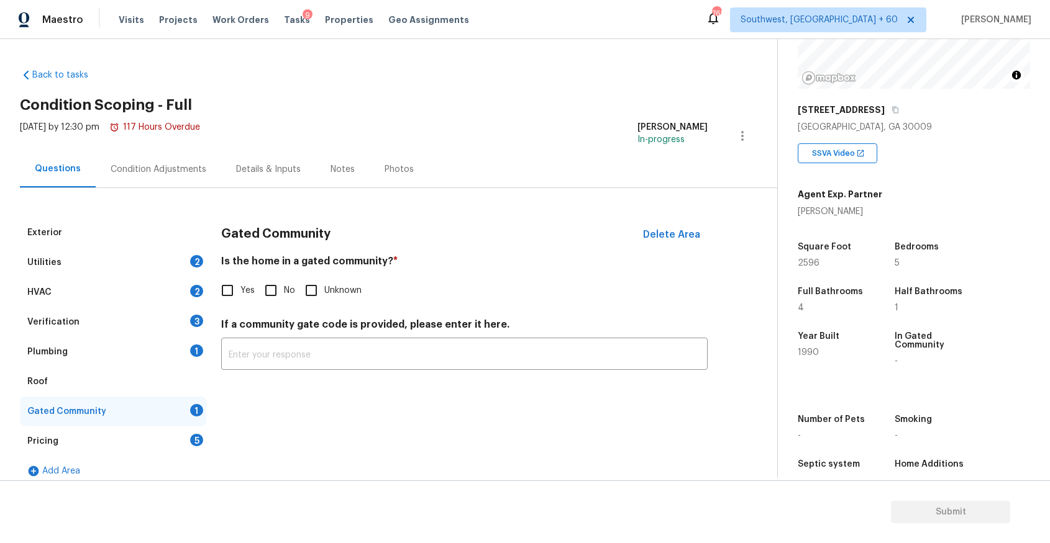
click at [122, 443] on div "Pricing 5" at bounding box center [113, 442] width 186 height 30
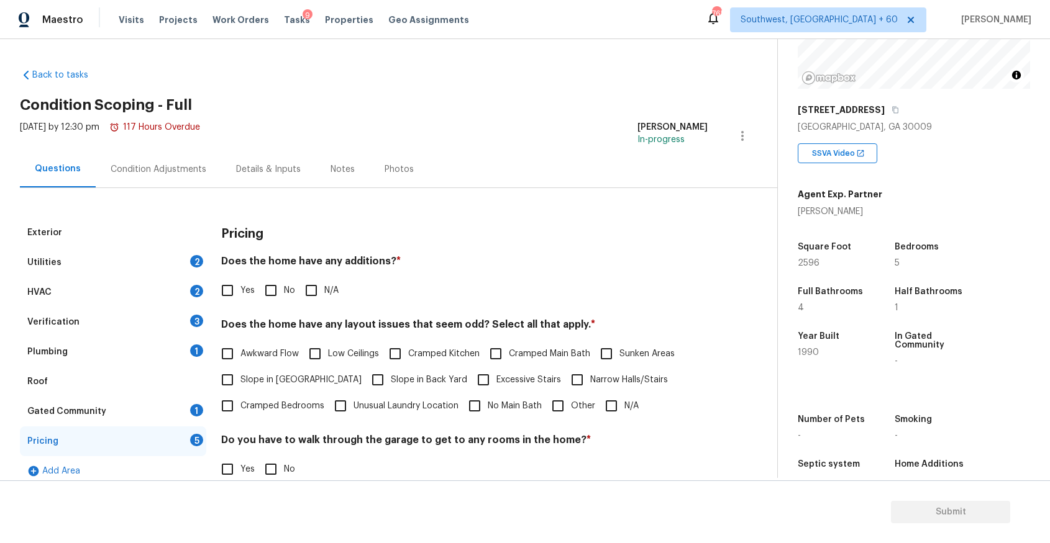
click at [227, 292] on input "Yes" at bounding box center [227, 291] width 26 height 26
checkbox input "true"
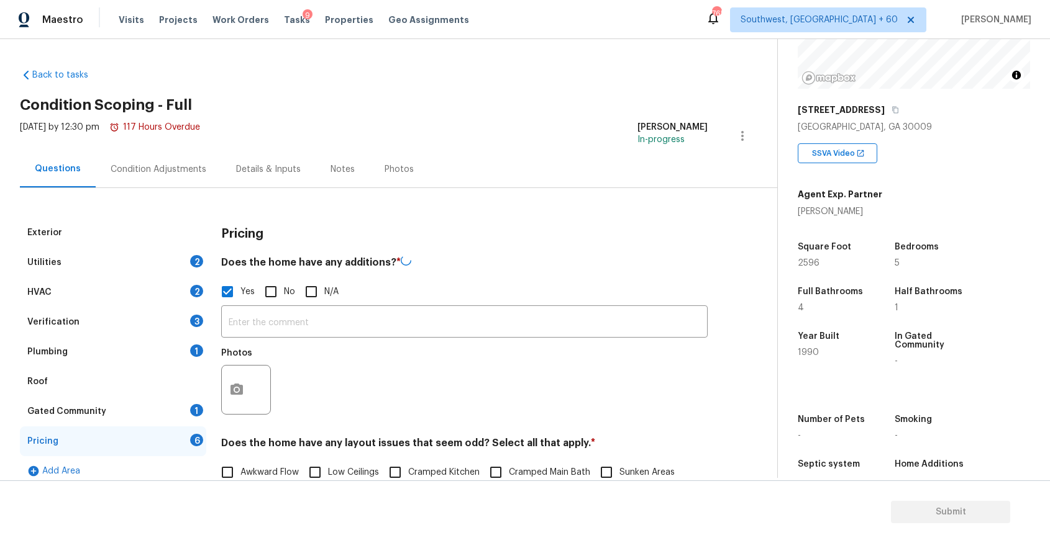
click at [259, 307] on div "​ Photos" at bounding box center [464, 363] width 486 height 117
click at [270, 318] on input "text" at bounding box center [464, 323] width 486 height 29
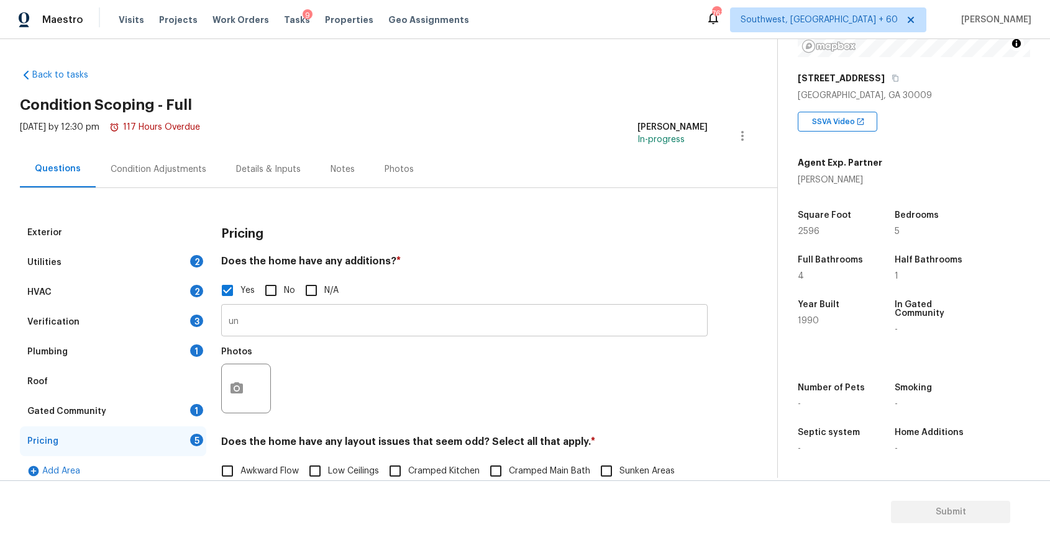
click at [283, 325] on input "un" at bounding box center [464, 321] width 486 height 29
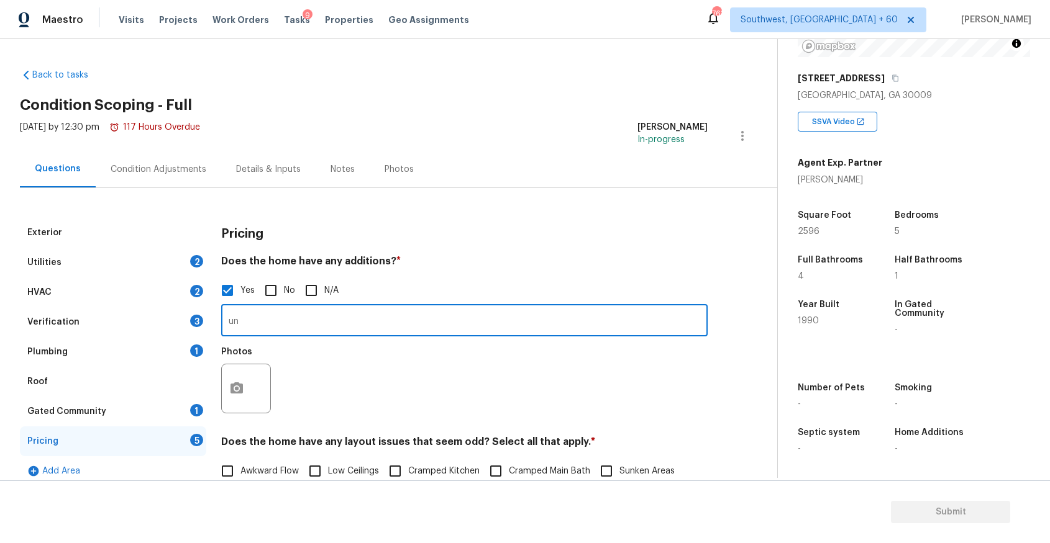
click at [283, 325] on input "un" at bounding box center [464, 321] width 486 height 29
click at [367, 309] on input "un" at bounding box center [464, 321] width 486 height 29
click at [353, 317] on input "un" at bounding box center [464, 321] width 486 height 29
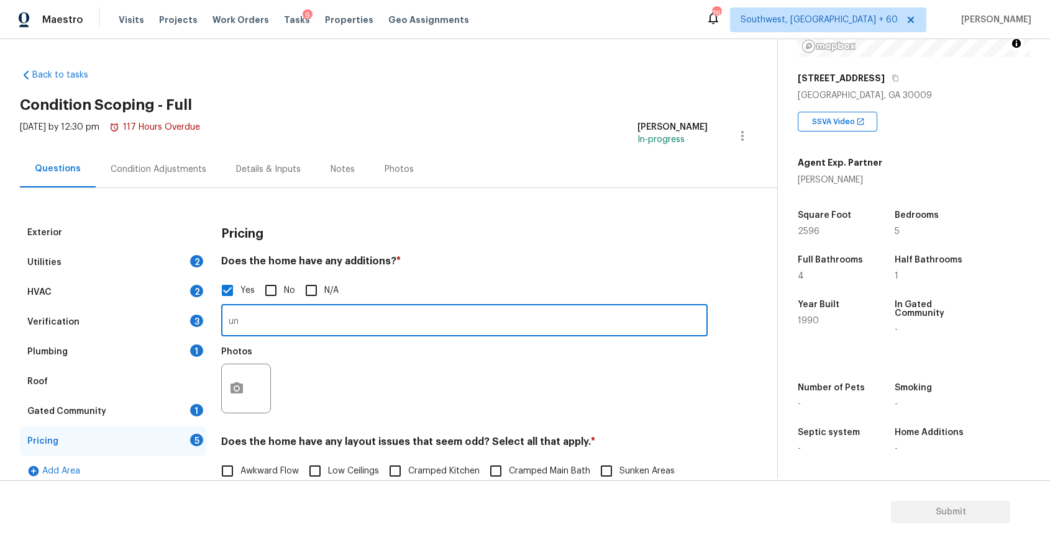
click at [353, 317] on input "un" at bounding box center [464, 321] width 486 height 29
type input "f"
click at [374, 321] on input "part of finished basement" at bounding box center [464, 321] width 486 height 29
type input "part of finished basement"
click at [237, 393] on icon "button" at bounding box center [236, 388] width 15 height 15
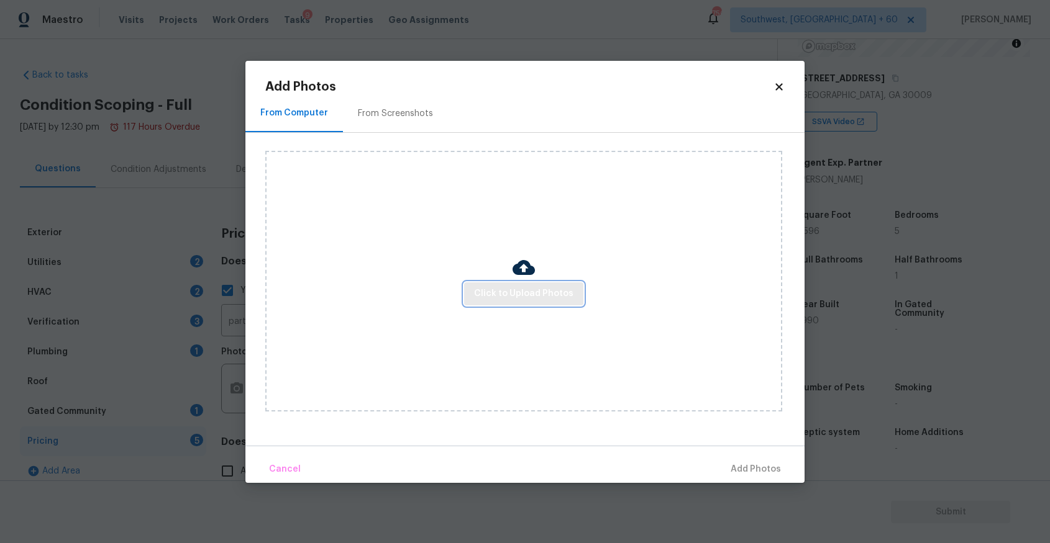
click at [531, 291] on span "Click to Upload Photos" at bounding box center [523, 294] width 99 height 16
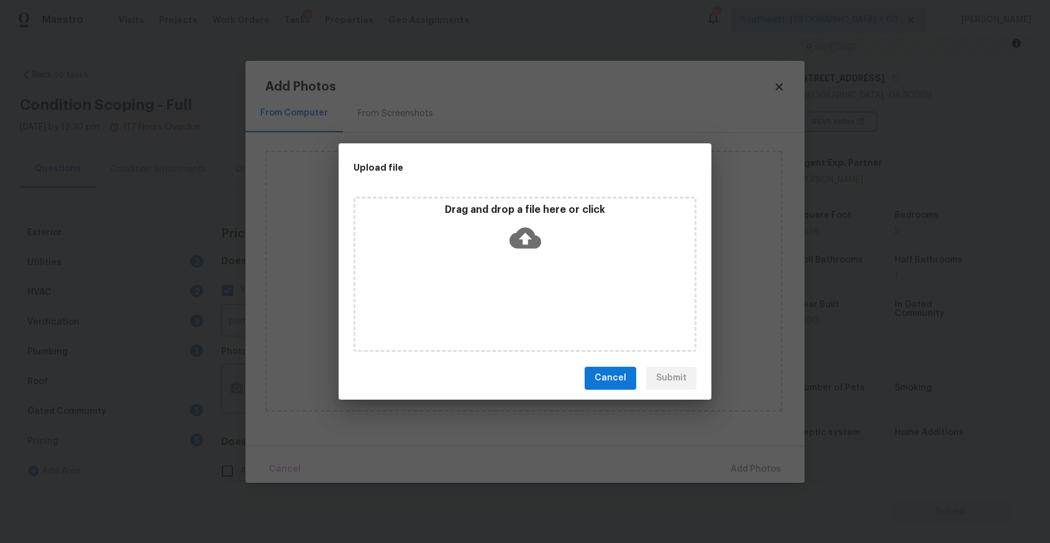
click at [531, 291] on div "Drag and drop a file here or click" at bounding box center [524, 274] width 343 height 155
